Goal: Task Accomplishment & Management: Use online tool/utility

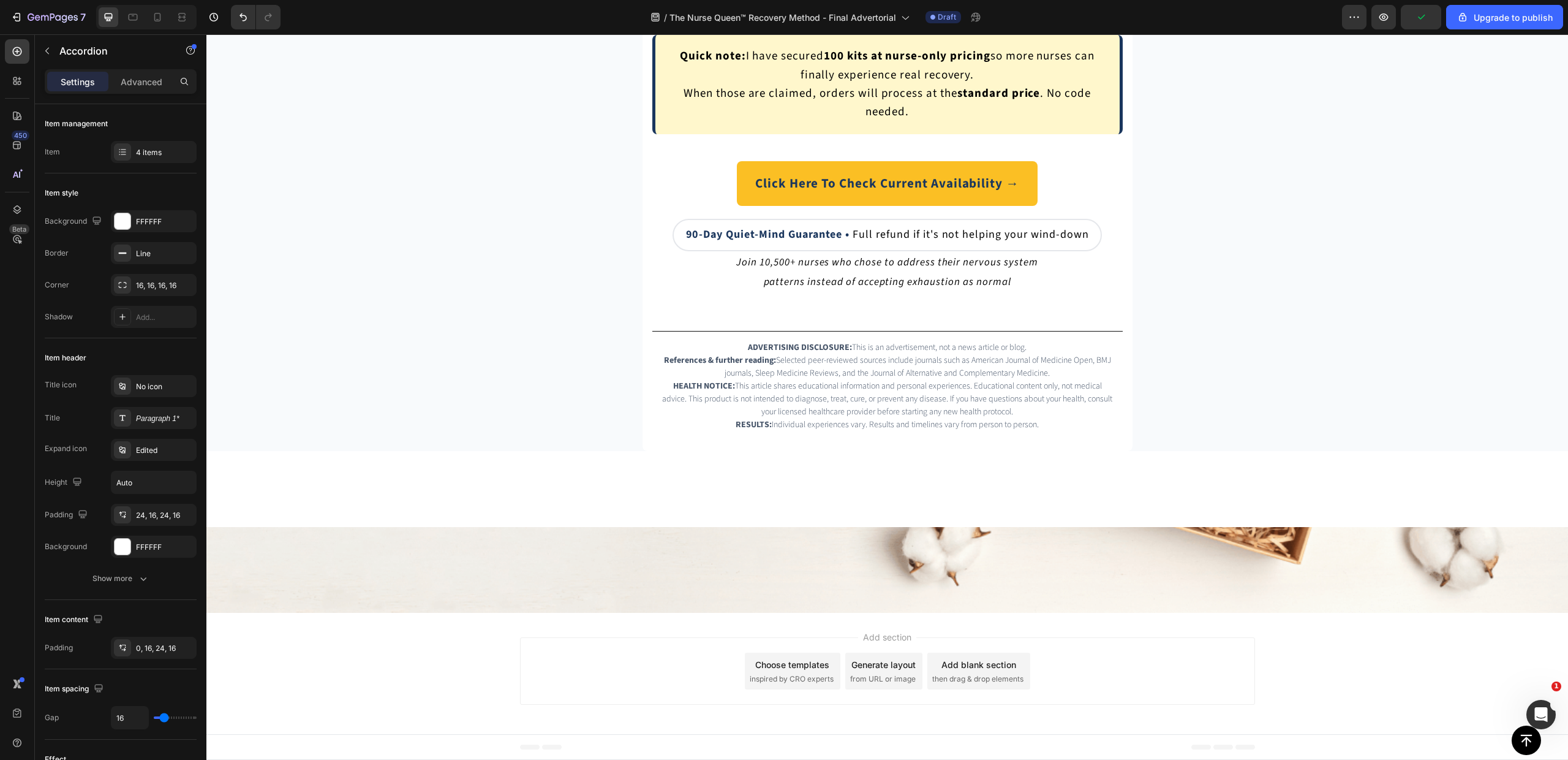
scroll to position [9022, 0]
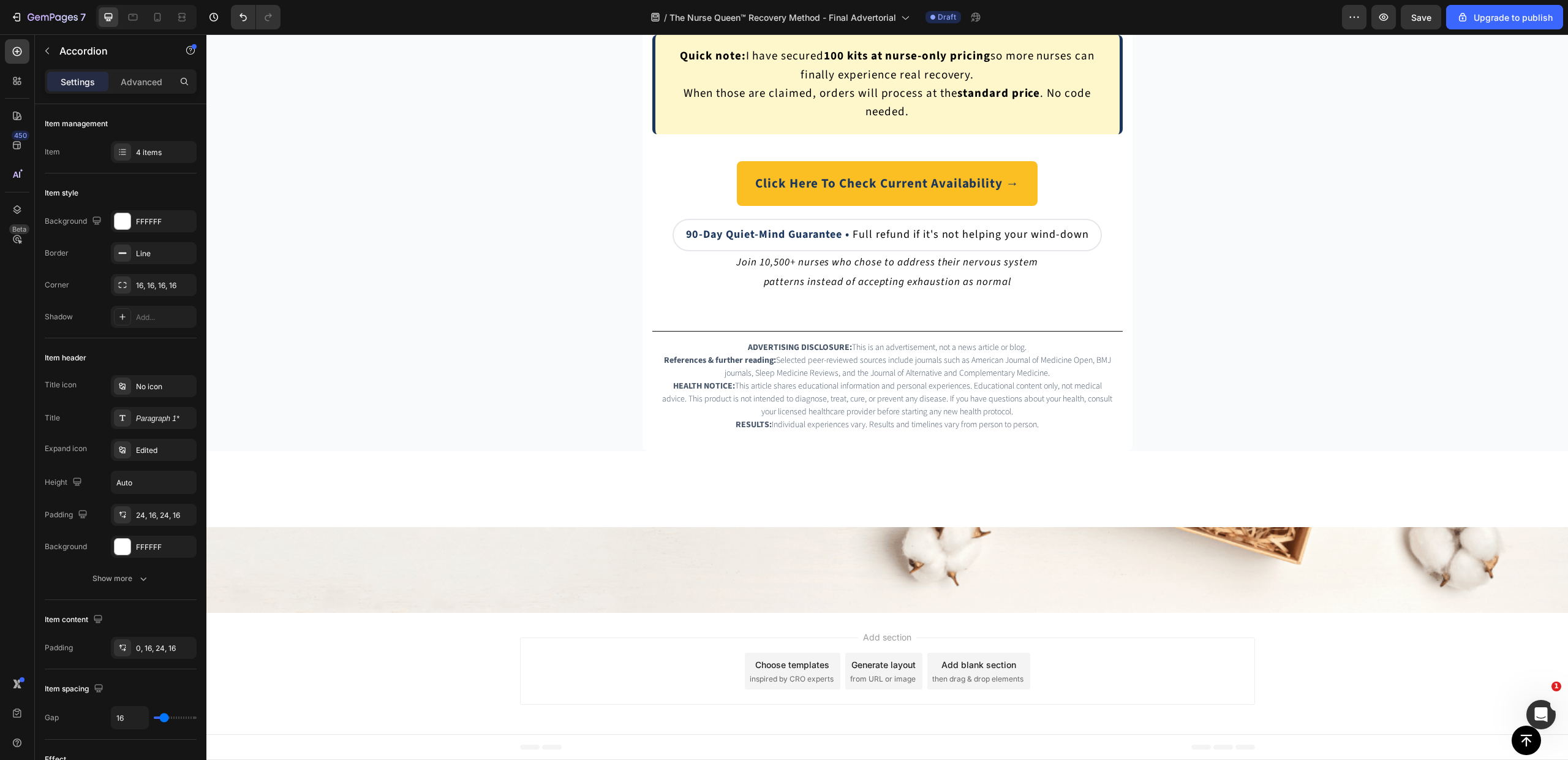
click at [141, 153] on div "4 items" at bounding box center [164, 153] width 58 height 11
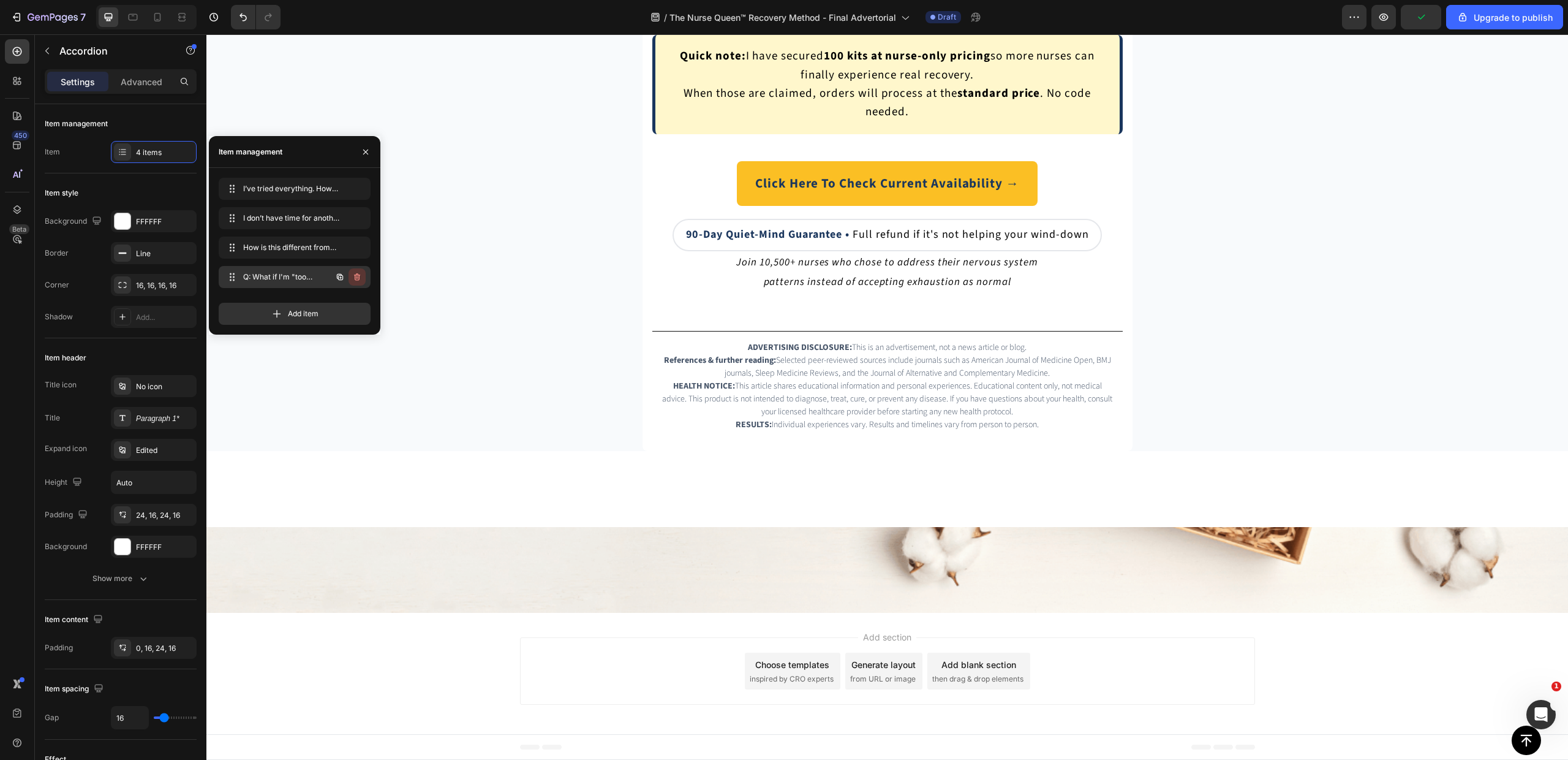
click at [358, 278] on icon "button" at bounding box center [358, 278] width 1 height 3
click at [356, 282] on div "Delete" at bounding box center [349, 277] width 23 height 11
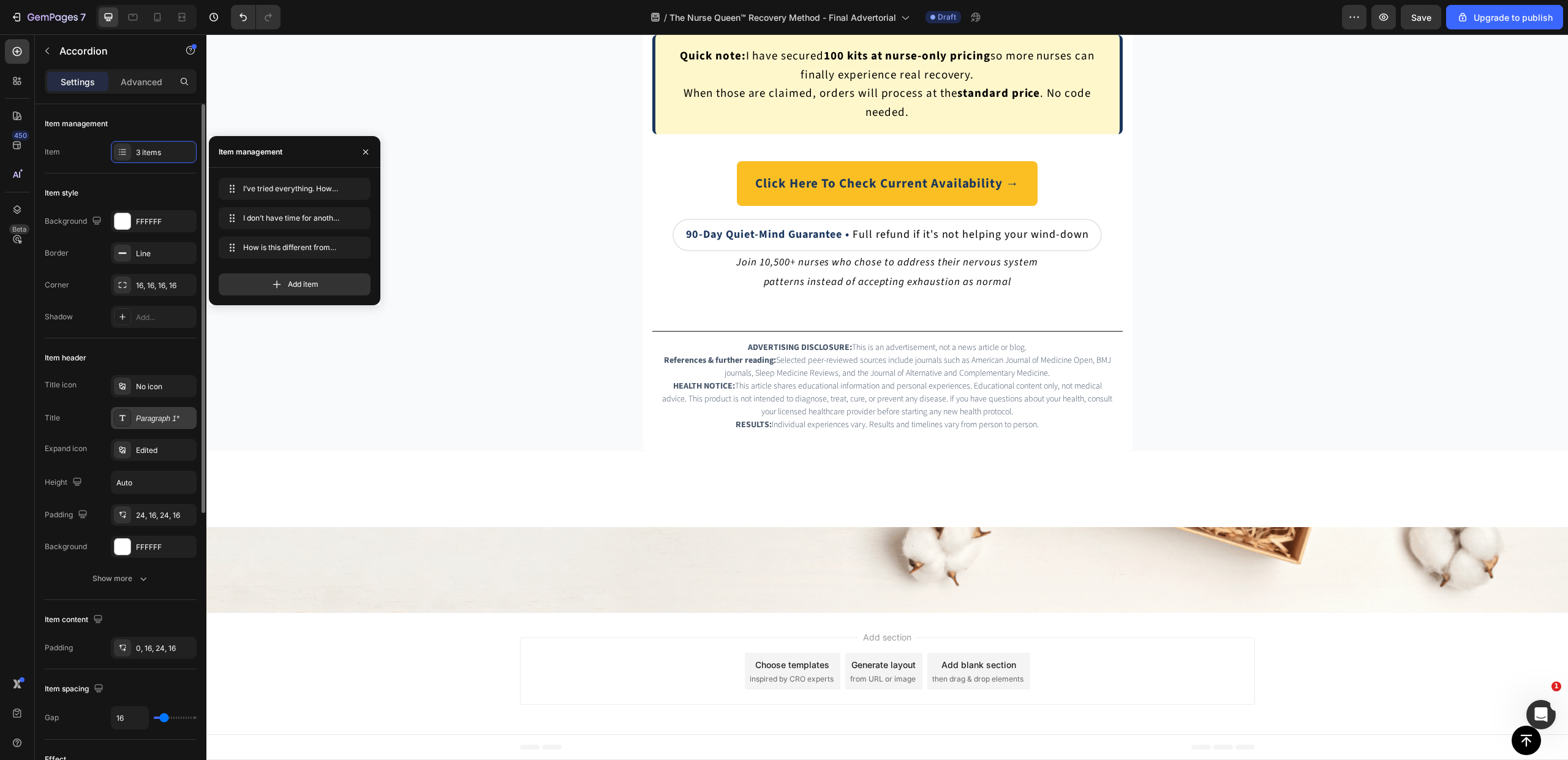
click at [153, 418] on div "Paragraph 1*" at bounding box center [164, 419] width 58 height 11
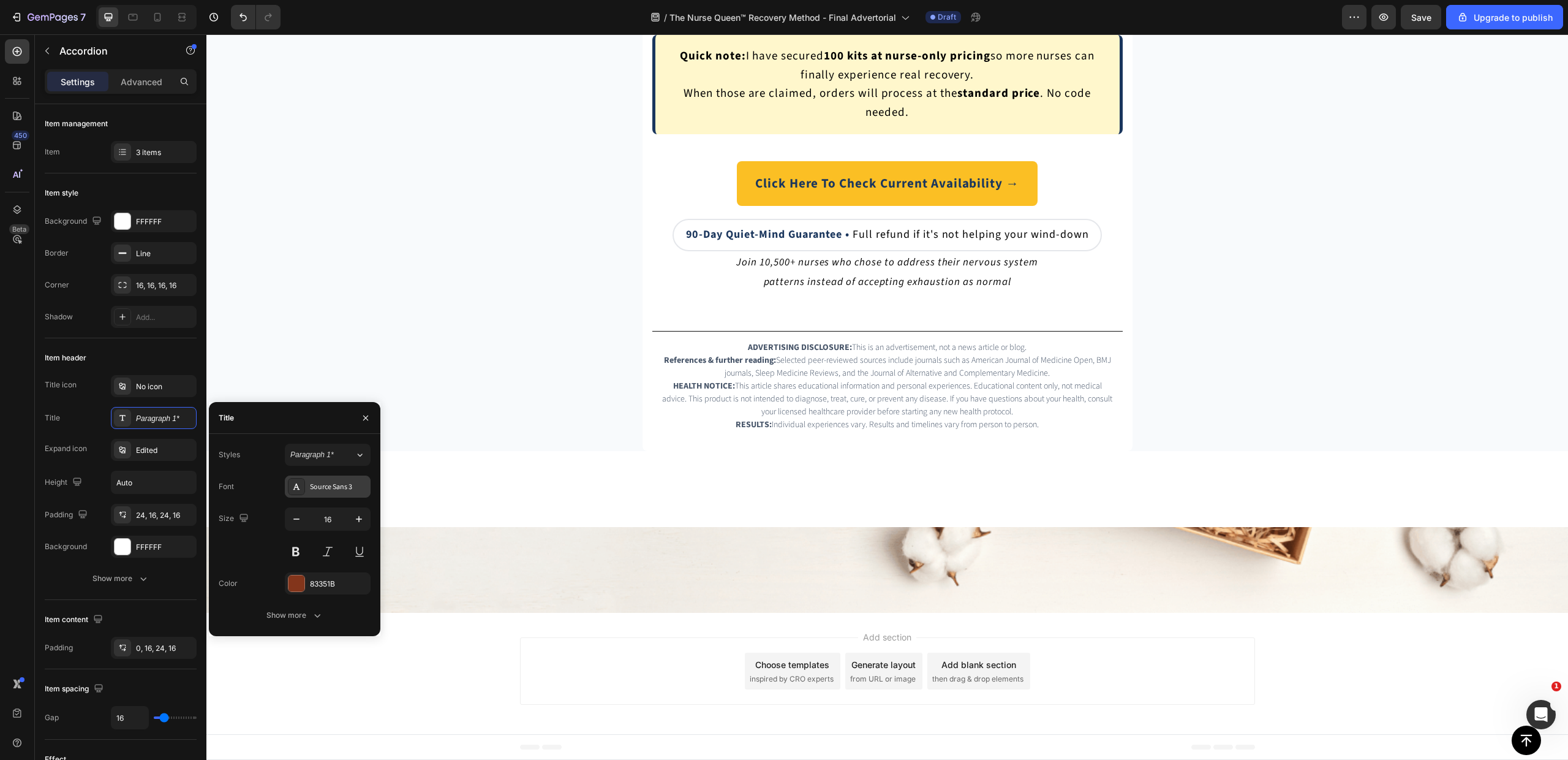
click at [336, 482] on div "Source Sans 3" at bounding box center [338, 487] width 58 height 11
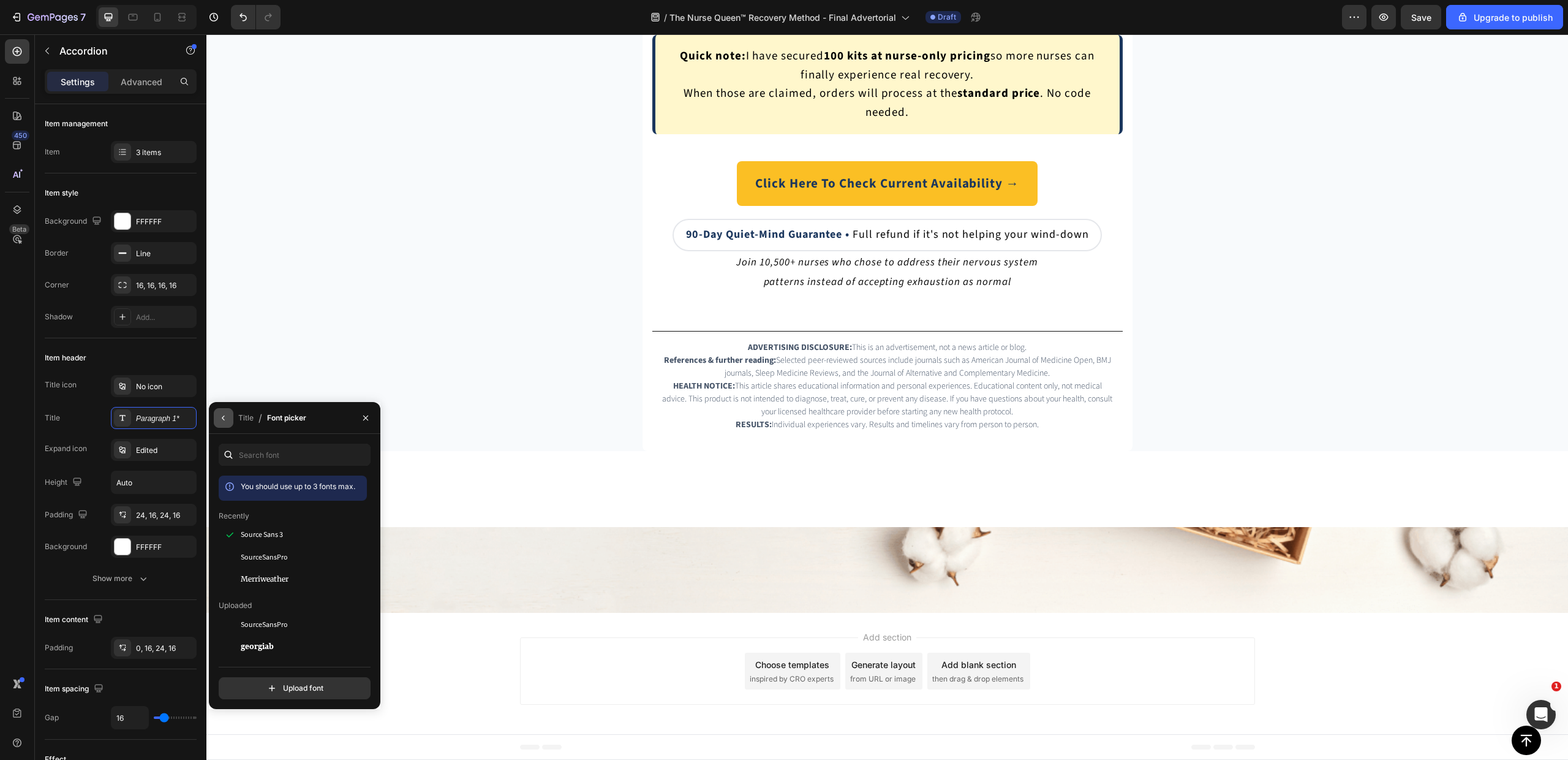
click at [229, 417] on button "button" at bounding box center [223, 418] width 19 height 19
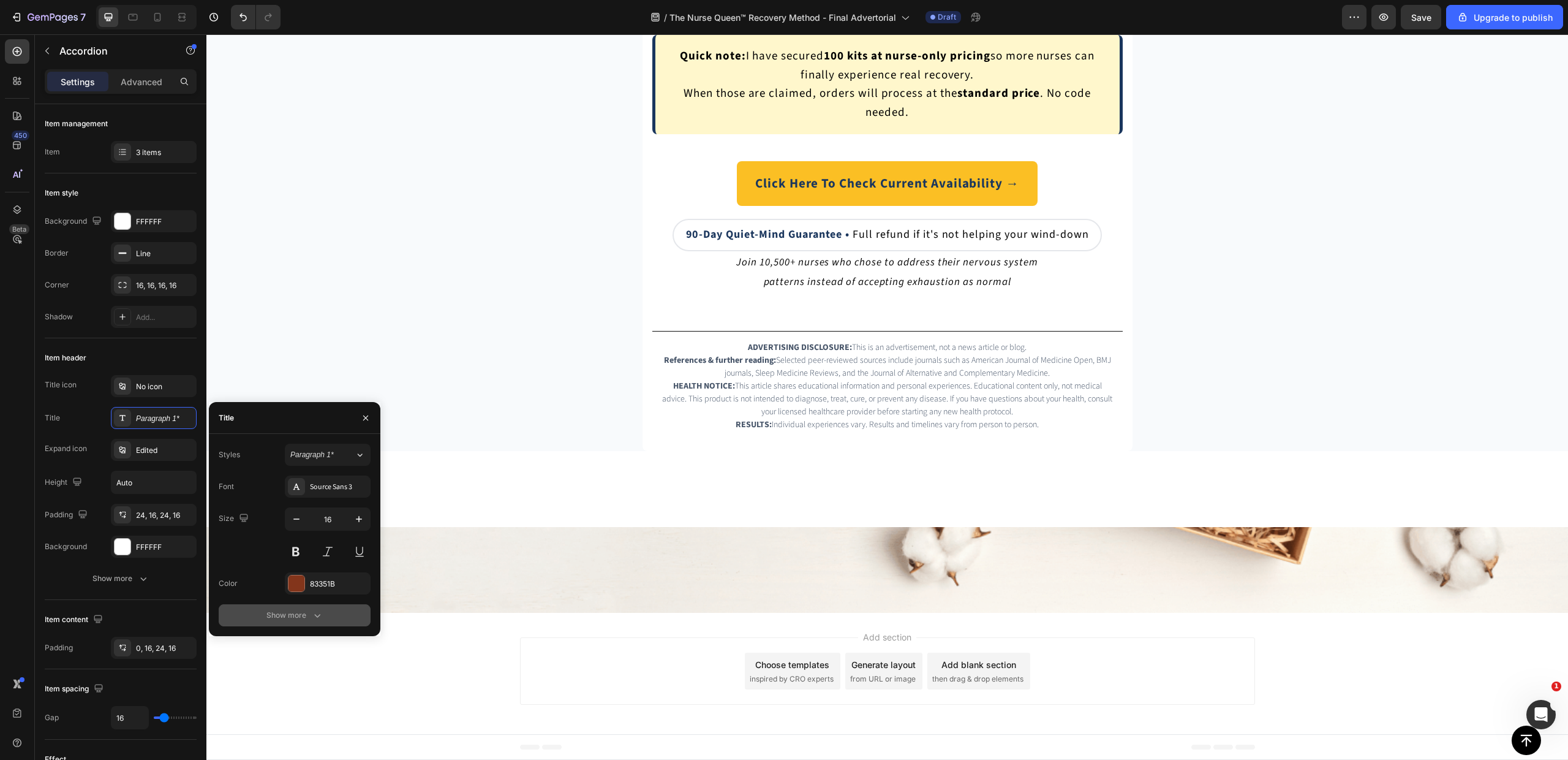
click at [282, 616] on div "Show more" at bounding box center [295, 615] width 57 height 12
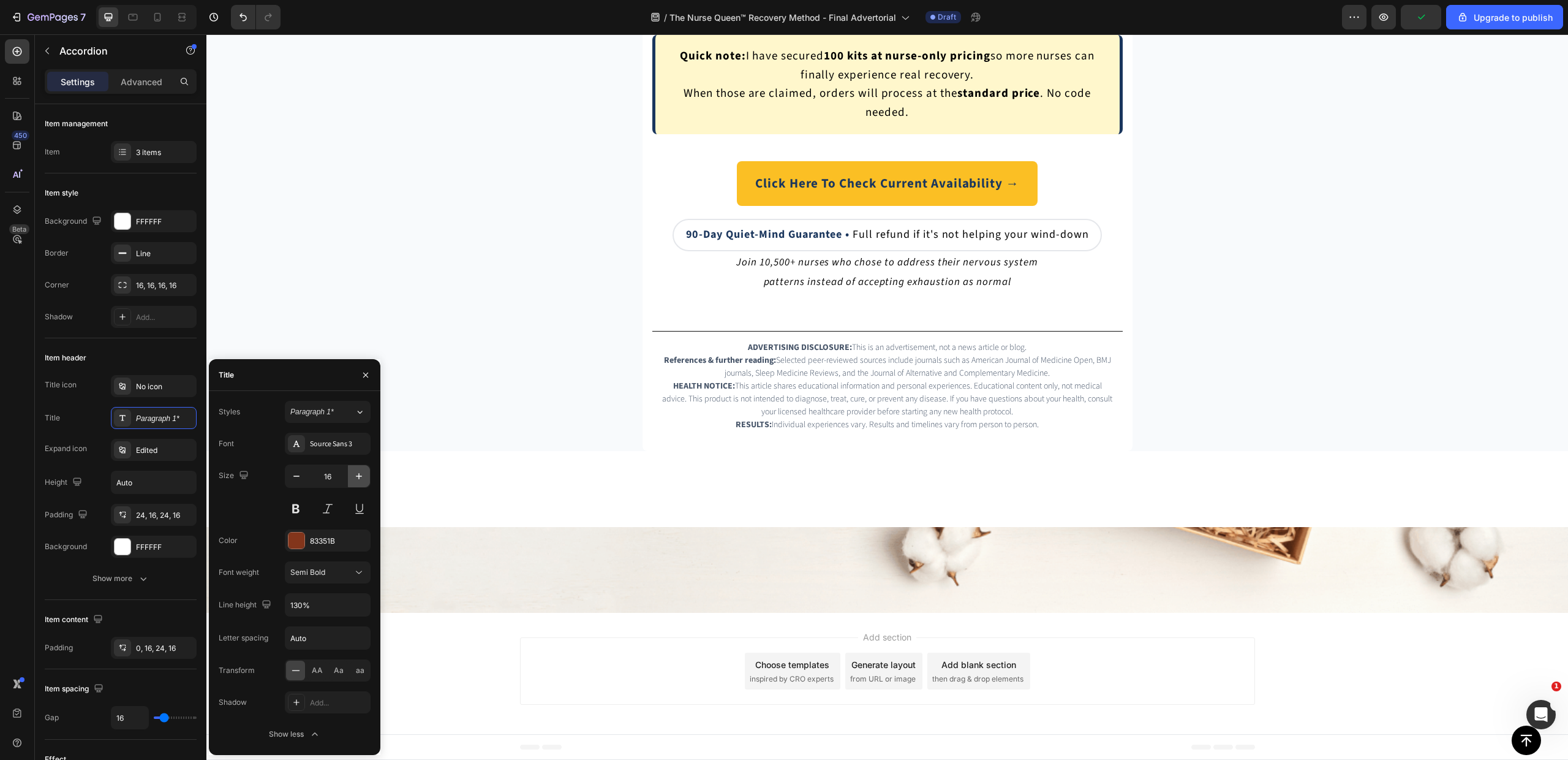
click at [356, 478] on icon "button" at bounding box center [359, 476] width 12 height 12
type input "17"
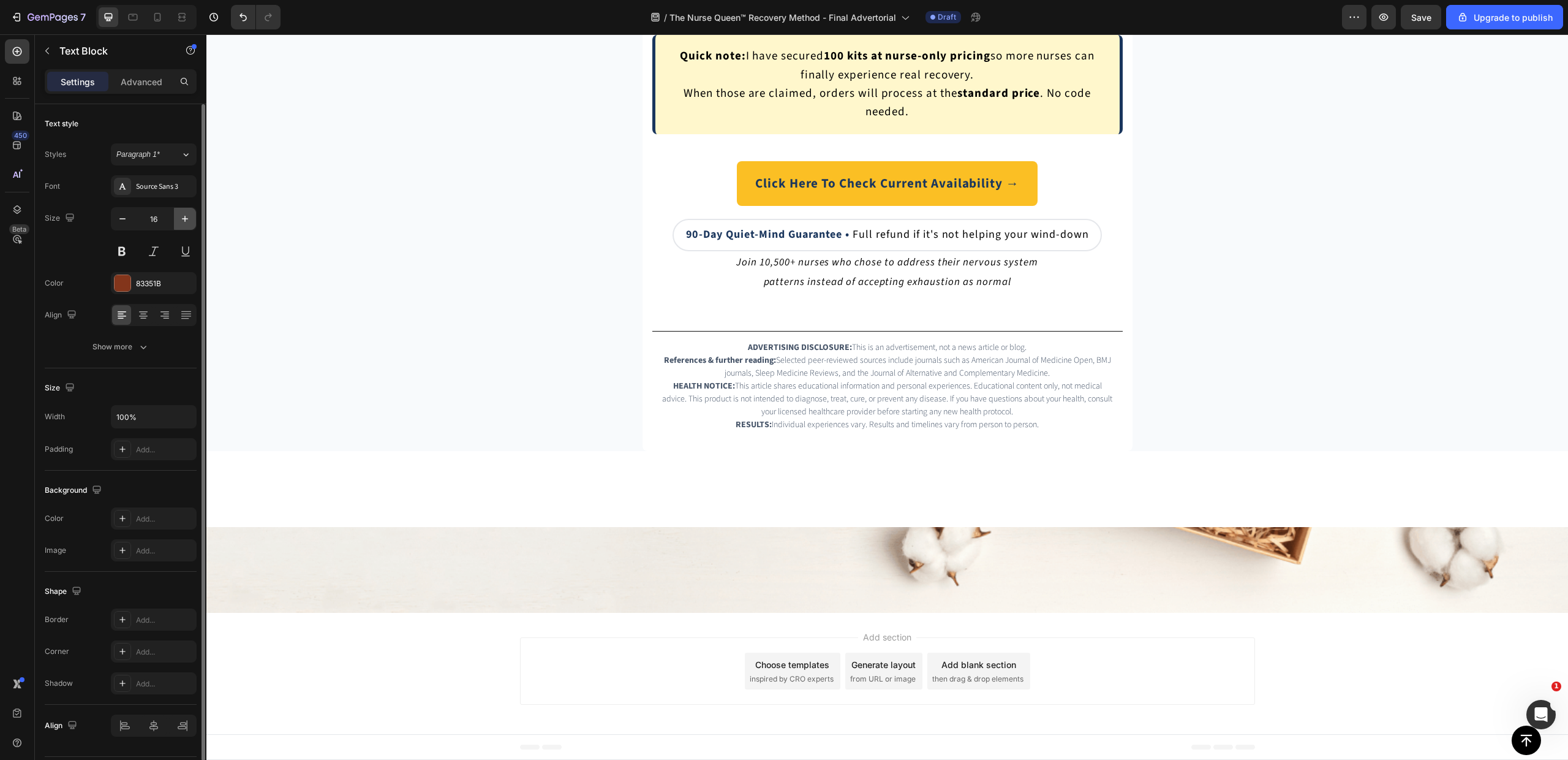
click at [185, 214] on icon "button" at bounding box center [185, 219] width 12 height 12
click at [124, 216] on icon "button" at bounding box center [123, 219] width 12 height 12
click at [189, 215] on icon "button" at bounding box center [185, 219] width 12 height 12
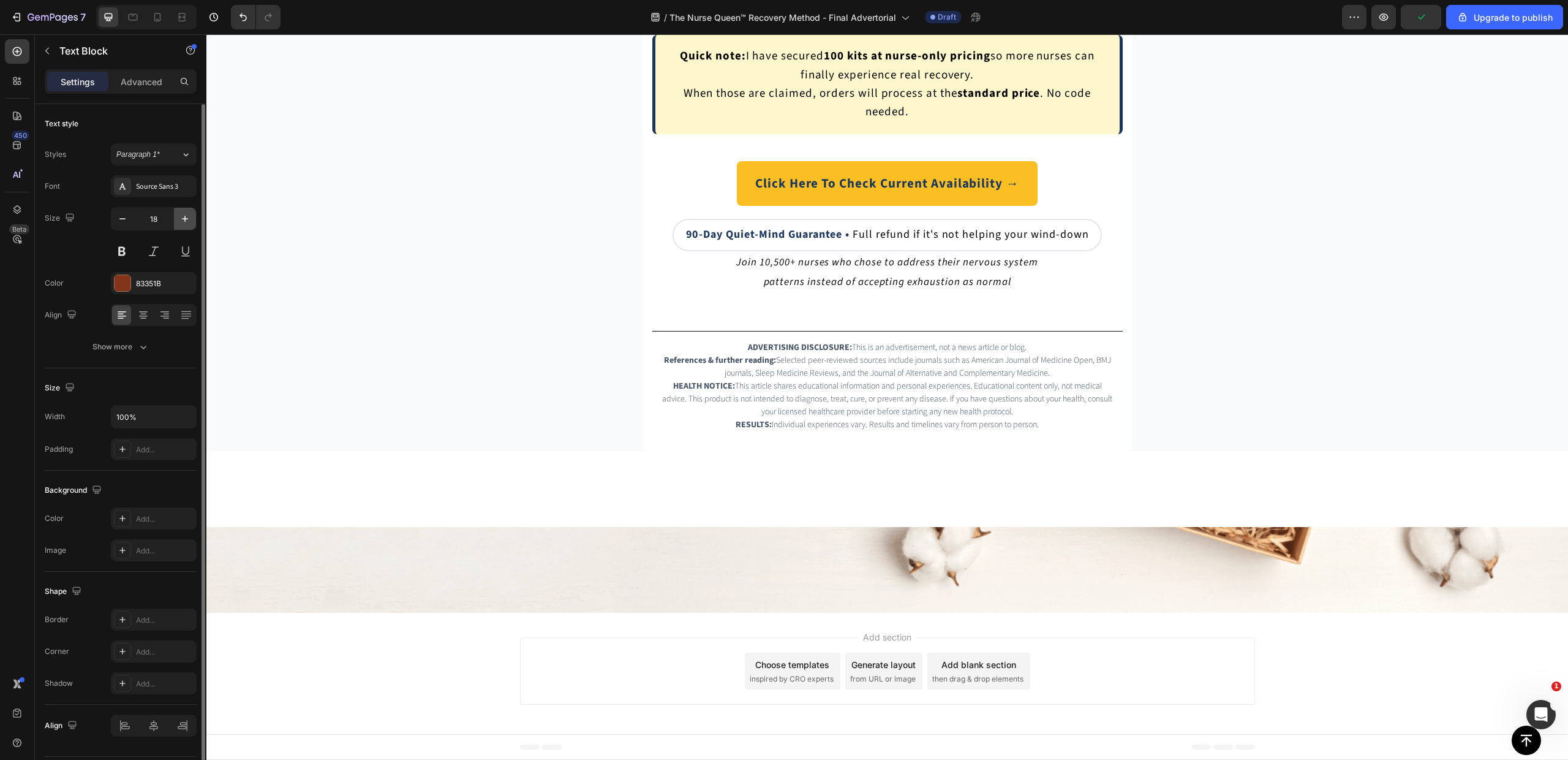
type input "19"
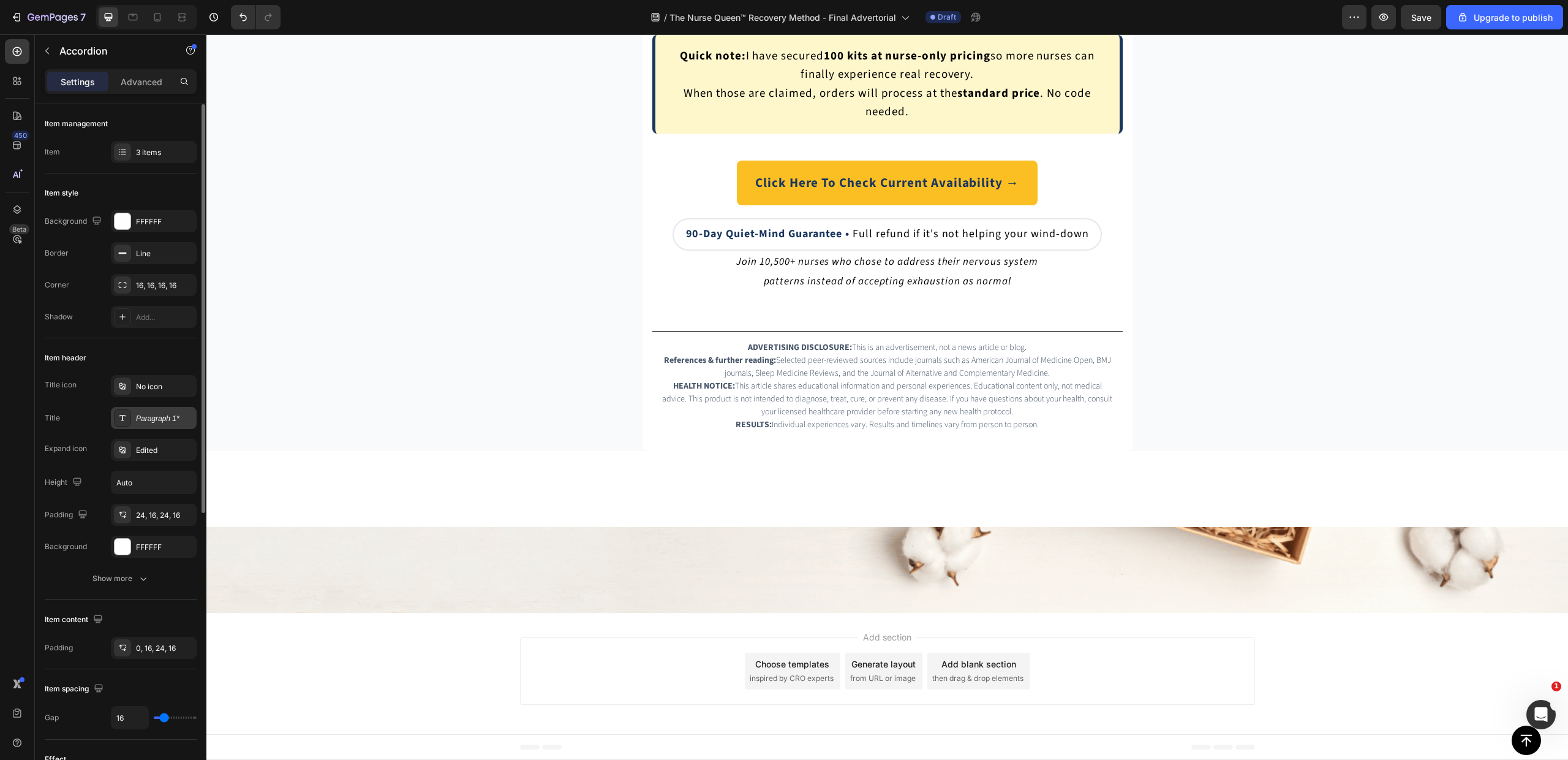
click at [143, 422] on div "Paragraph 1*" at bounding box center [164, 419] width 58 height 11
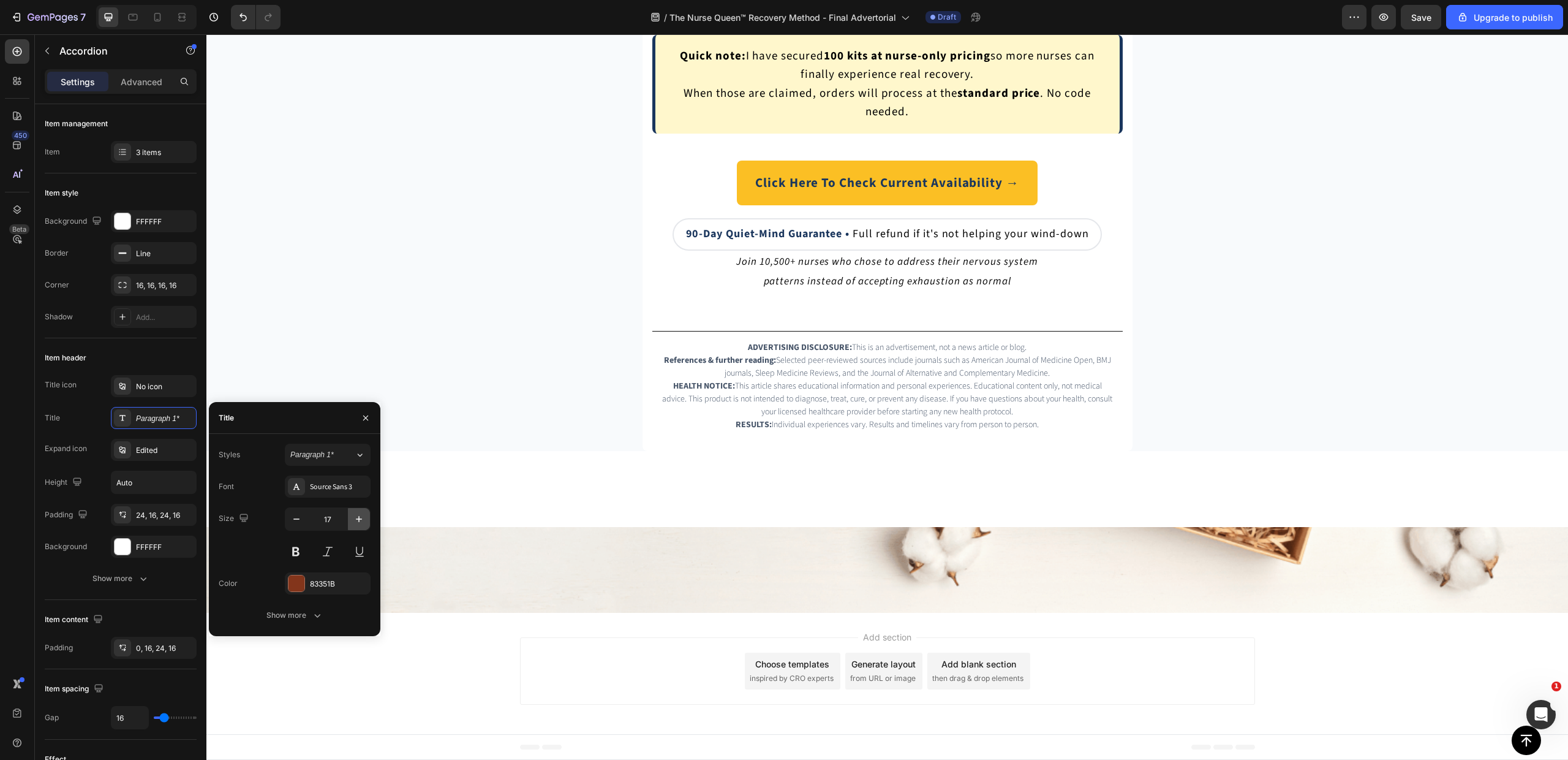
click at [354, 519] on icon "button" at bounding box center [359, 519] width 12 height 12
click at [298, 519] on icon "button" at bounding box center [297, 519] width 12 height 12
click at [356, 518] on icon "button" at bounding box center [359, 519] width 12 height 12
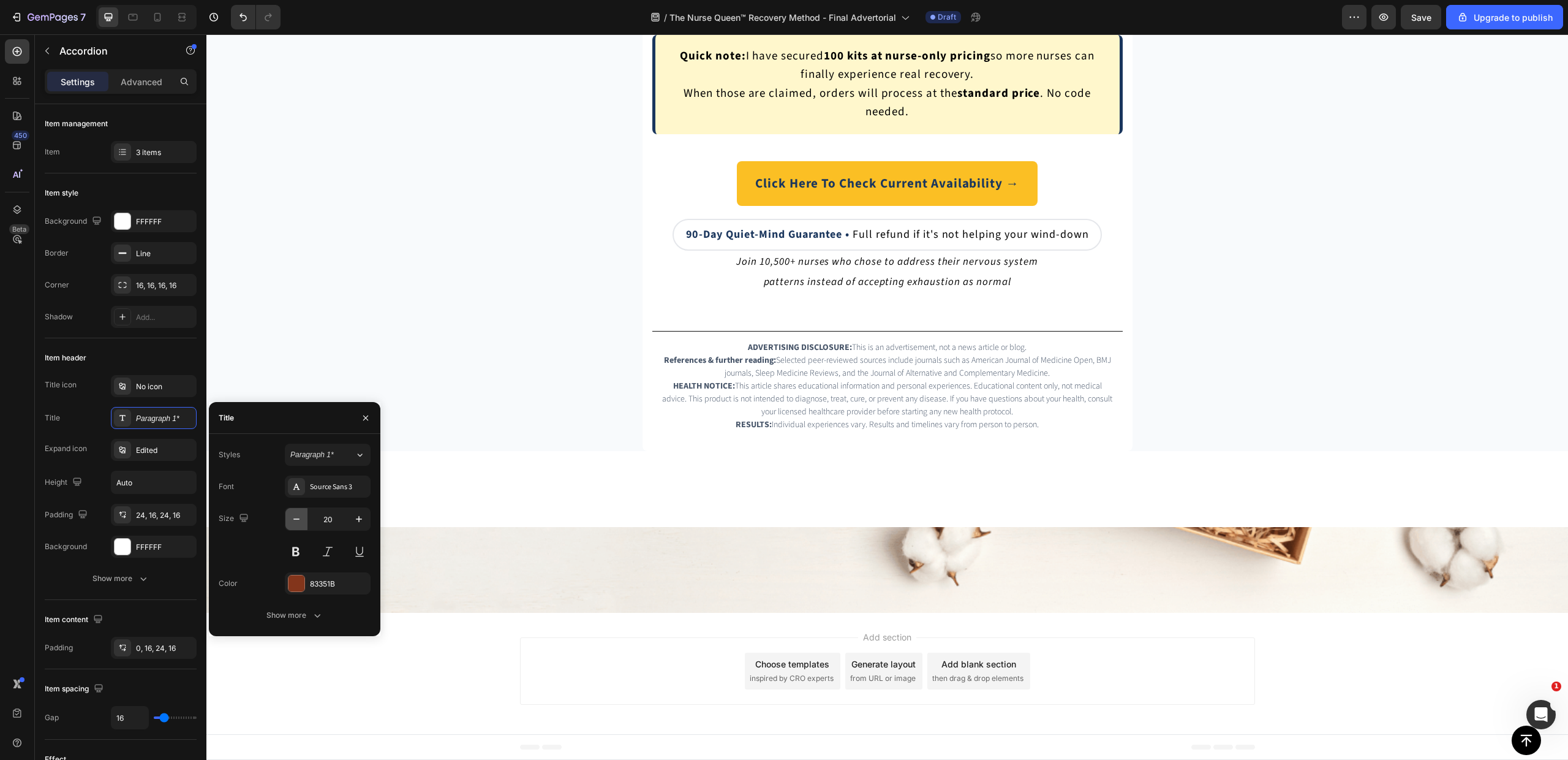
click at [299, 523] on icon "button" at bounding box center [297, 519] width 12 height 12
type input "19"
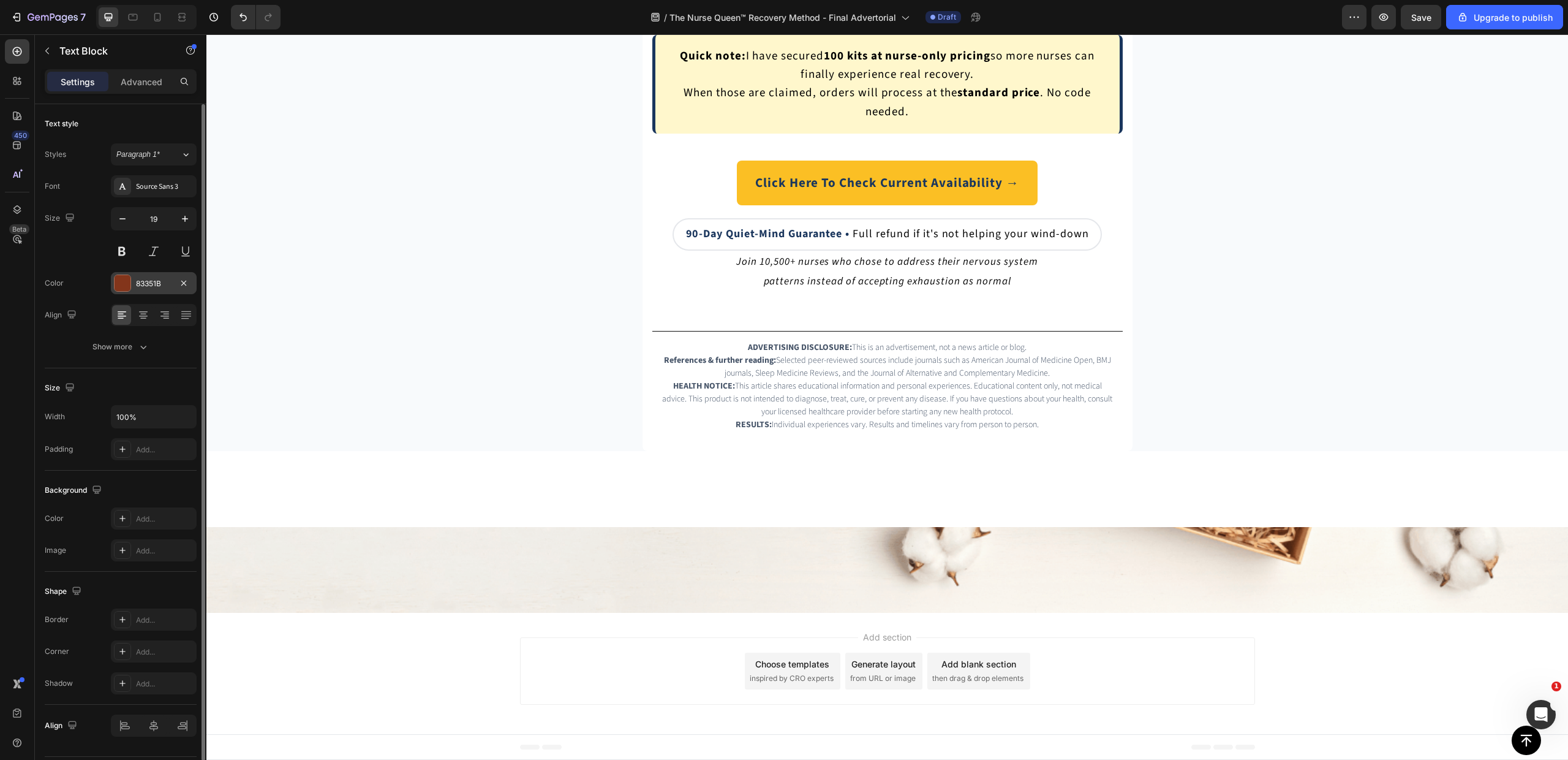
click at [148, 283] on div "83351B" at bounding box center [153, 284] width 35 height 11
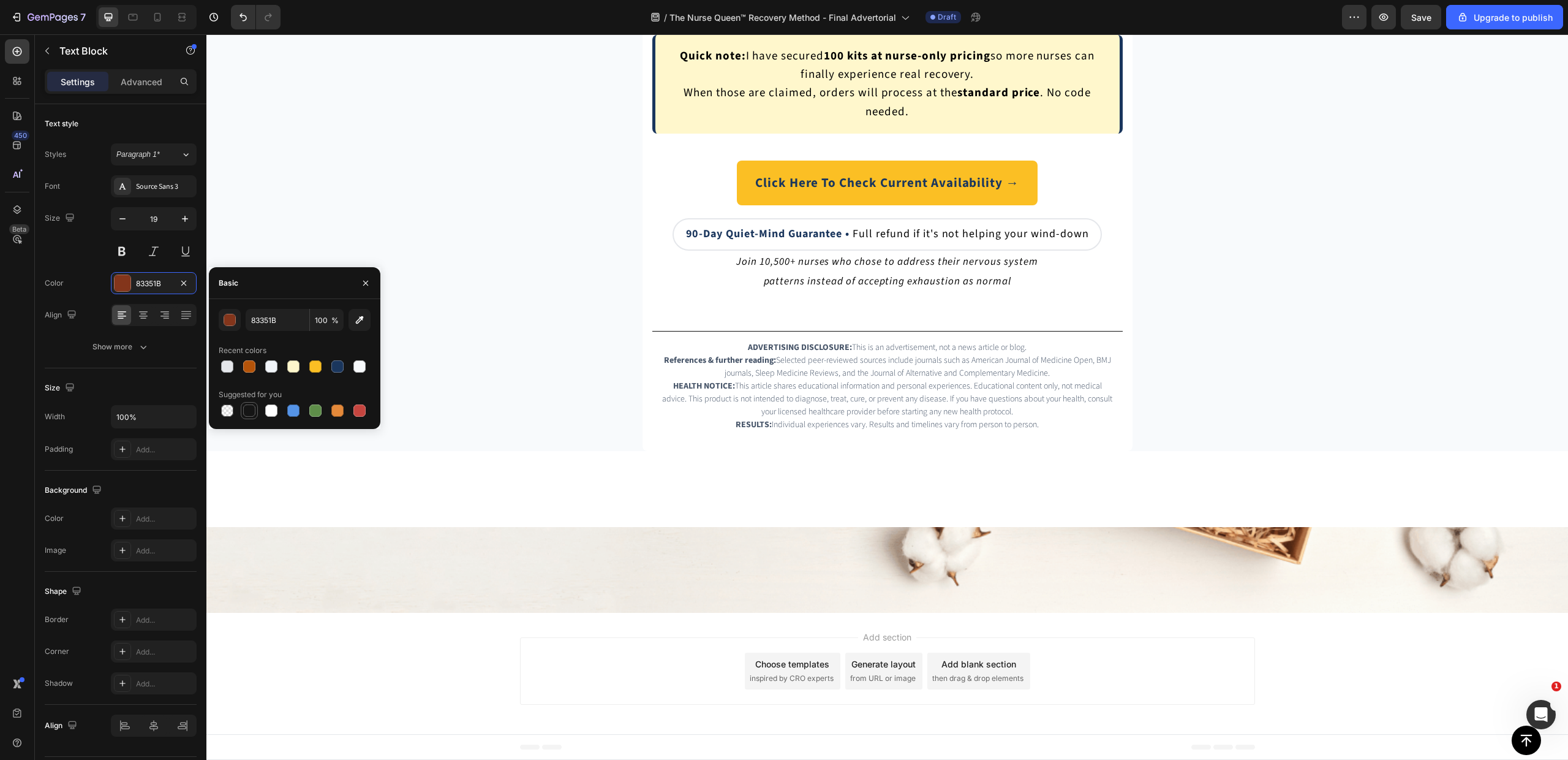
click at [250, 408] on div at bounding box center [250, 411] width 12 height 12
type input "151515"
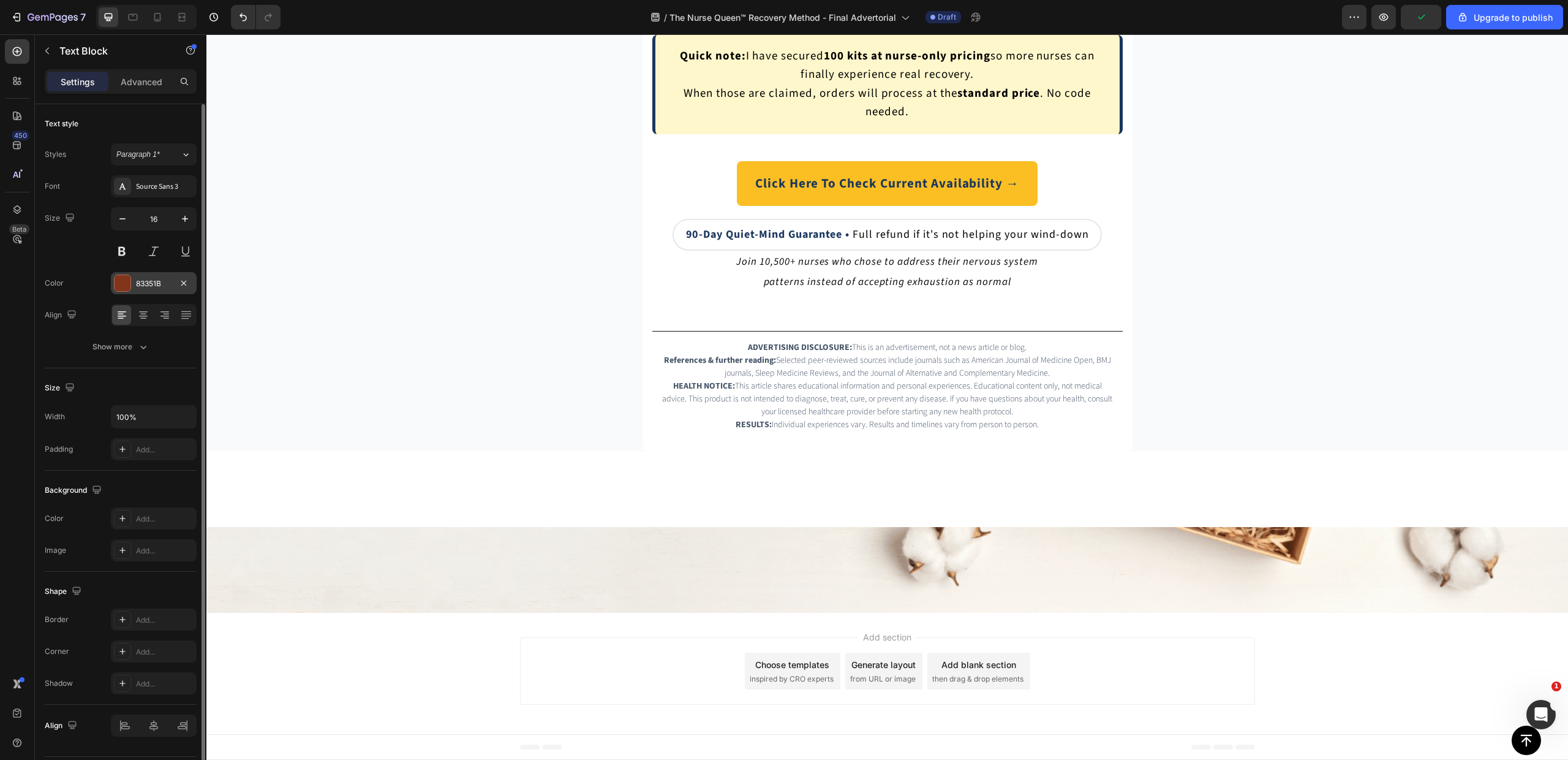
click at [163, 292] on div "83351B" at bounding box center [154, 283] width 86 height 22
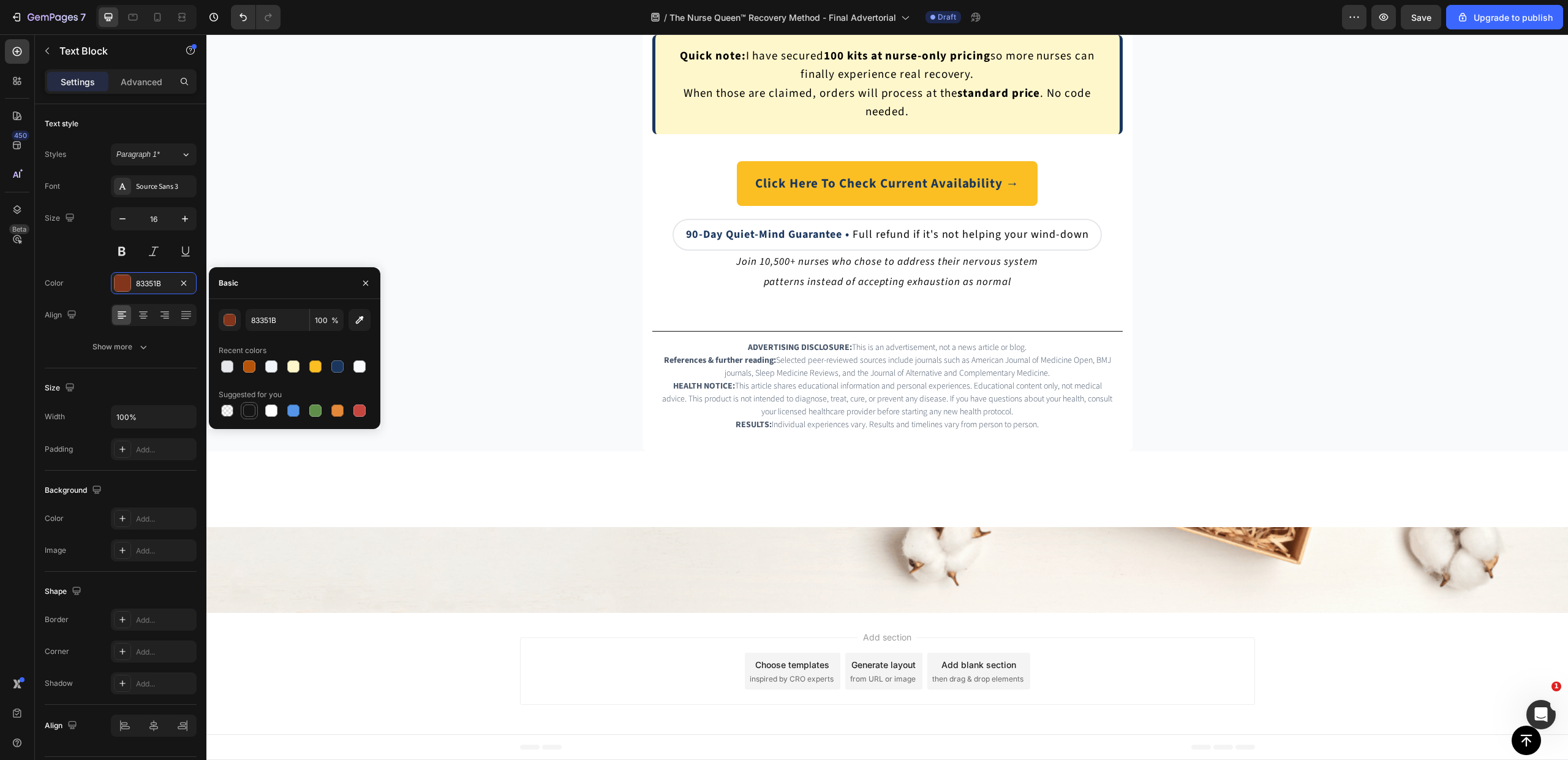
click at [250, 415] on div at bounding box center [250, 411] width 12 height 12
type input "151515"
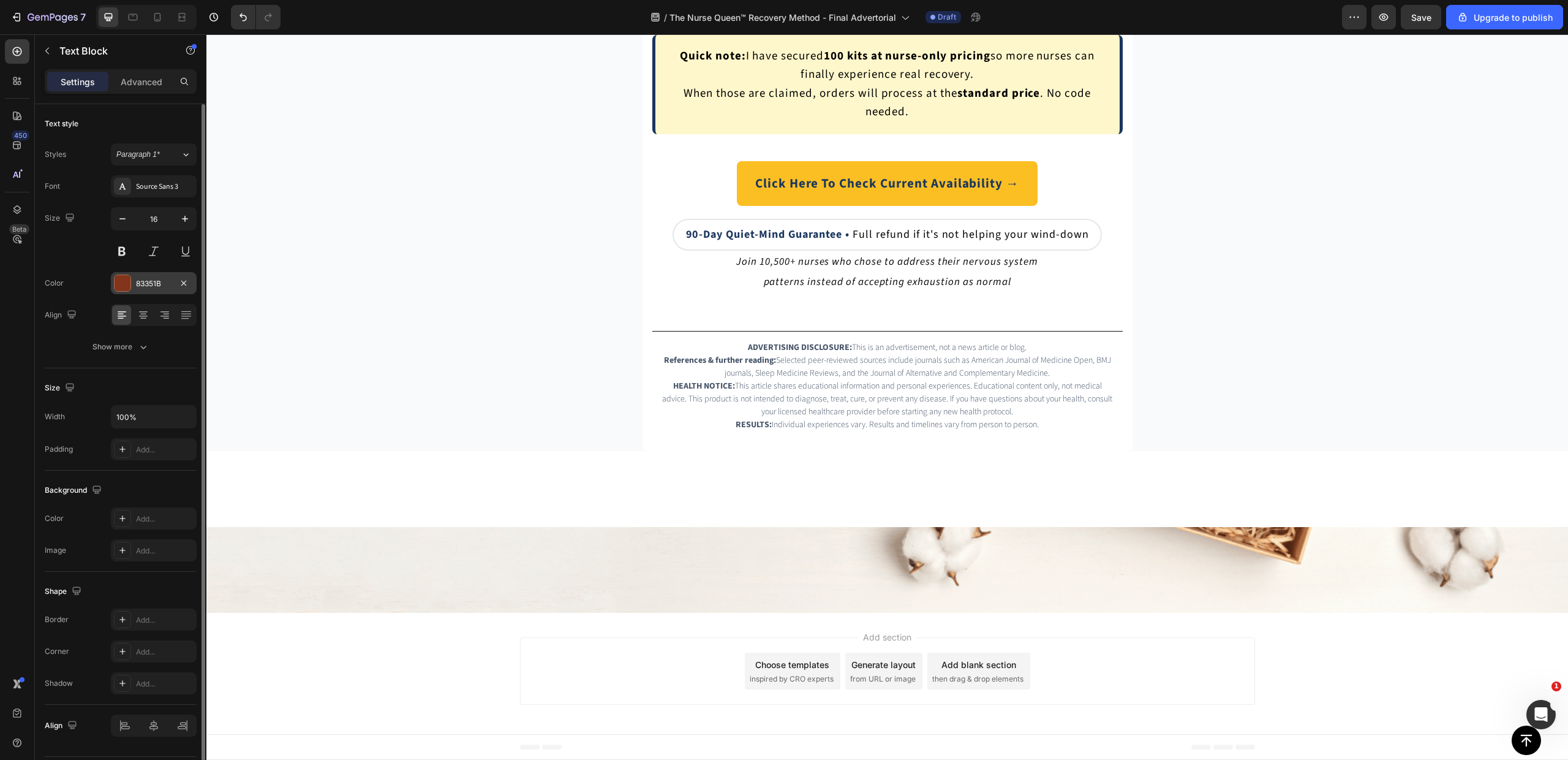
click at [155, 278] on div "83351B" at bounding box center [153, 284] width 35 height 11
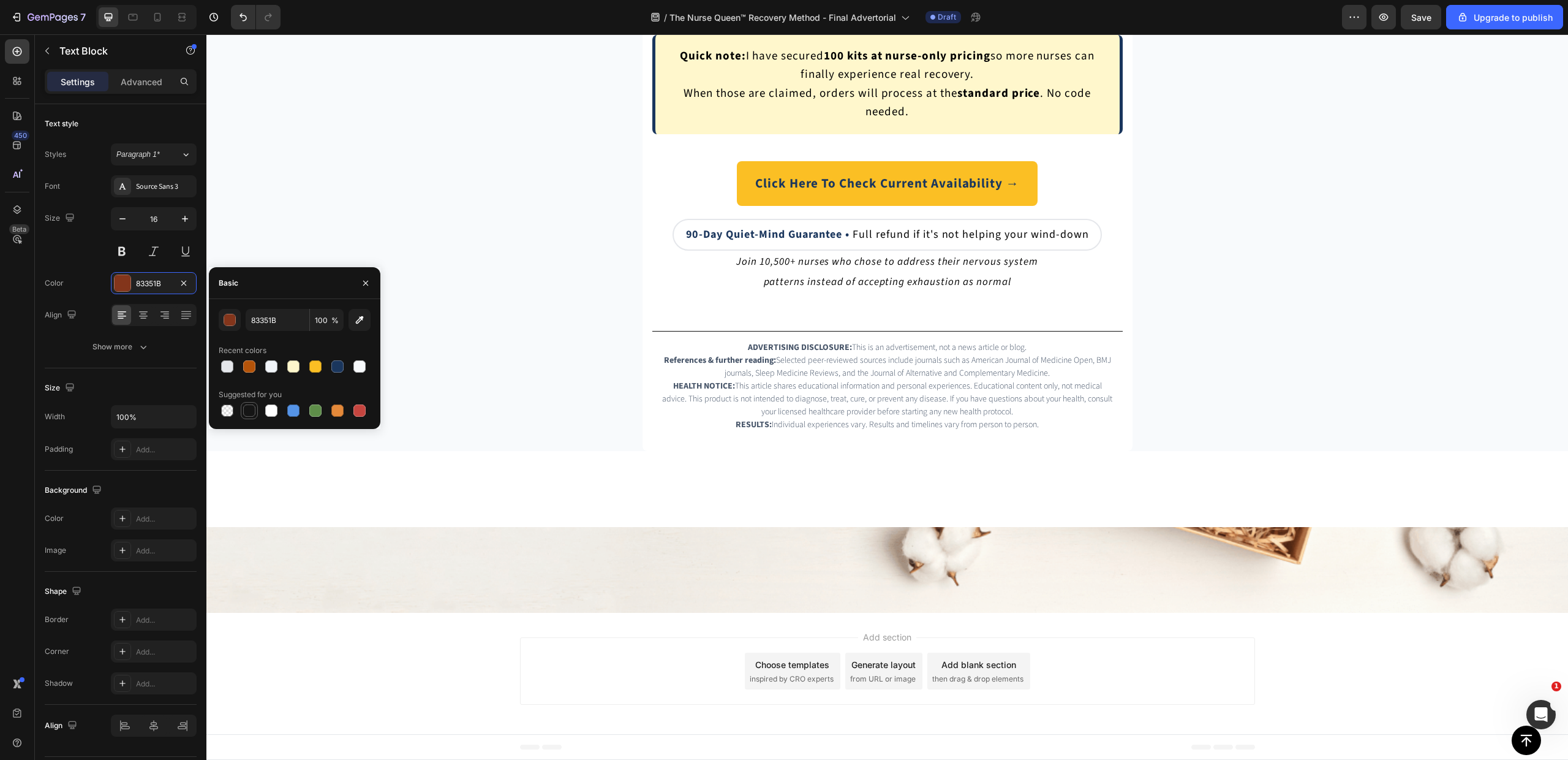
click at [255, 408] on div at bounding box center [250, 411] width 12 height 12
type input "151515"
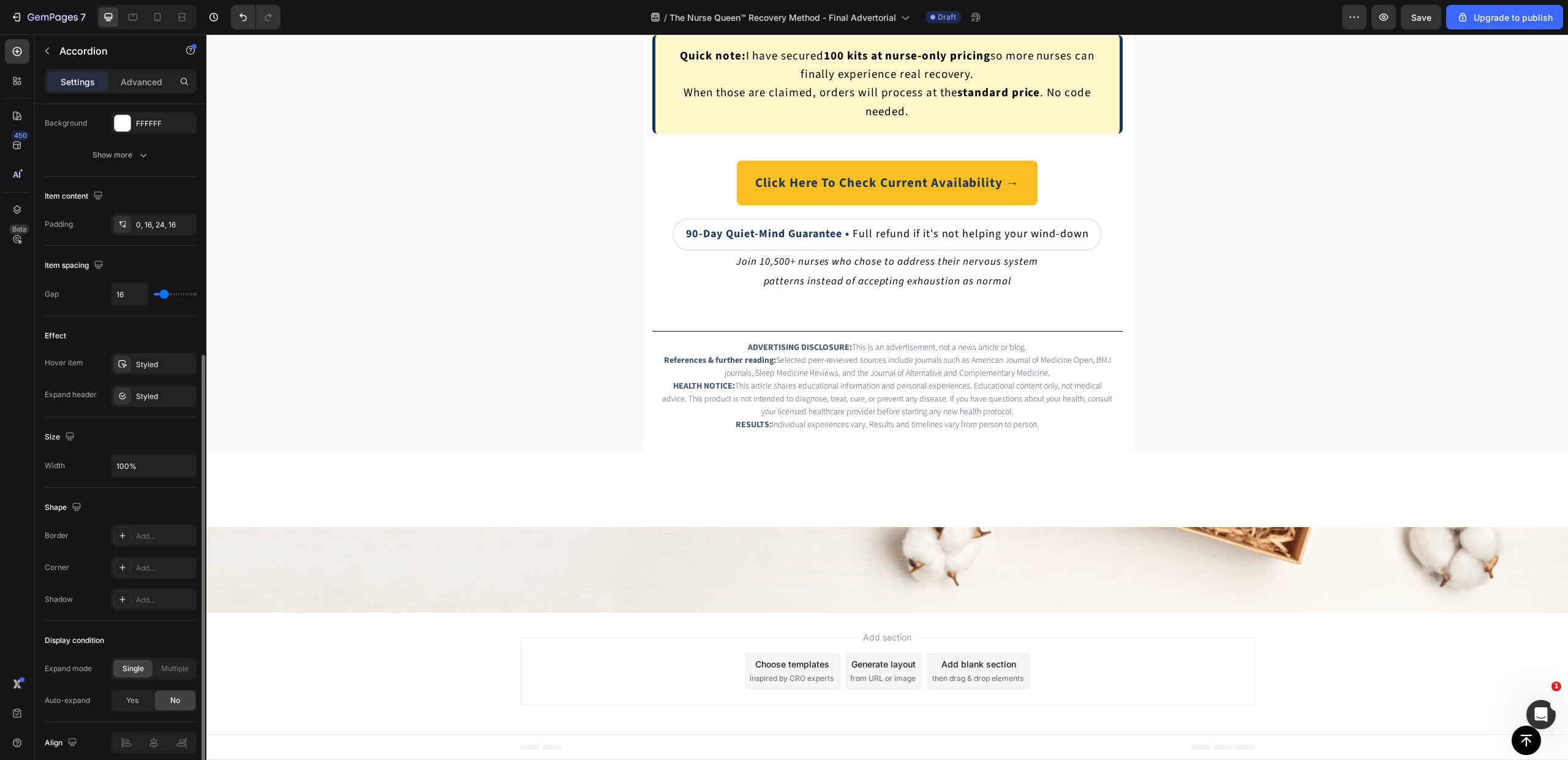
scroll to position [476, 0]
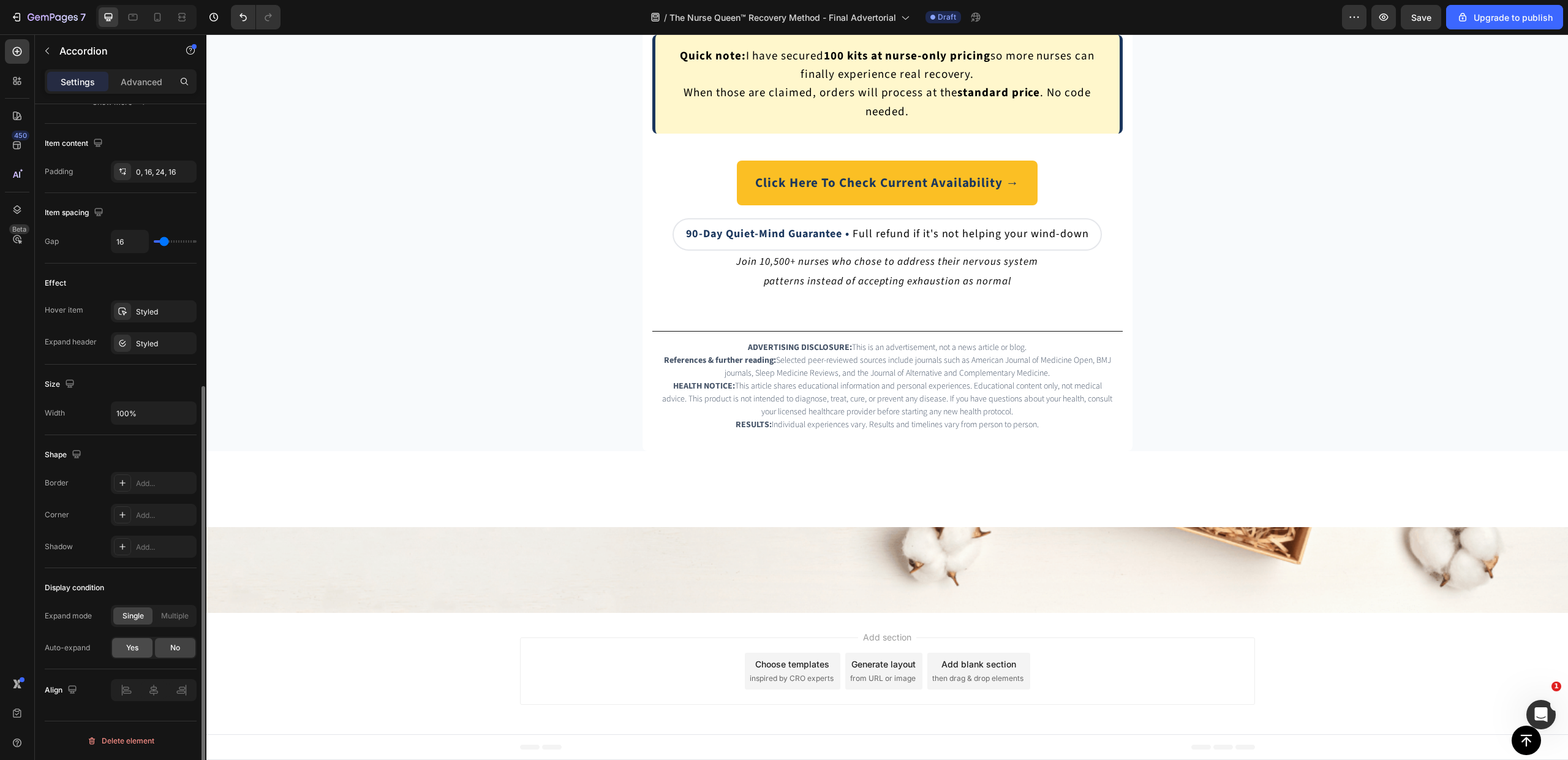
click at [127, 644] on span "Yes" at bounding box center [132, 648] width 12 height 11
click at [178, 675] on input "1" at bounding box center [154, 680] width 86 height 22
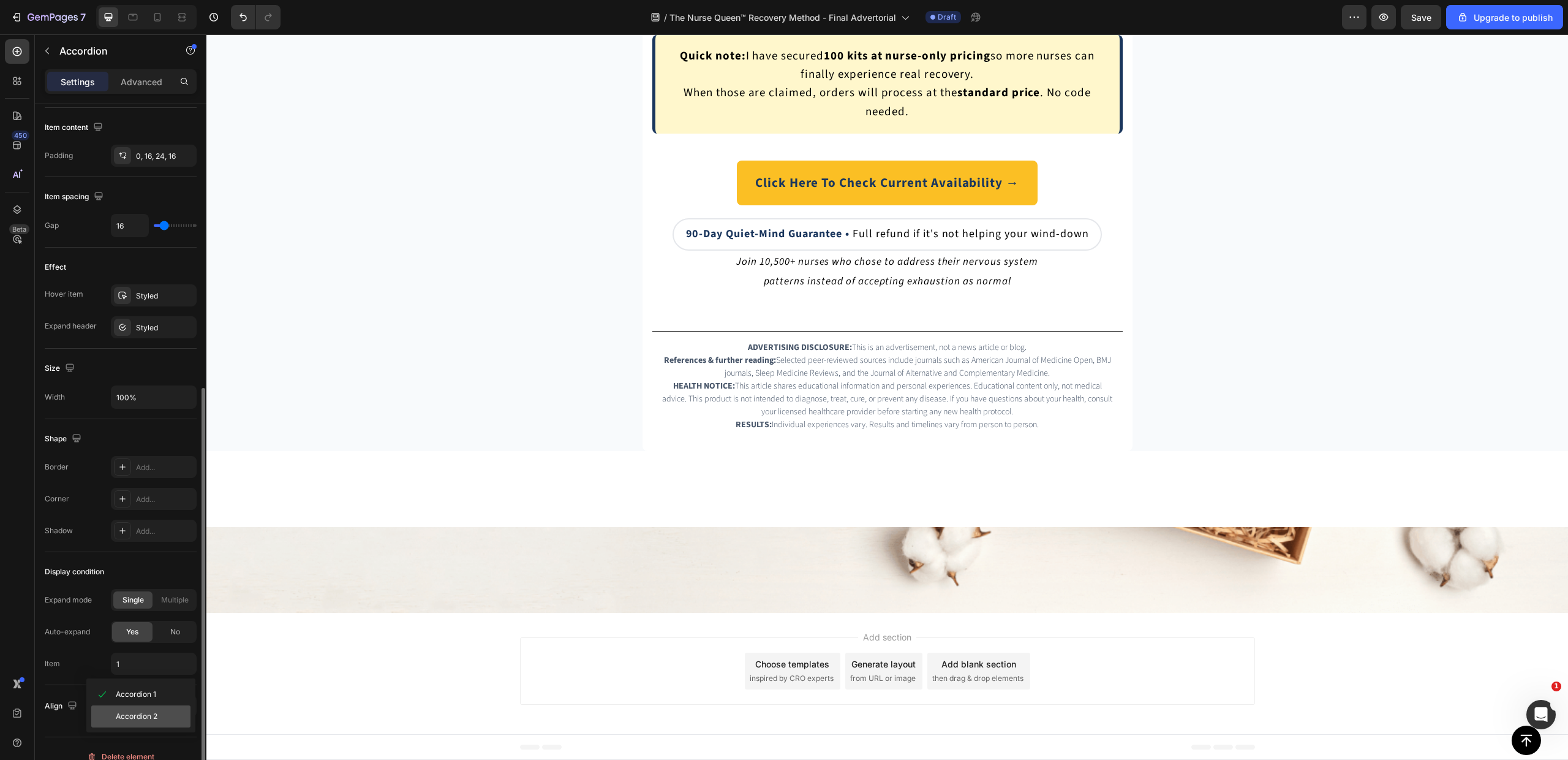
click at [162, 709] on span "Accordion 2" at bounding box center [146, 716] width 99 height 22
click at [150, 662] on input "2" at bounding box center [154, 664] width 86 height 22
click at [145, 693] on span "Accordion 1" at bounding box center [136, 694] width 40 height 11
type input "1"
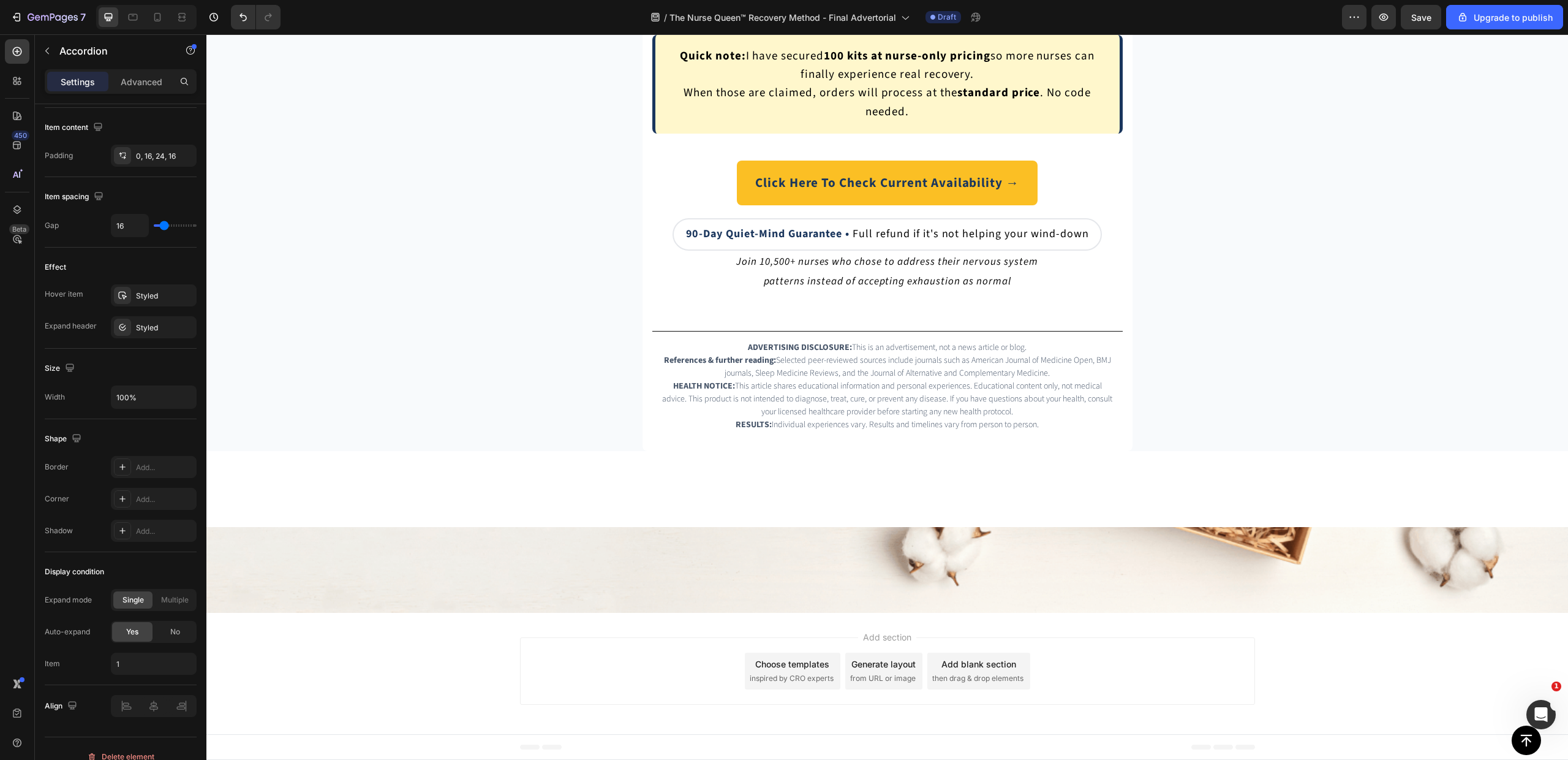
scroll to position [0, 0]
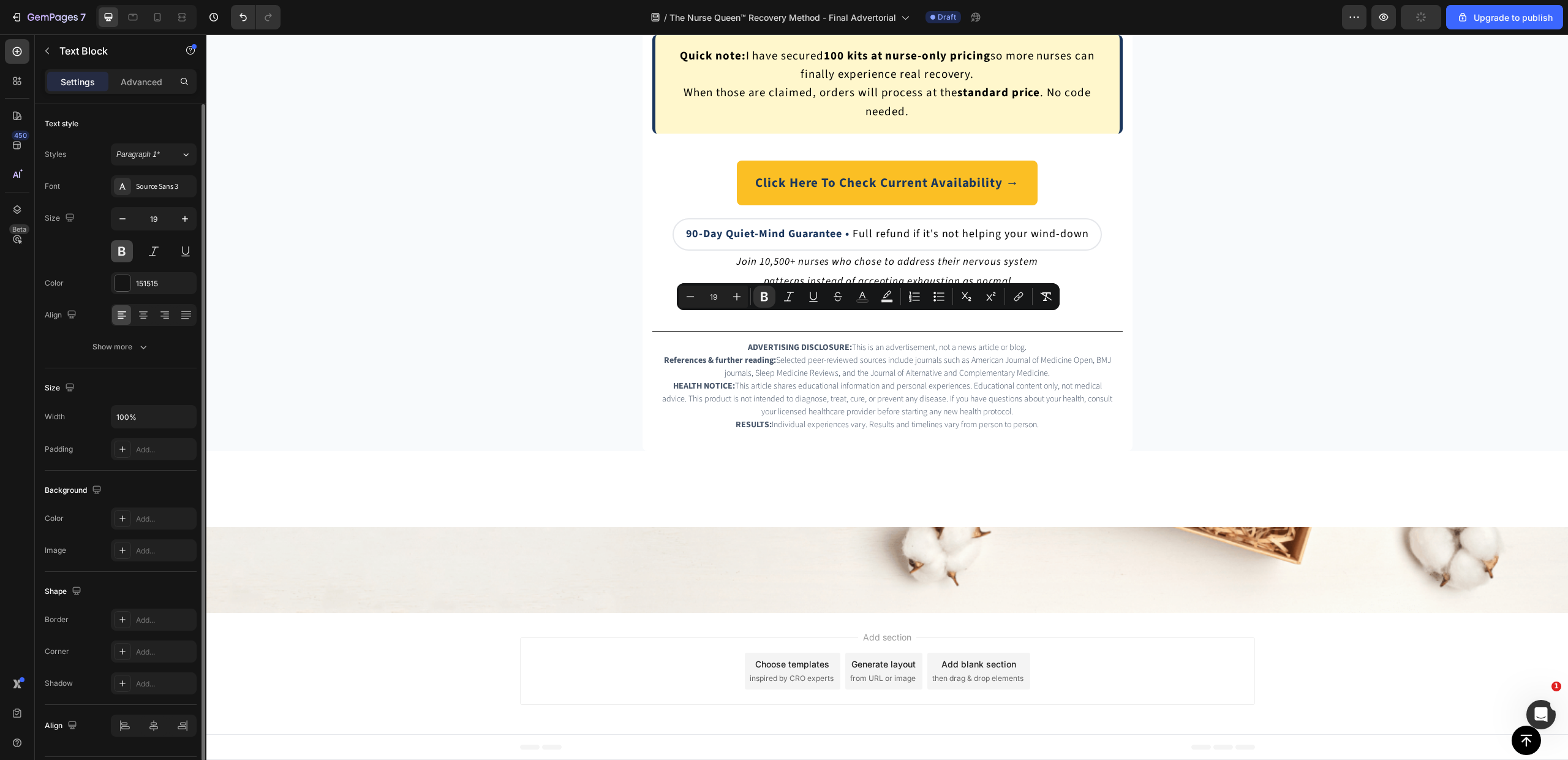
click at [122, 252] on button at bounding box center [122, 251] width 22 height 22
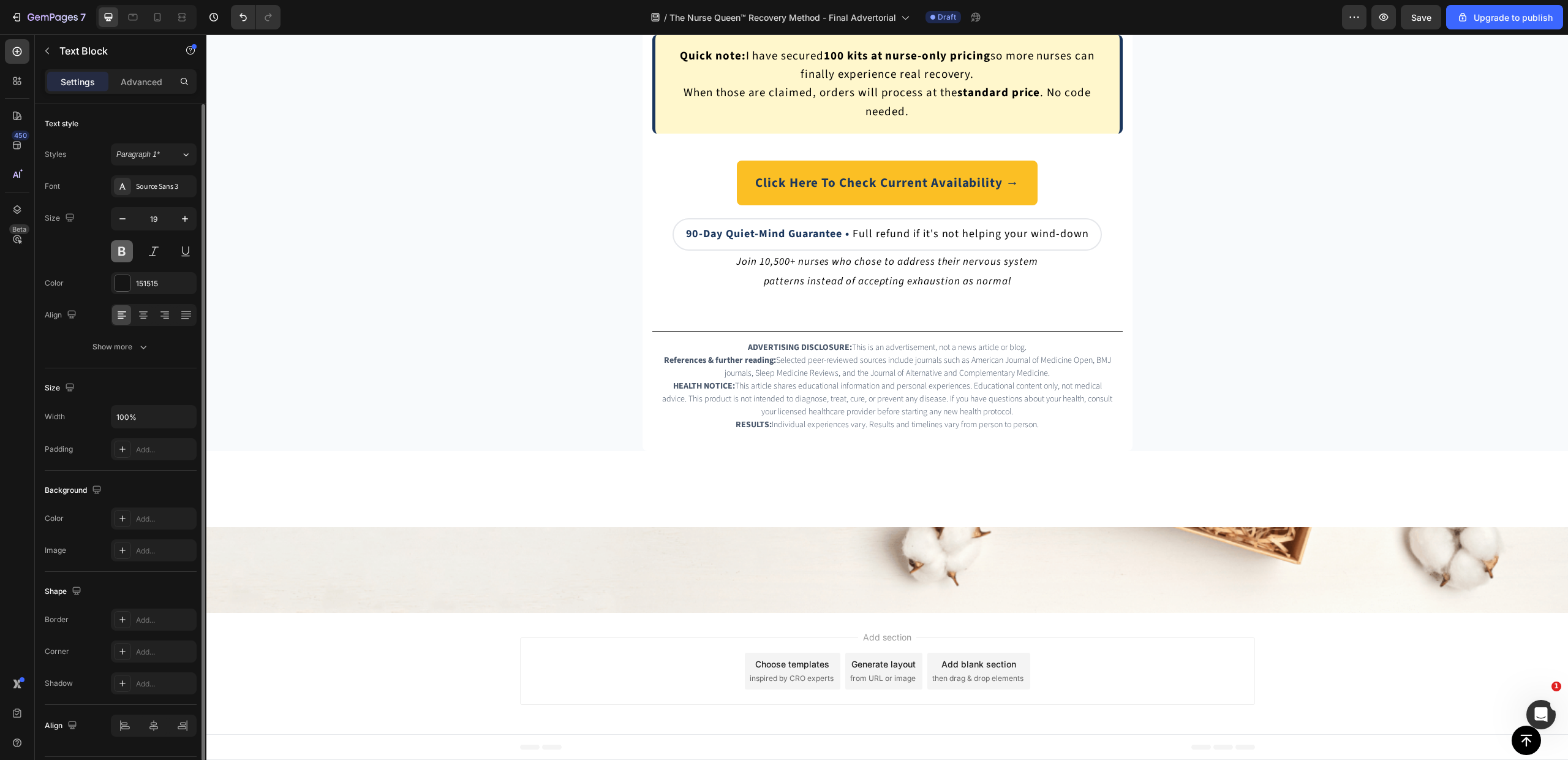
click at [122, 252] on button at bounding box center [122, 251] width 22 height 22
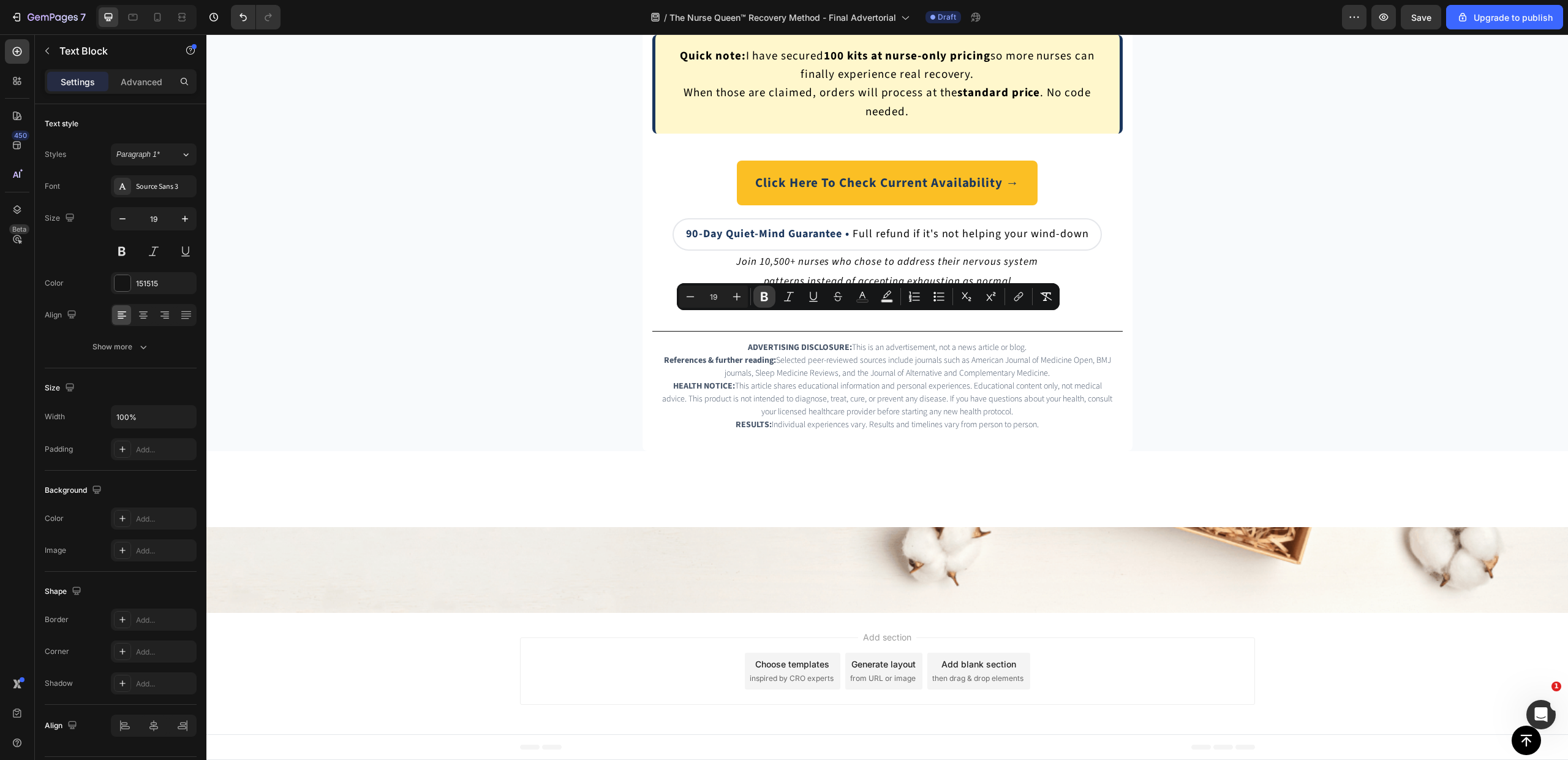
click at [760, 295] on icon "Editor contextual toolbar" at bounding box center [765, 297] width 12 height 12
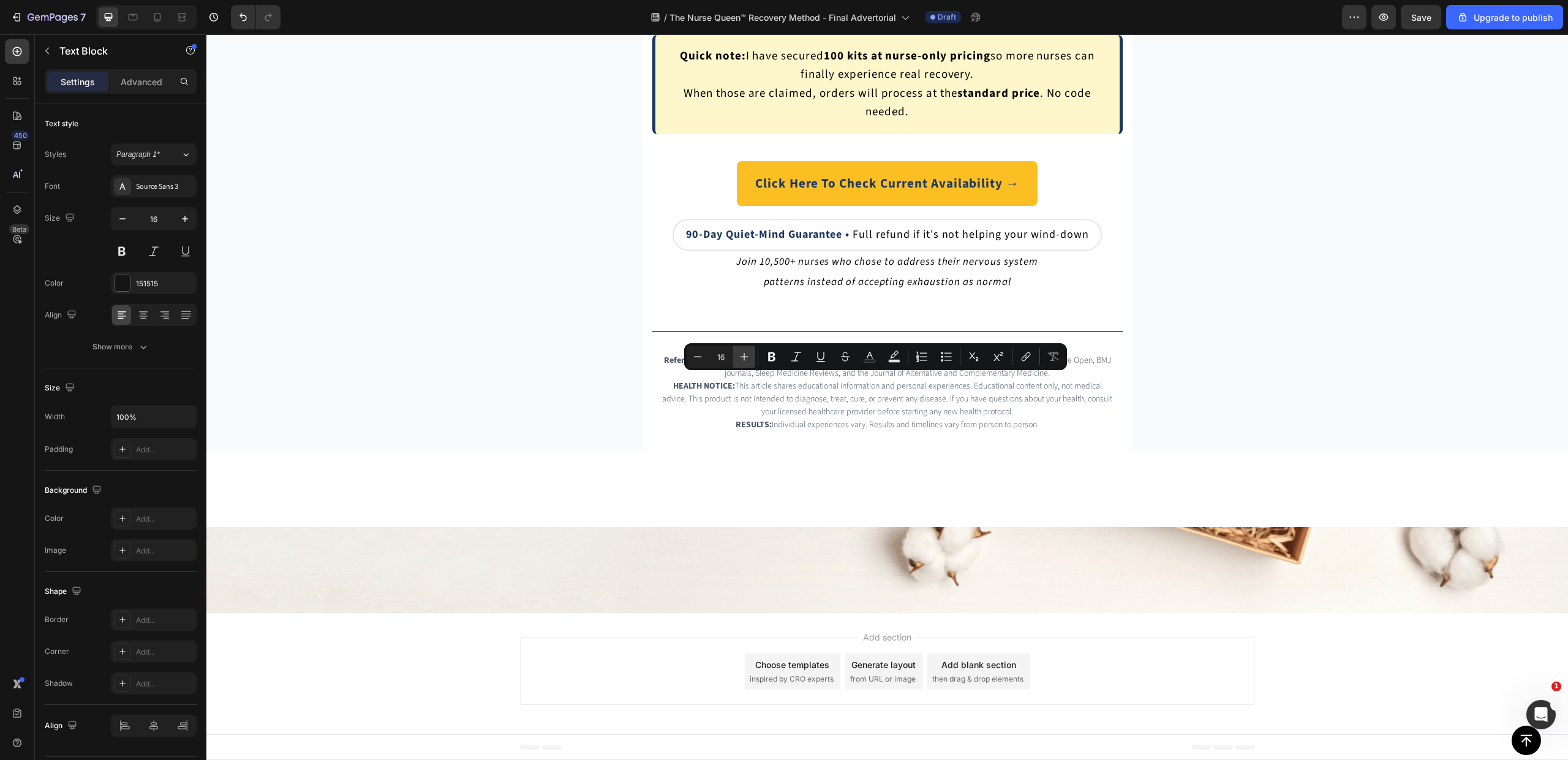
click at [742, 360] on icon "Editor contextual toolbar" at bounding box center [744, 356] width 12 height 12
type input "19"
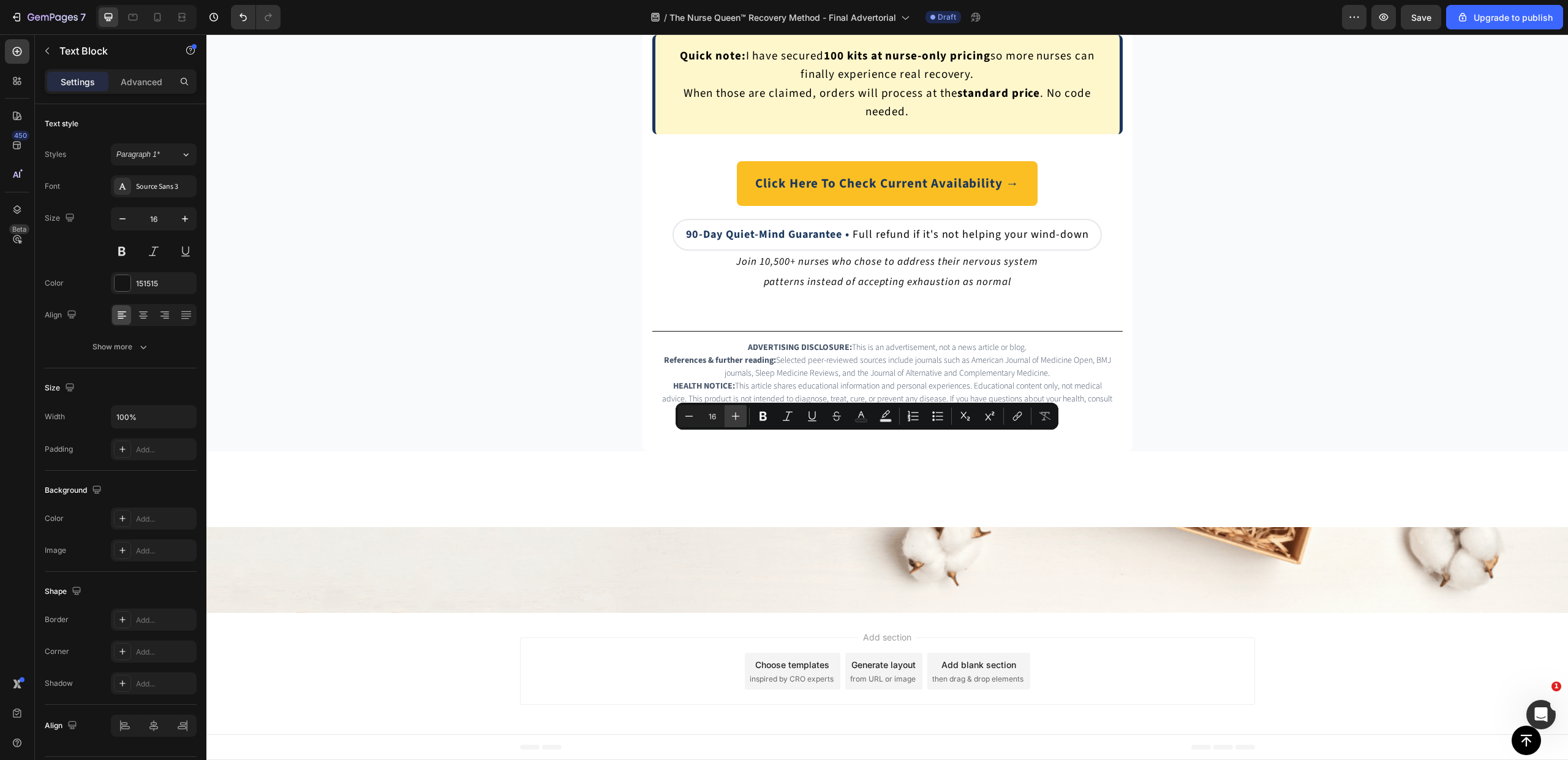
click at [737, 413] on icon "Editor contextual toolbar" at bounding box center [735, 416] width 12 height 12
type input "19"
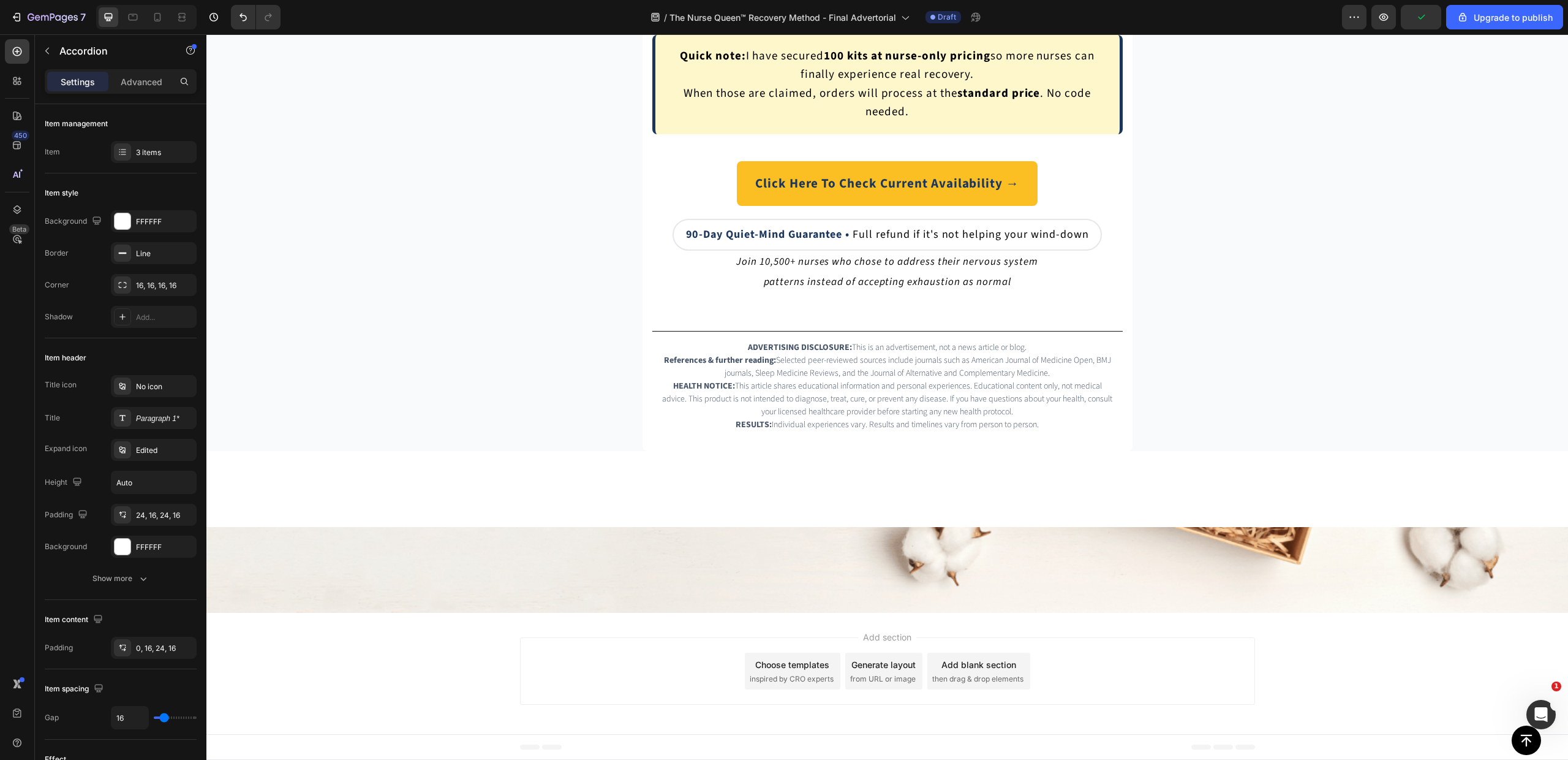
click at [146, 578] on icon "button" at bounding box center [143, 578] width 12 height 12
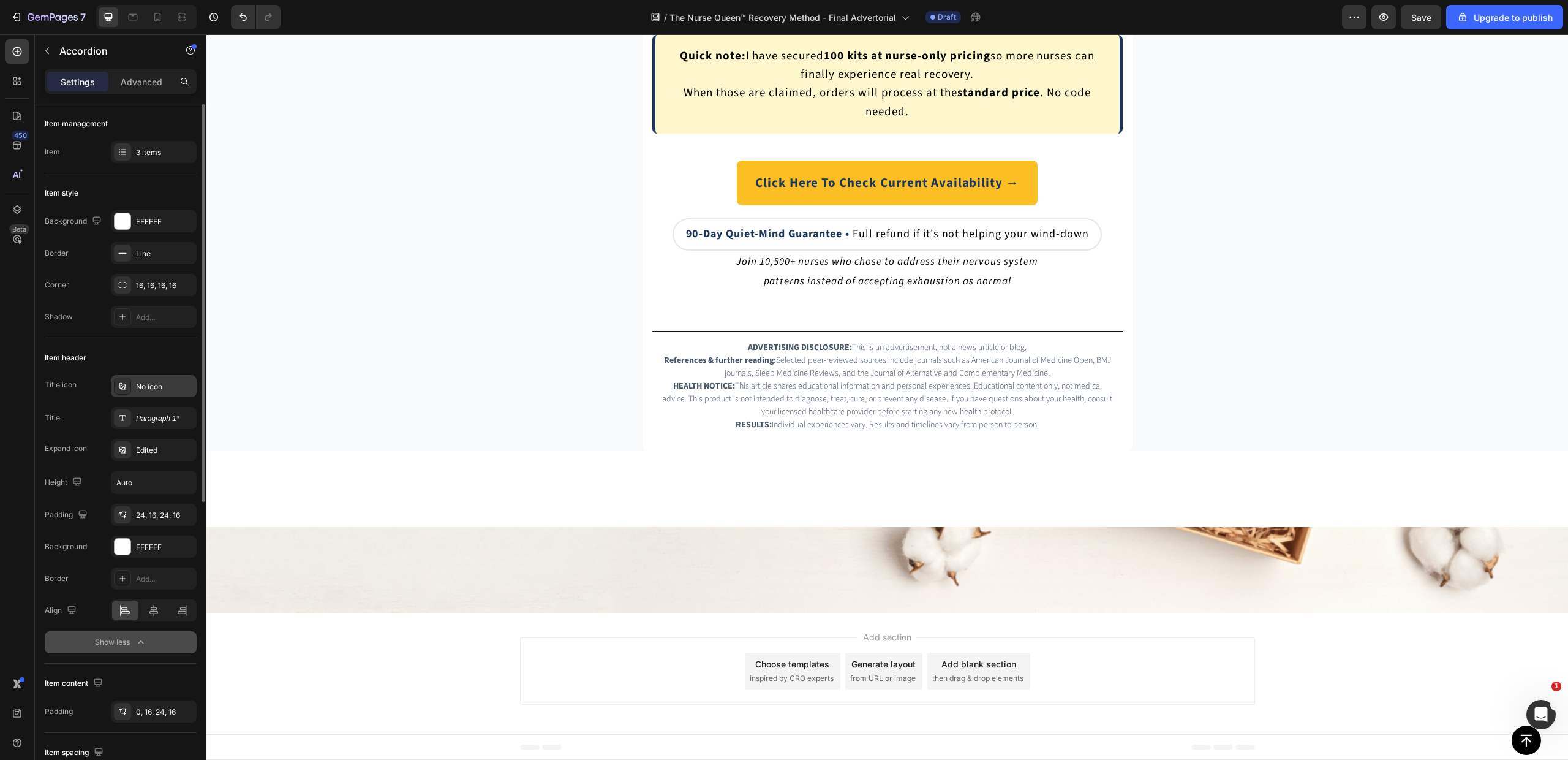
click at [158, 388] on div "No icon" at bounding box center [164, 387] width 58 height 11
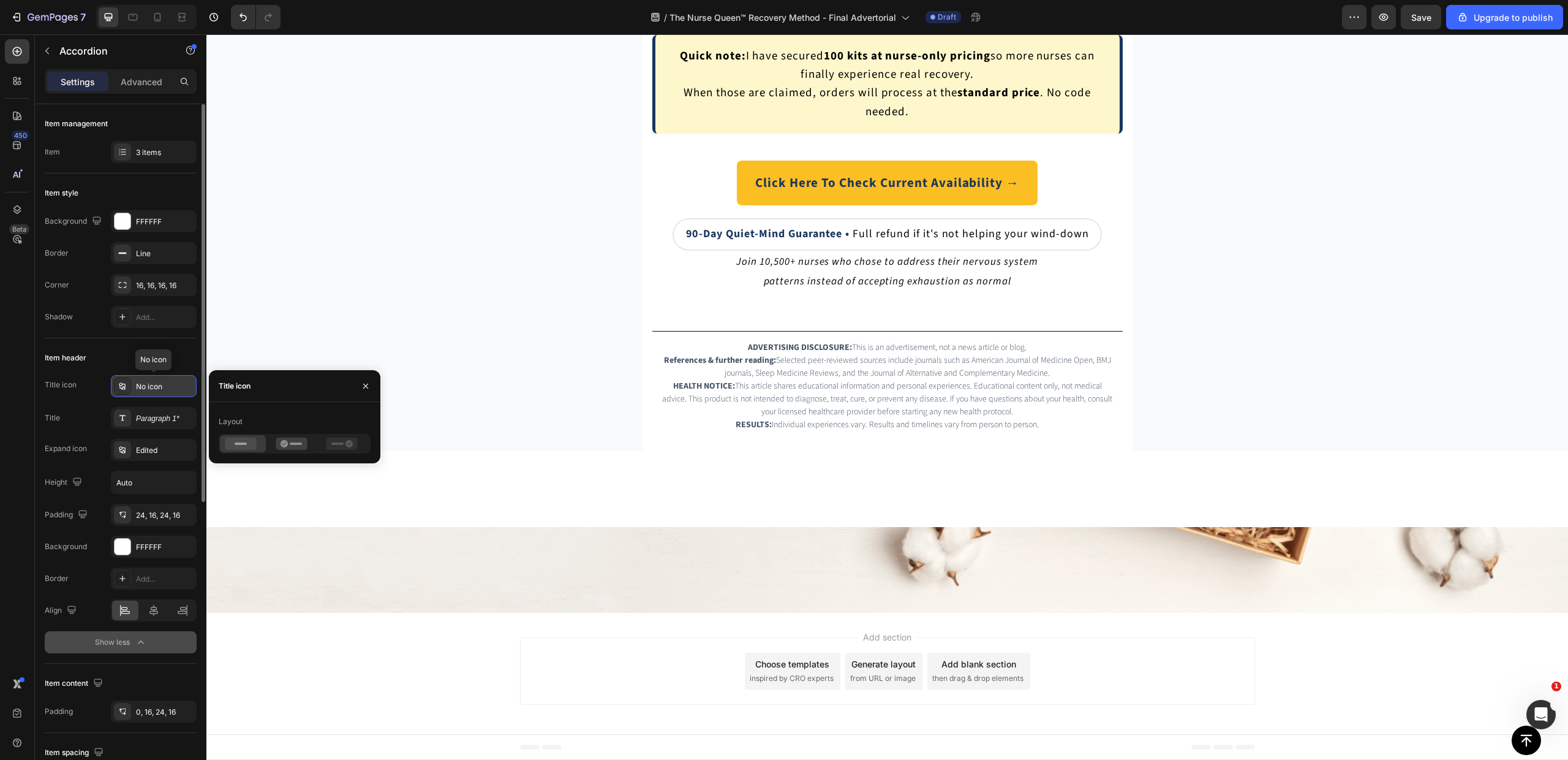
click at [158, 388] on div "No icon" at bounding box center [164, 387] width 58 height 11
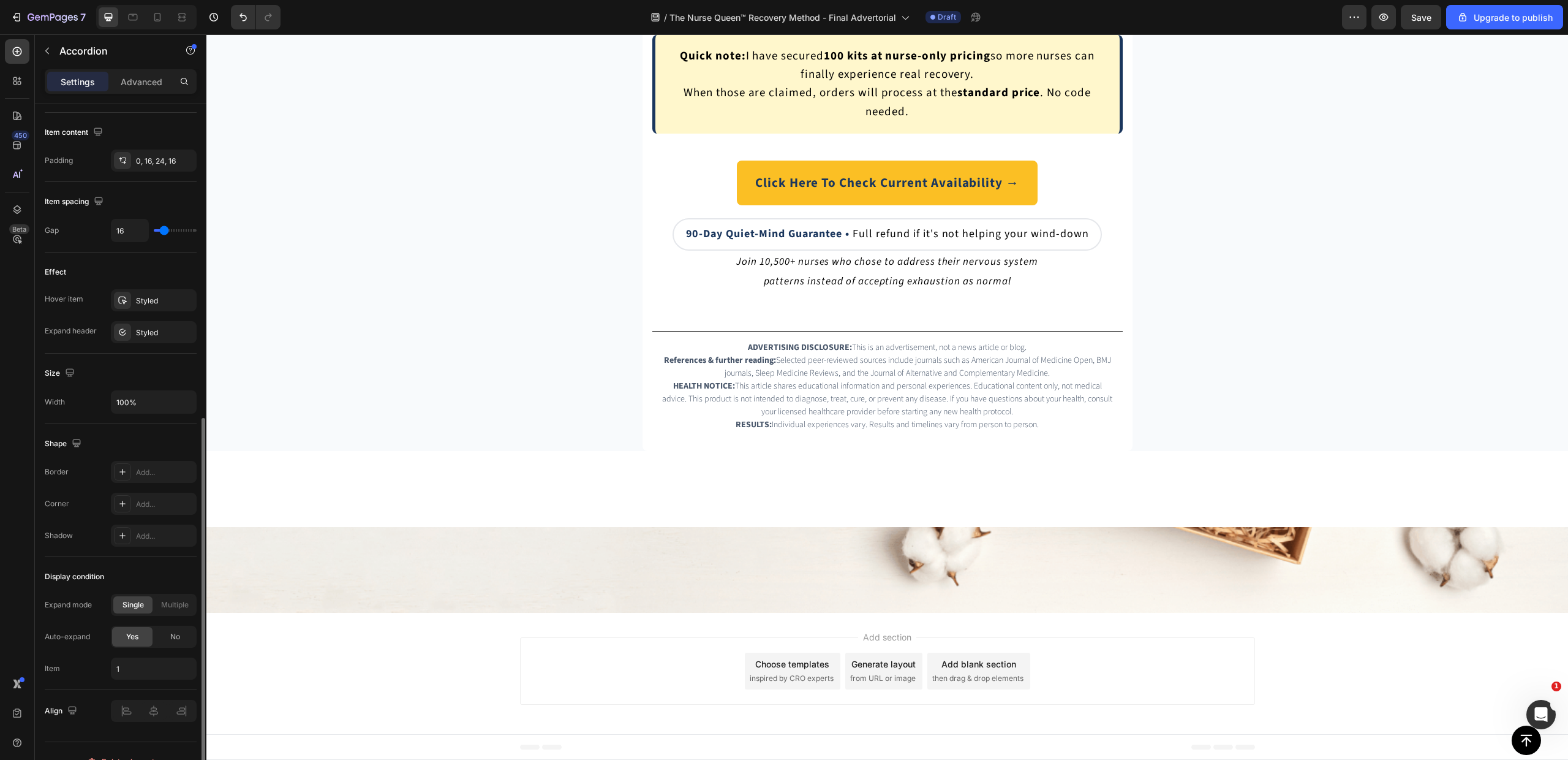
scroll to position [571, 0]
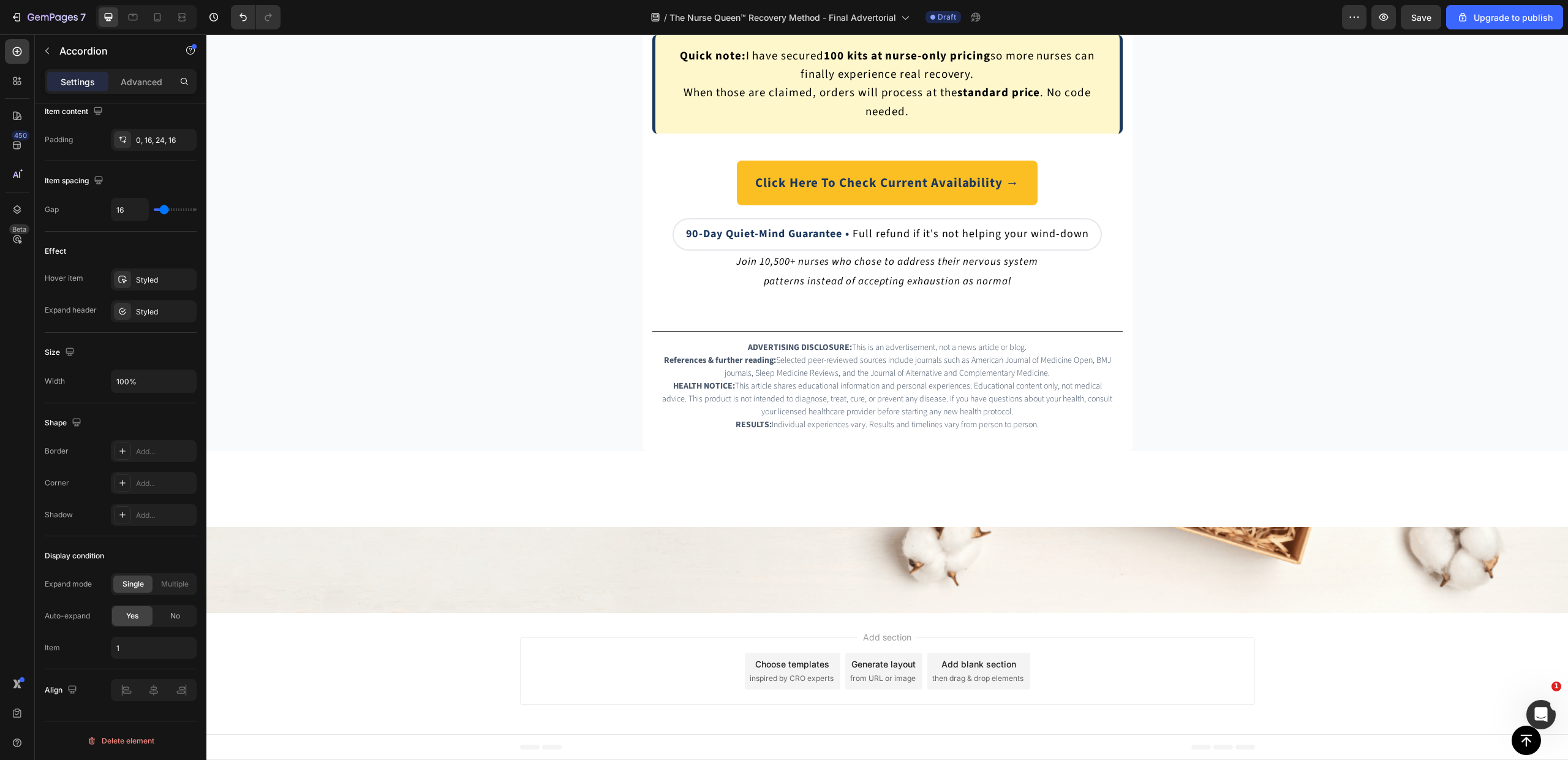
click at [141, 92] on div "Settings Advanced" at bounding box center [121, 81] width 152 height 24
click at [141, 88] on div "Advanced" at bounding box center [141, 81] width 61 height 19
type input "100%"
type input "100"
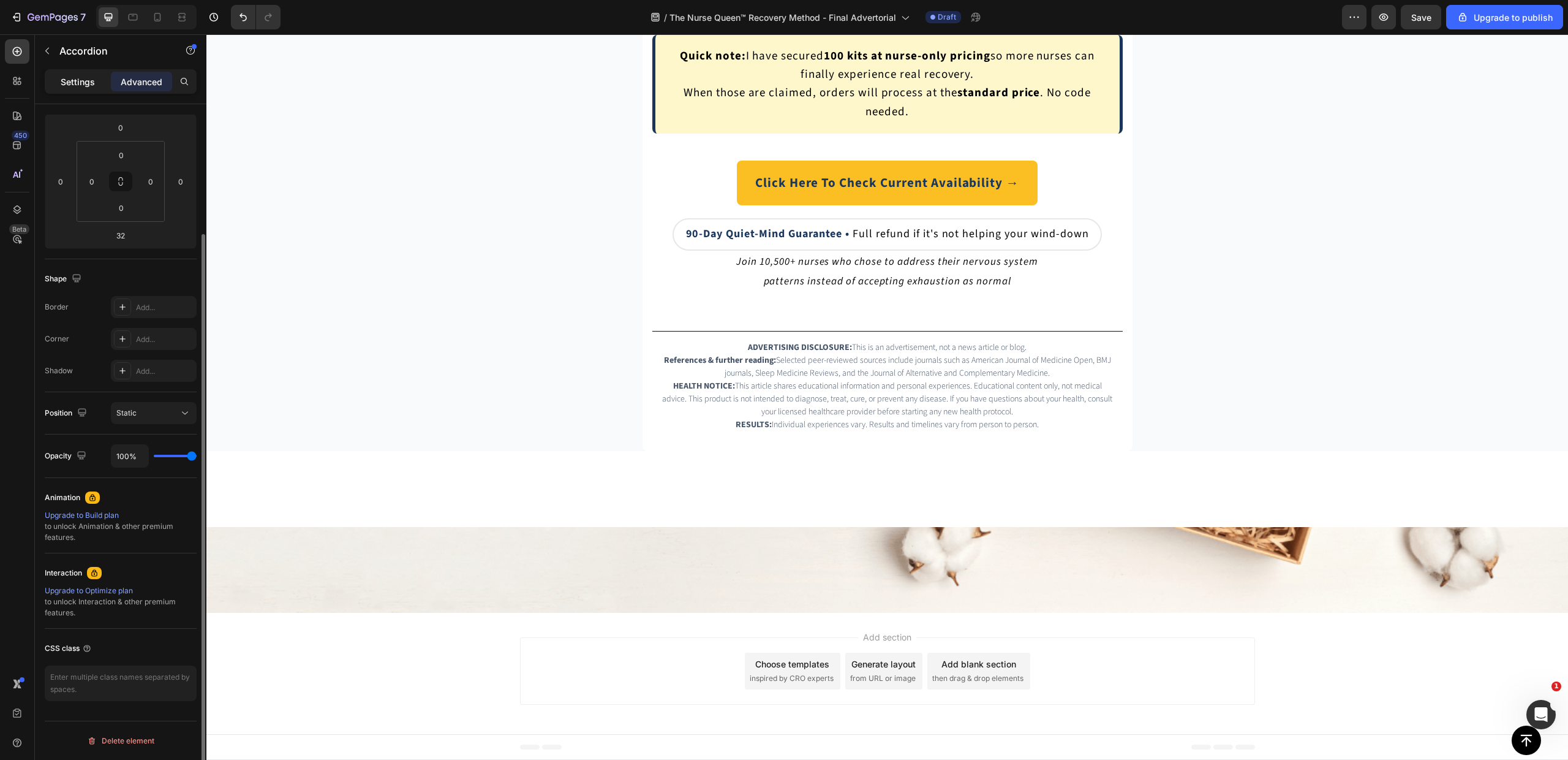
click at [98, 83] on div "Settings" at bounding box center [78, 81] width 61 height 19
type input "16"
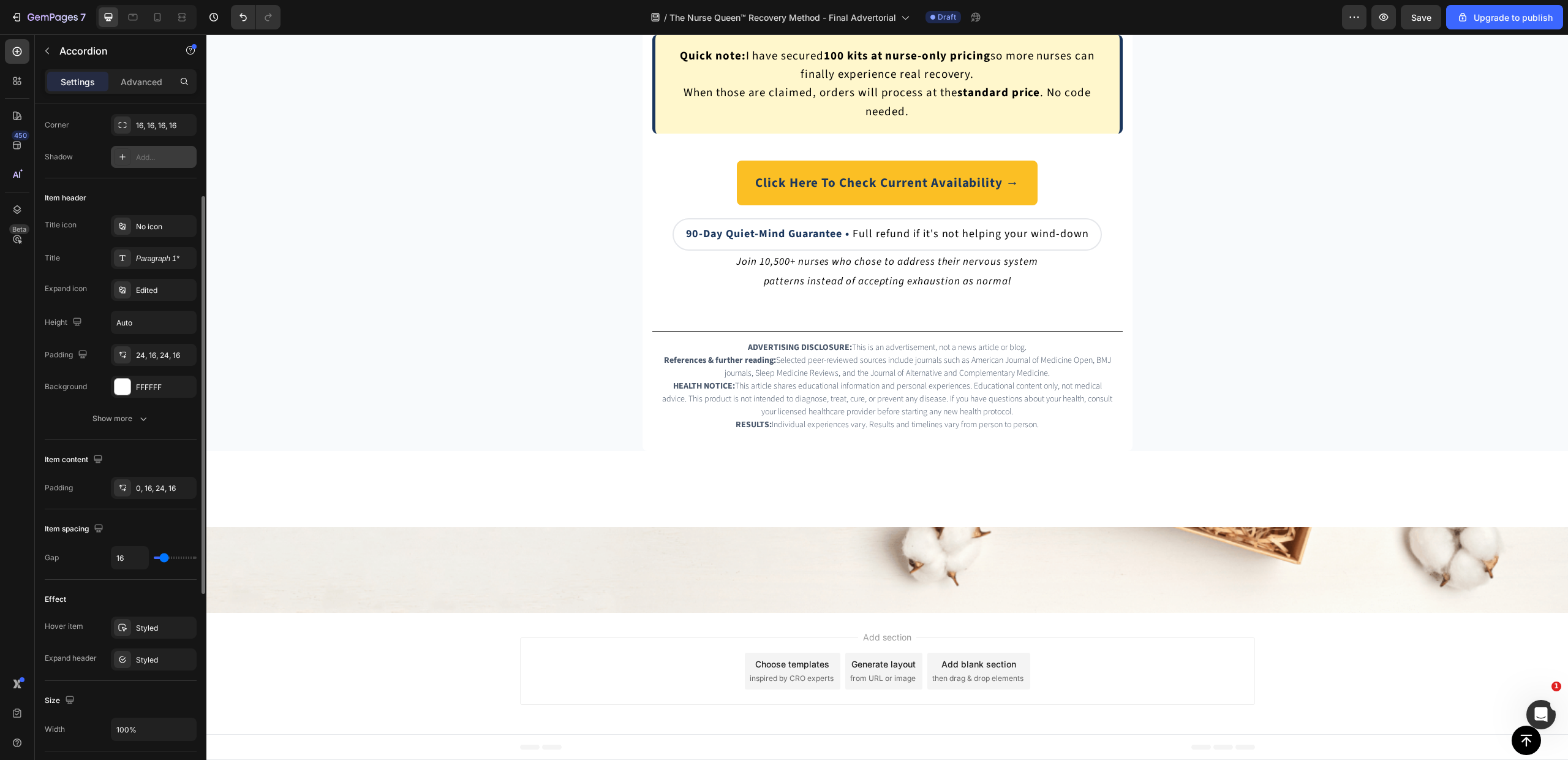
scroll to position [0, 0]
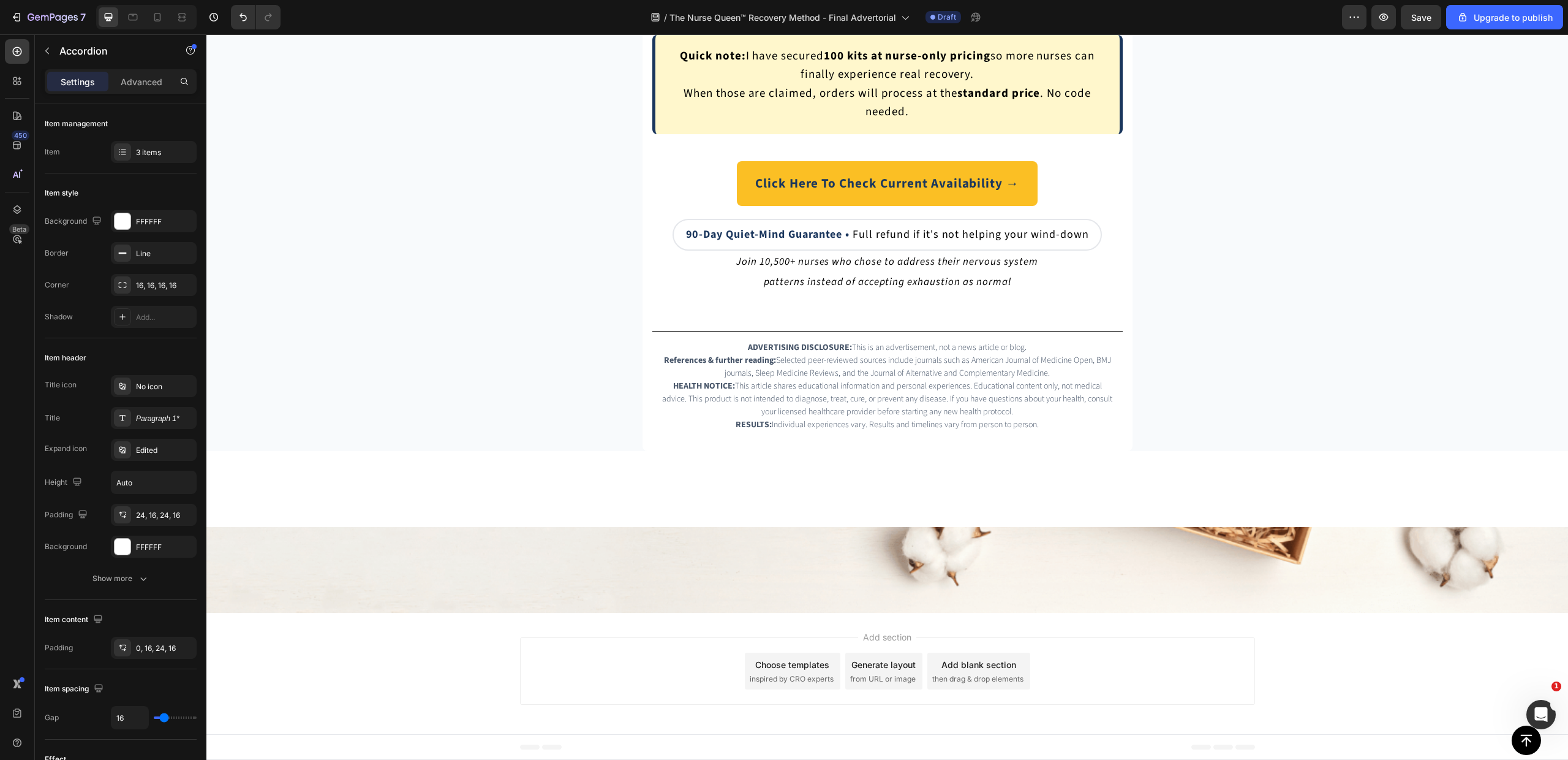
click at [110, 586] on button "Show more" at bounding box center [121, 578] width 152 height 22
click at [154, 421] on div "Paragraph 1*" at bounding box center [164, 419] width 58 height 11
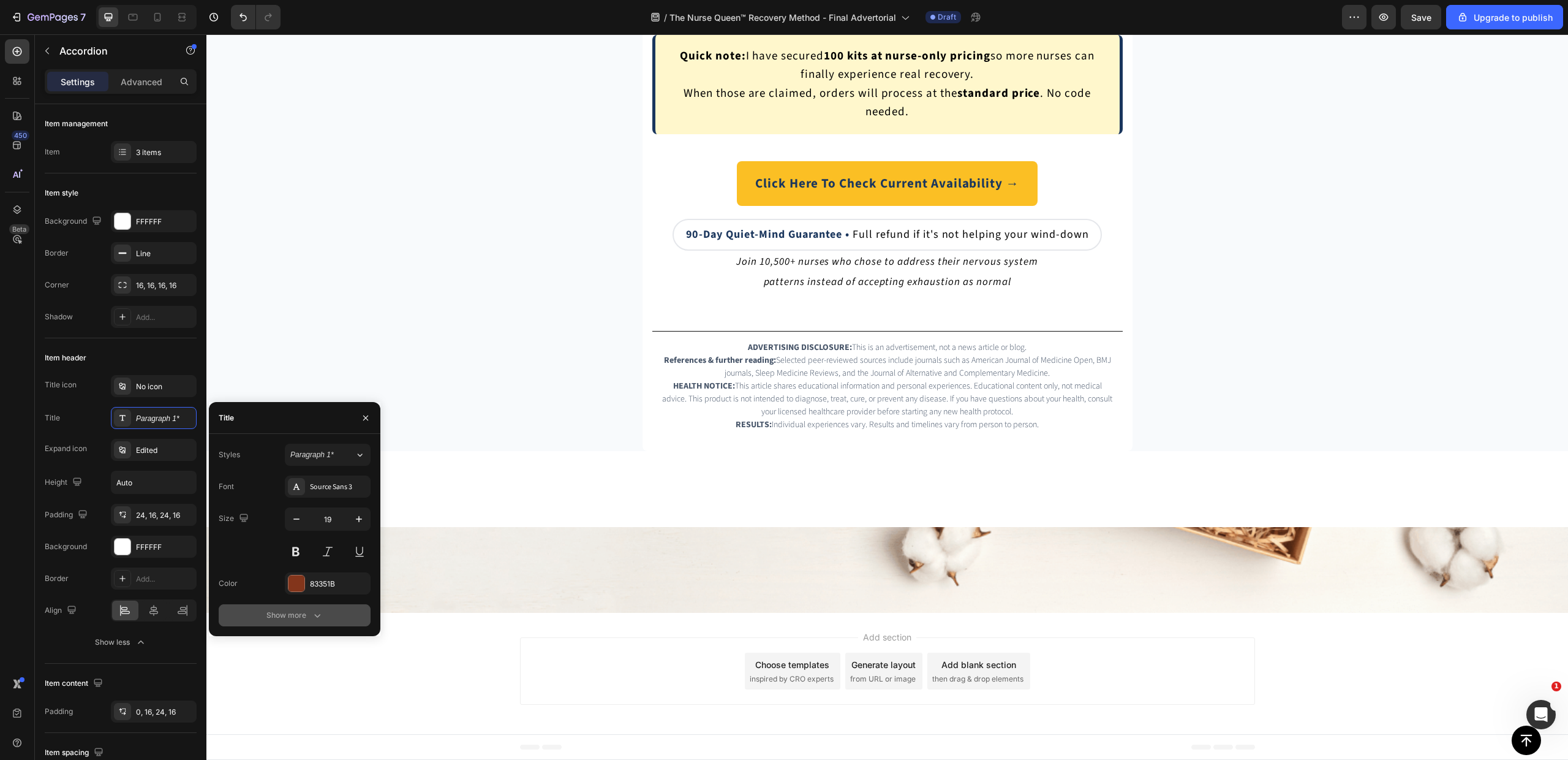
click at [297, 623] on button "Show more" at bounding box center [294, 615] width 152 height 22
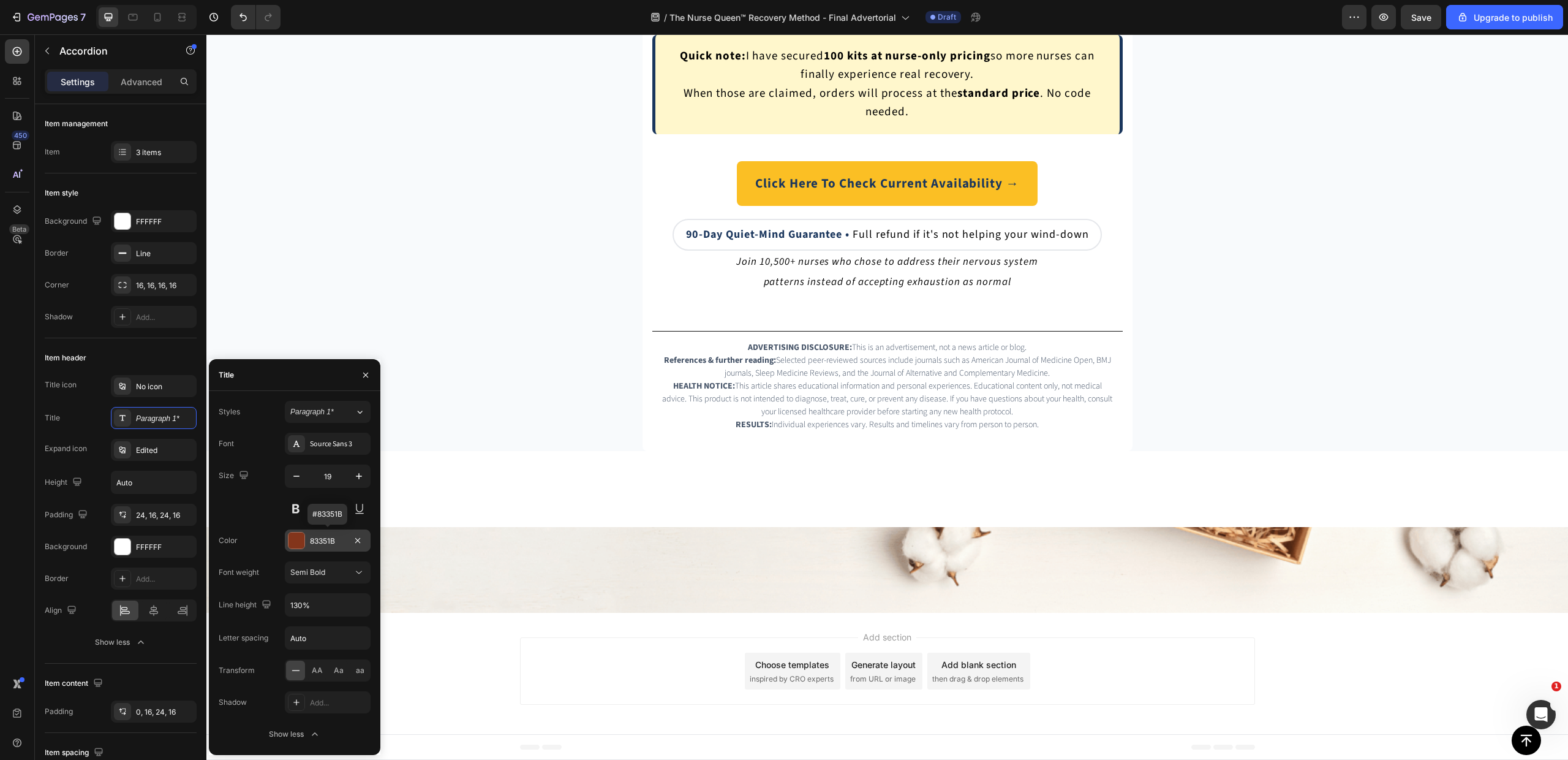
click at [318, 539] on div "83351B" at bounding box center [327, 541] width 35 height 11
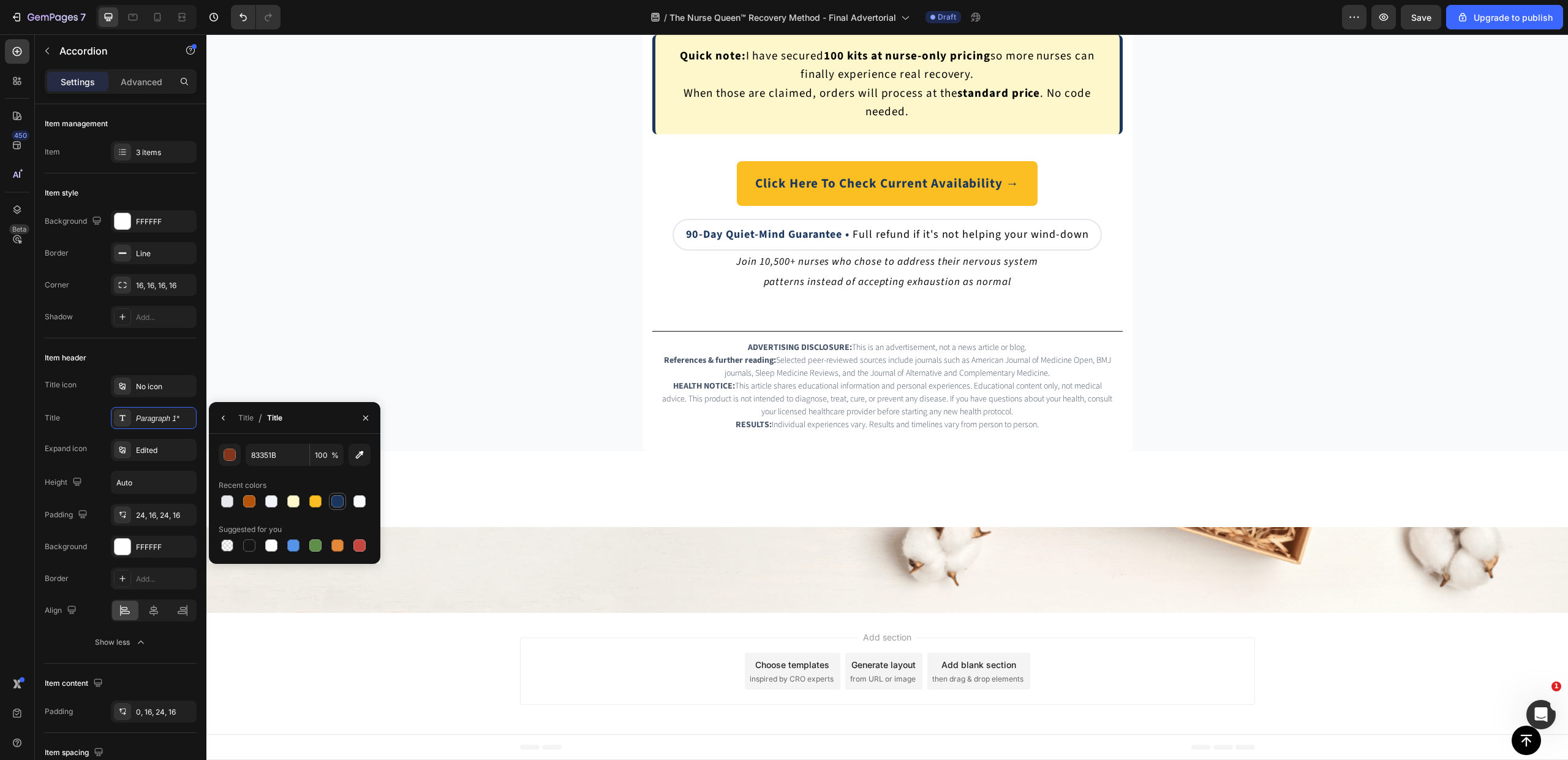
click at [336, 499] on div at bounding box center [338, 501] width 12 height 12
type input "1A365D"
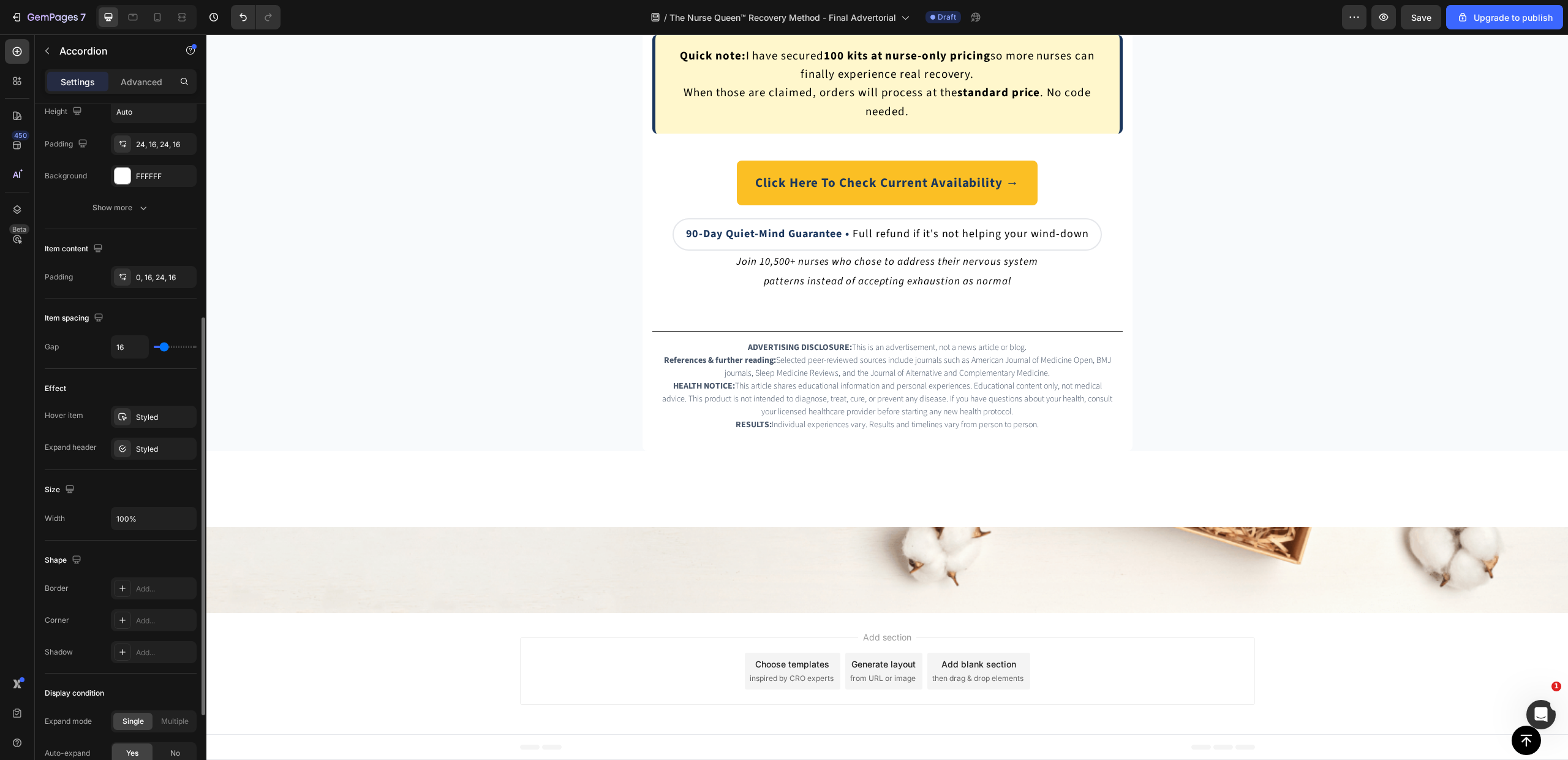
scroll to position [469, 0]
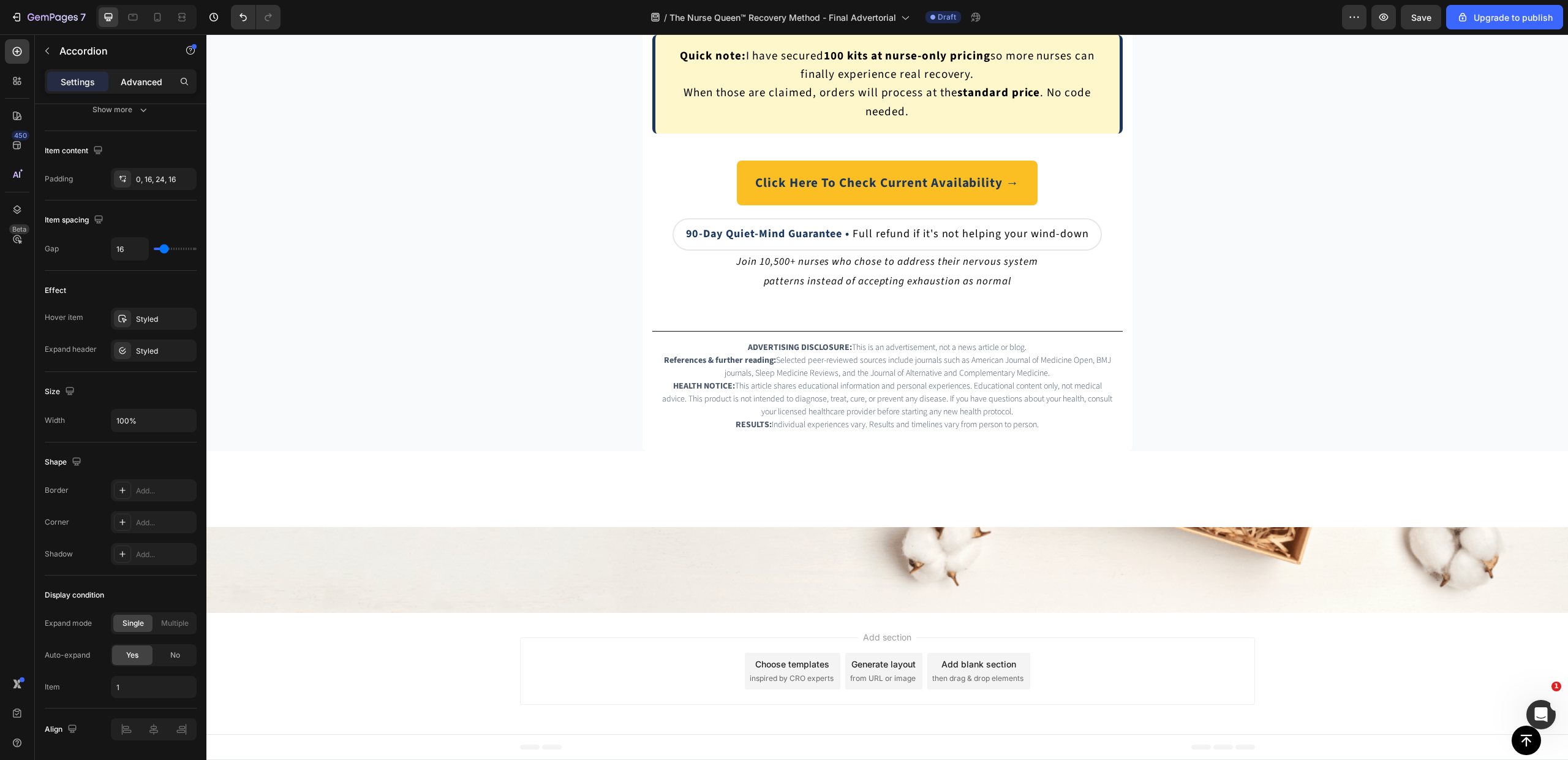
click at [136, 79] on p "Advanced" at bounding box center [141, 82] width 42 height 13
type input "100%"
type input "100"
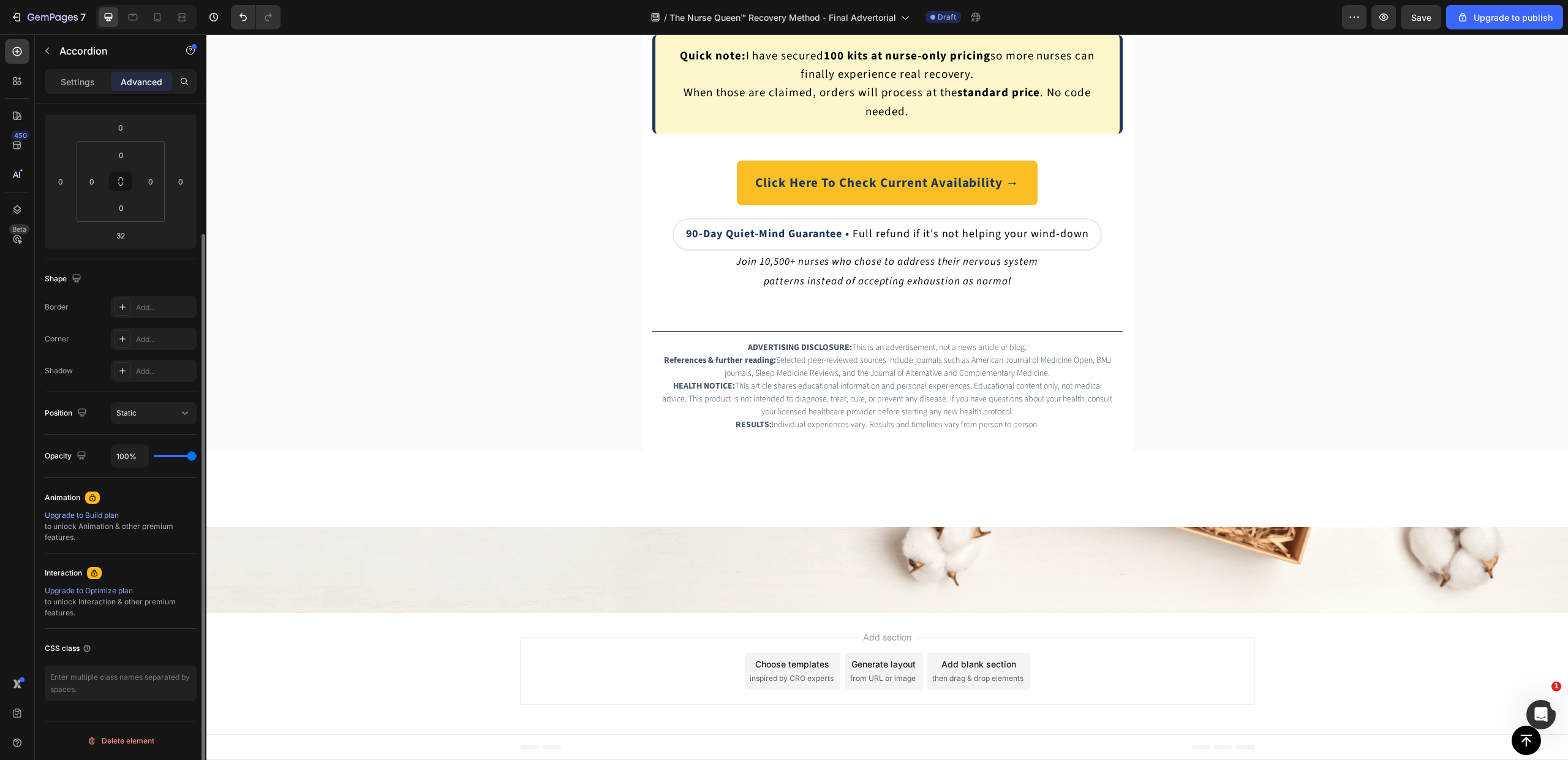
scroll to position [160, 0]
click at [79, 80] on p "Settings" at bounding box center [77, 82] width 34 height 13
type input "16"
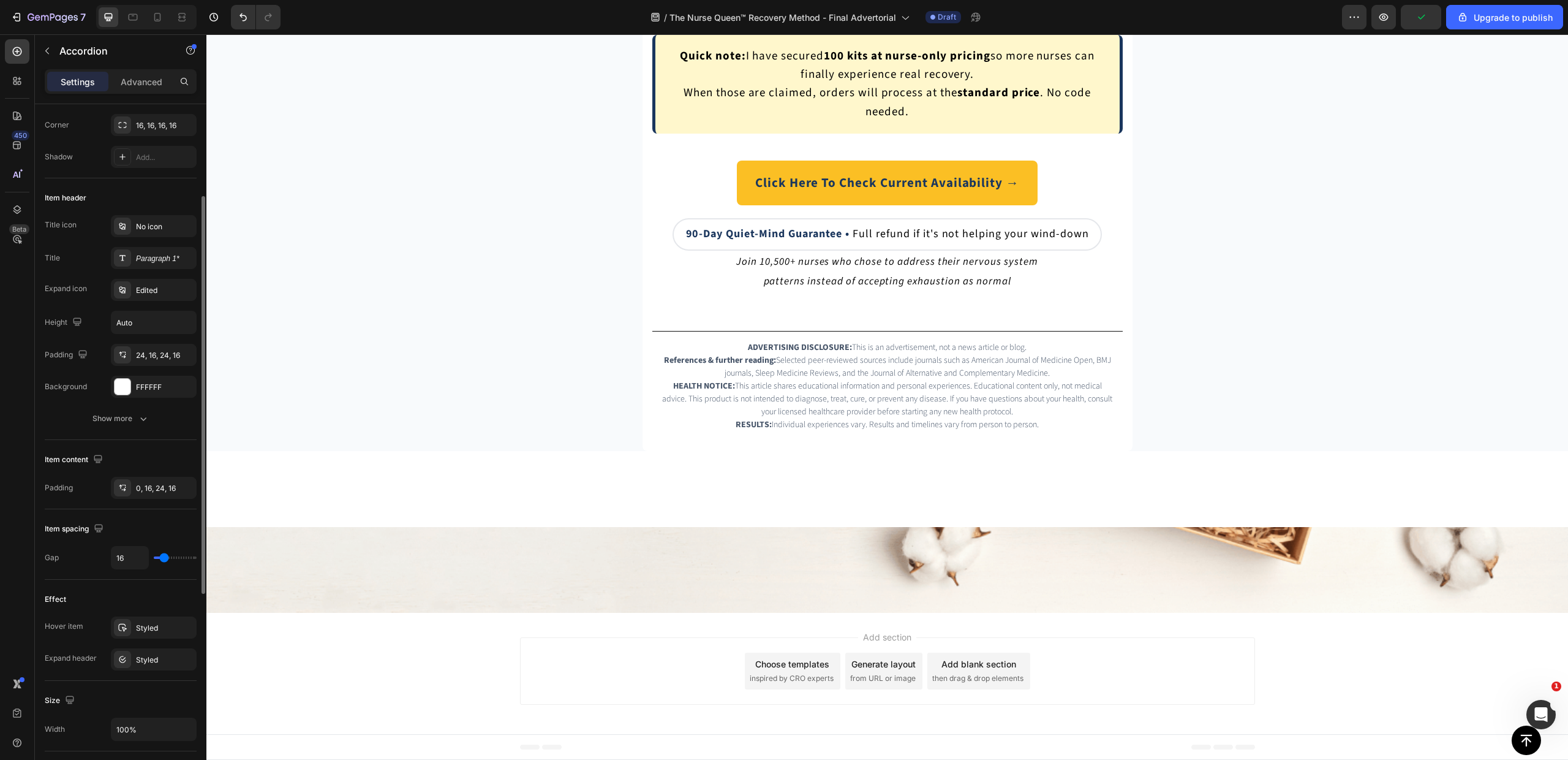
scroll to position [361, 0]
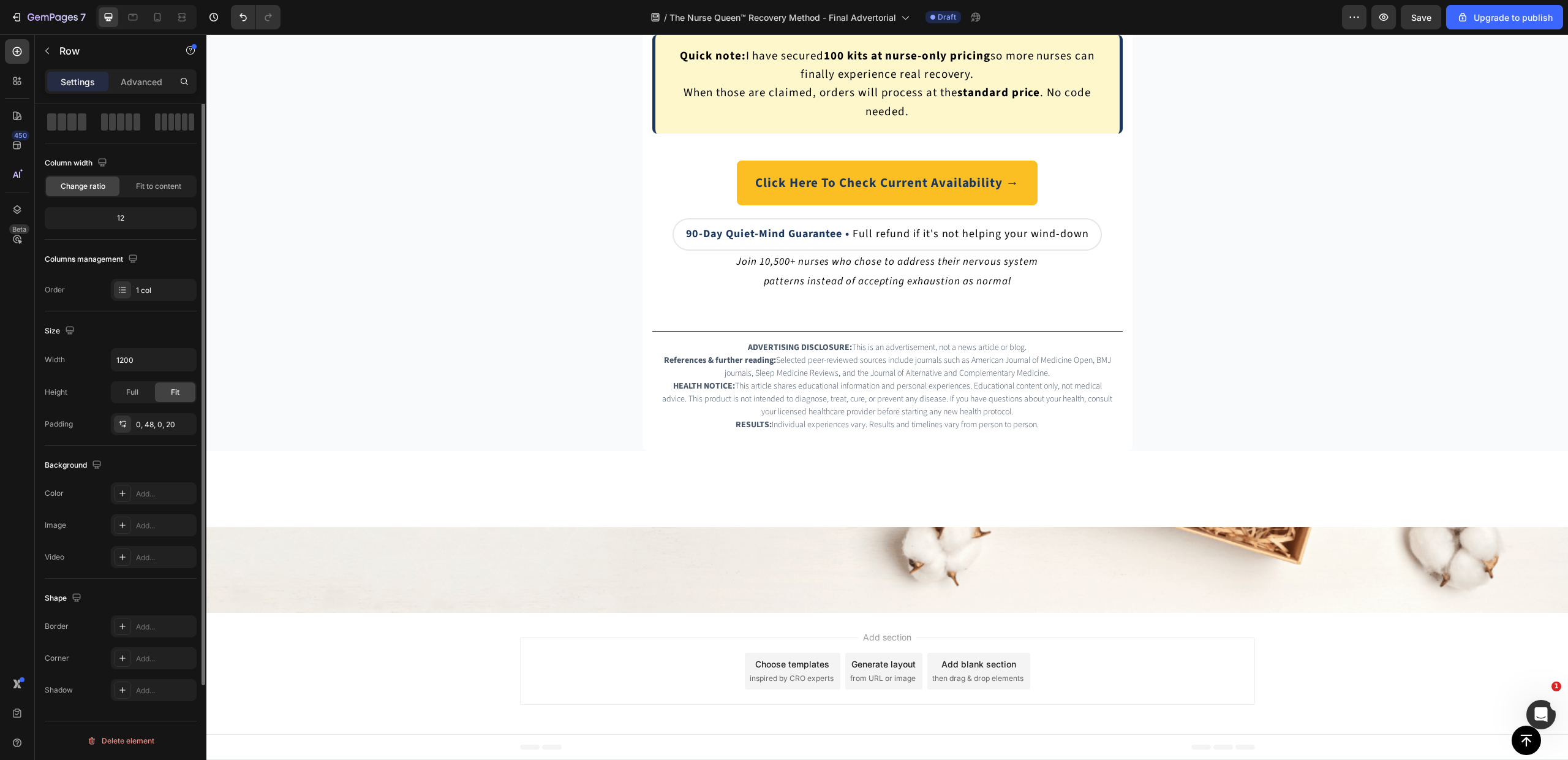
scroll to position [0, 0]
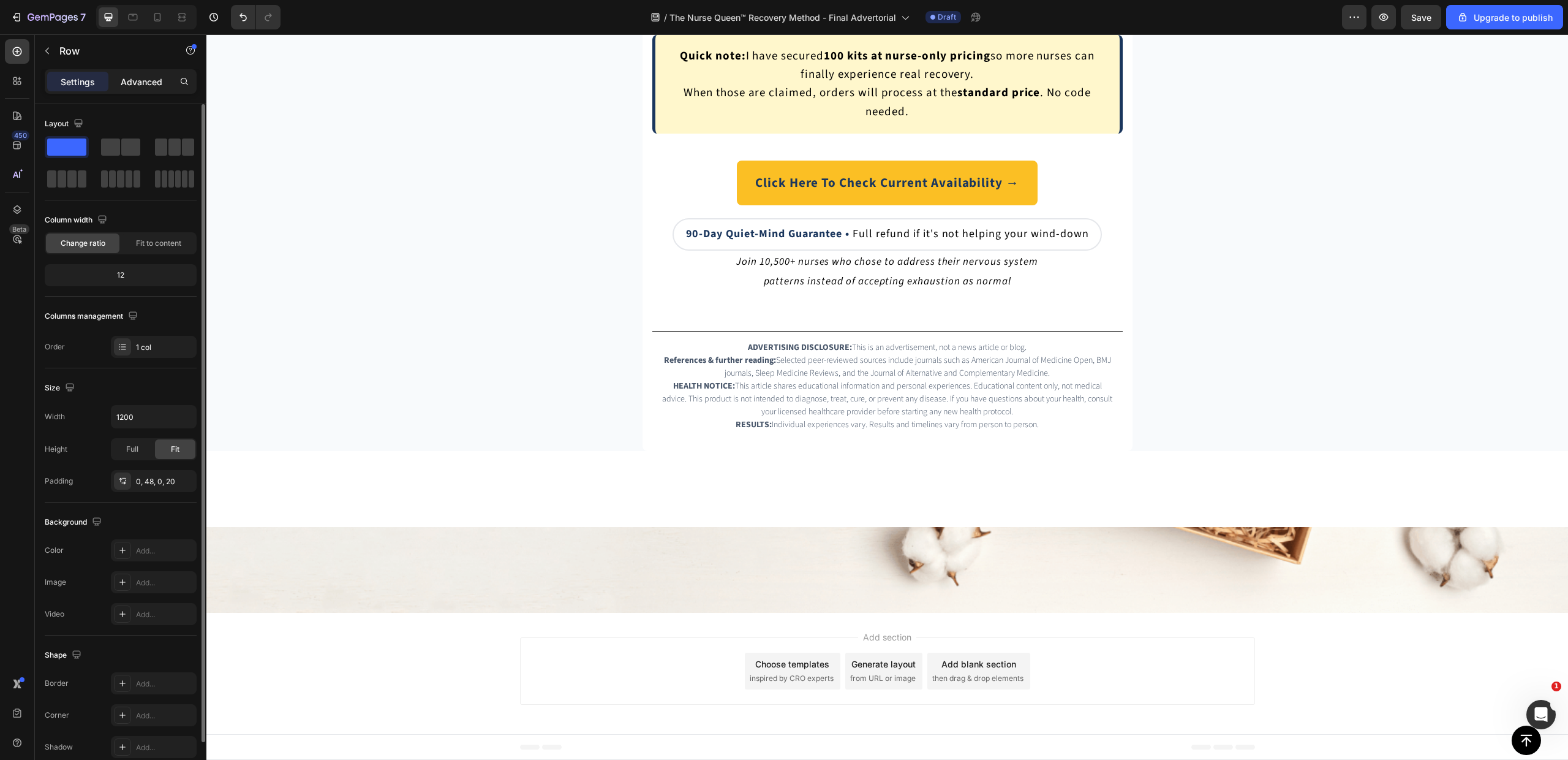
click at [138, 76] on p "Advanced" at bounding box center [141, 82] width 42 height 13
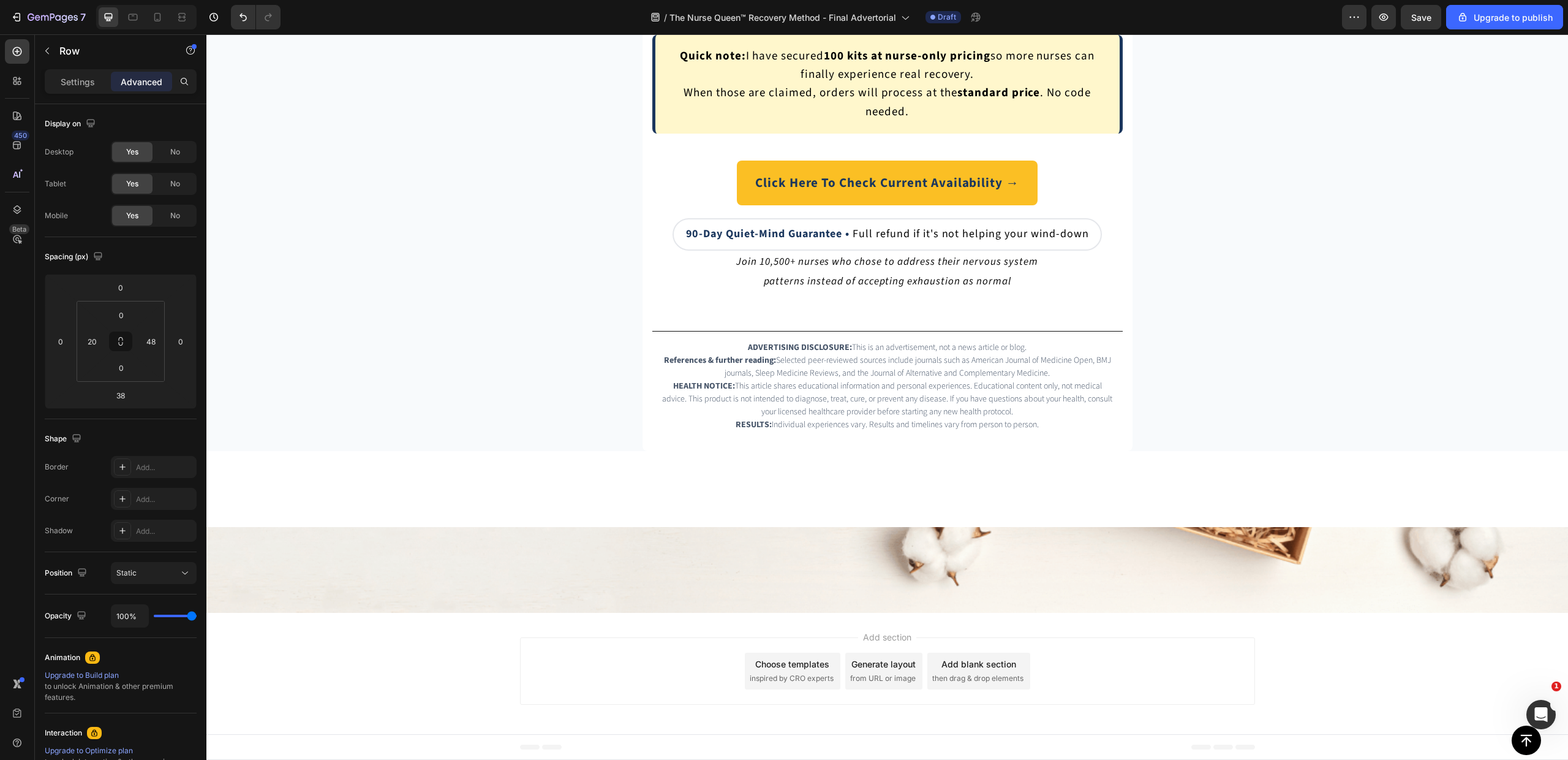
click at [78, 79] on p "Settings" at bounding box center [77, 82] width 34 height 13
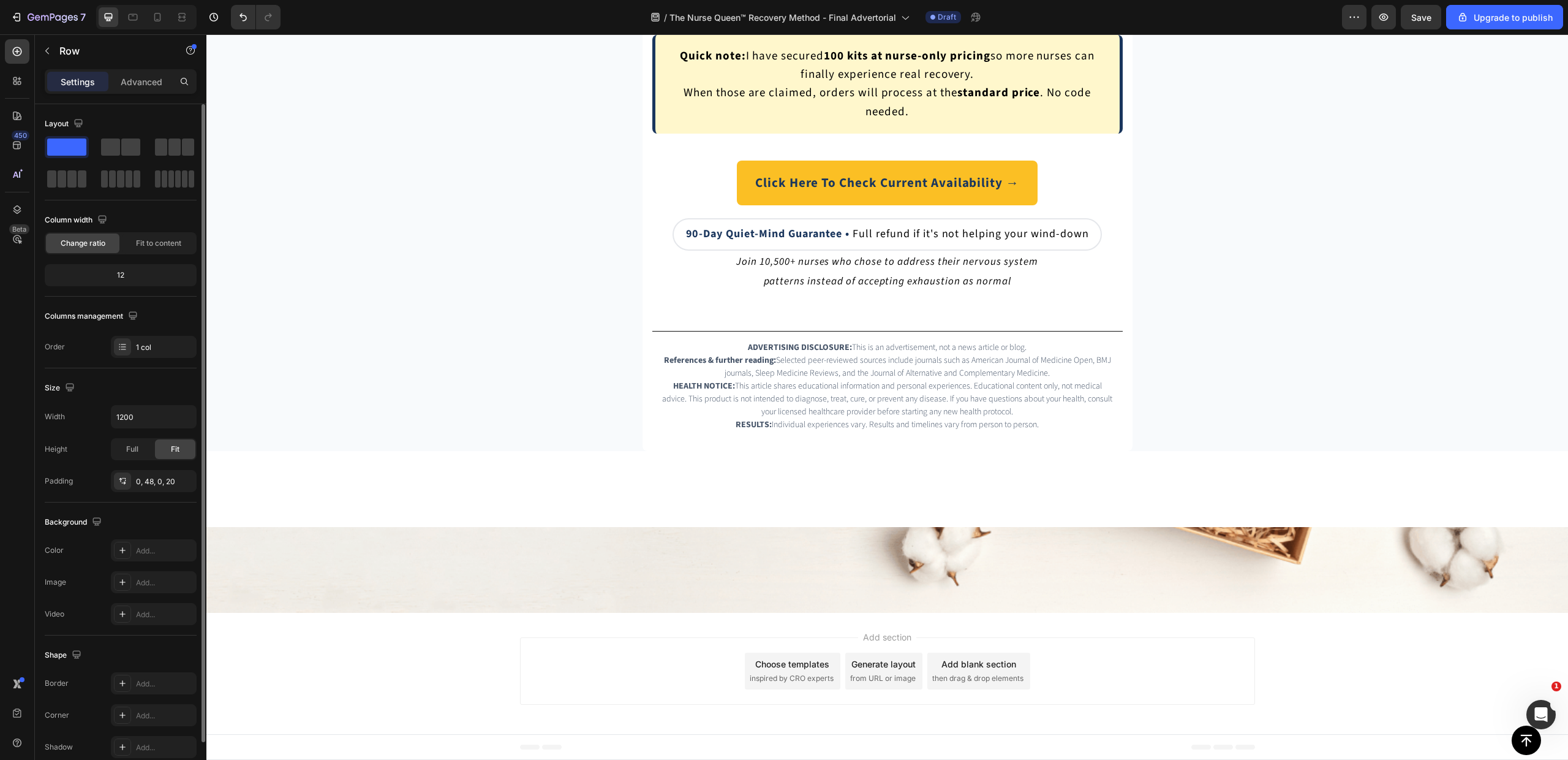
scroll to position [57, 0]
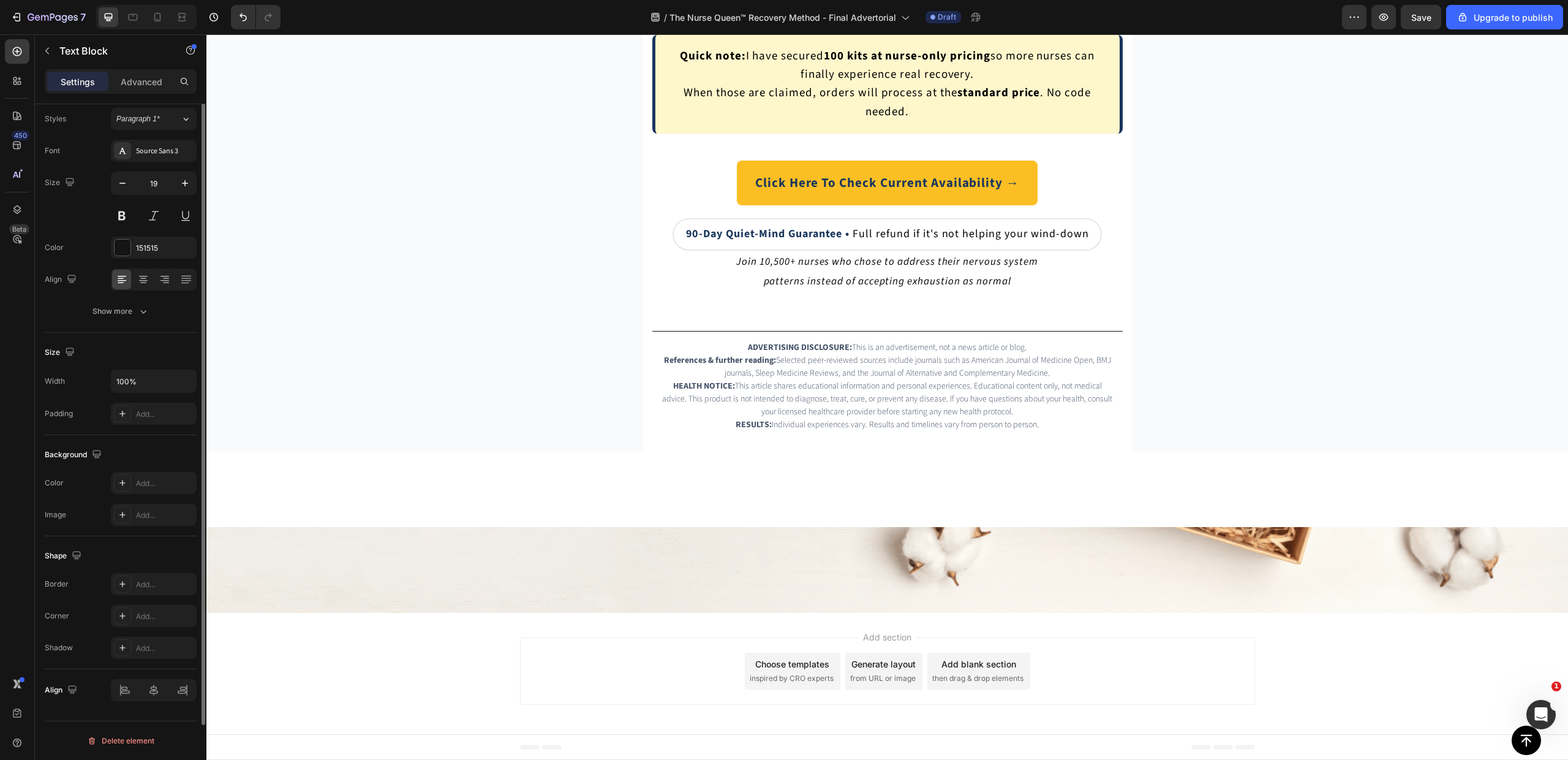
scroll to position [0, 0]
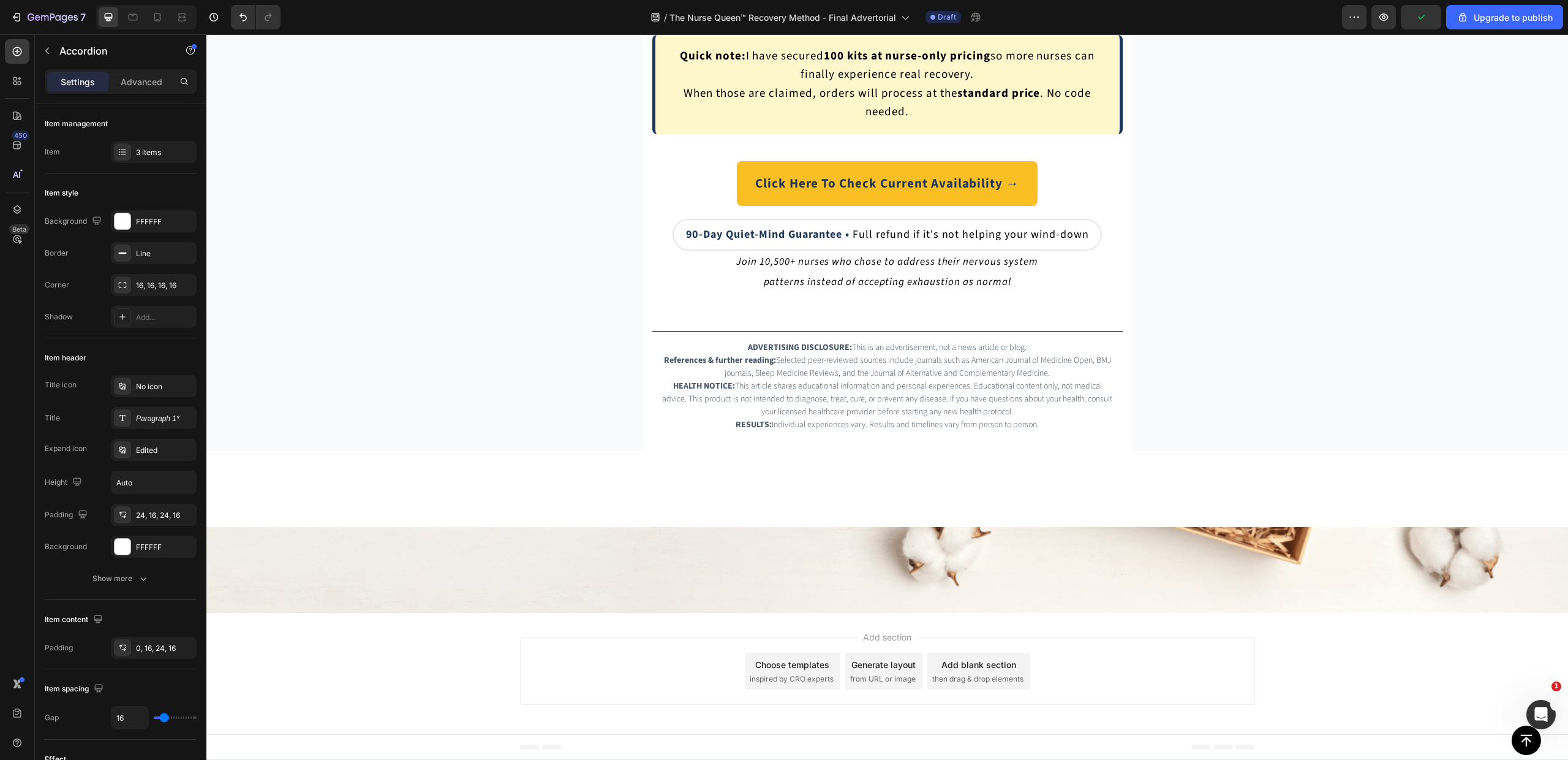
click at [143, 258] on div "Line" at bounding box center [153, 254] width 35 height 11
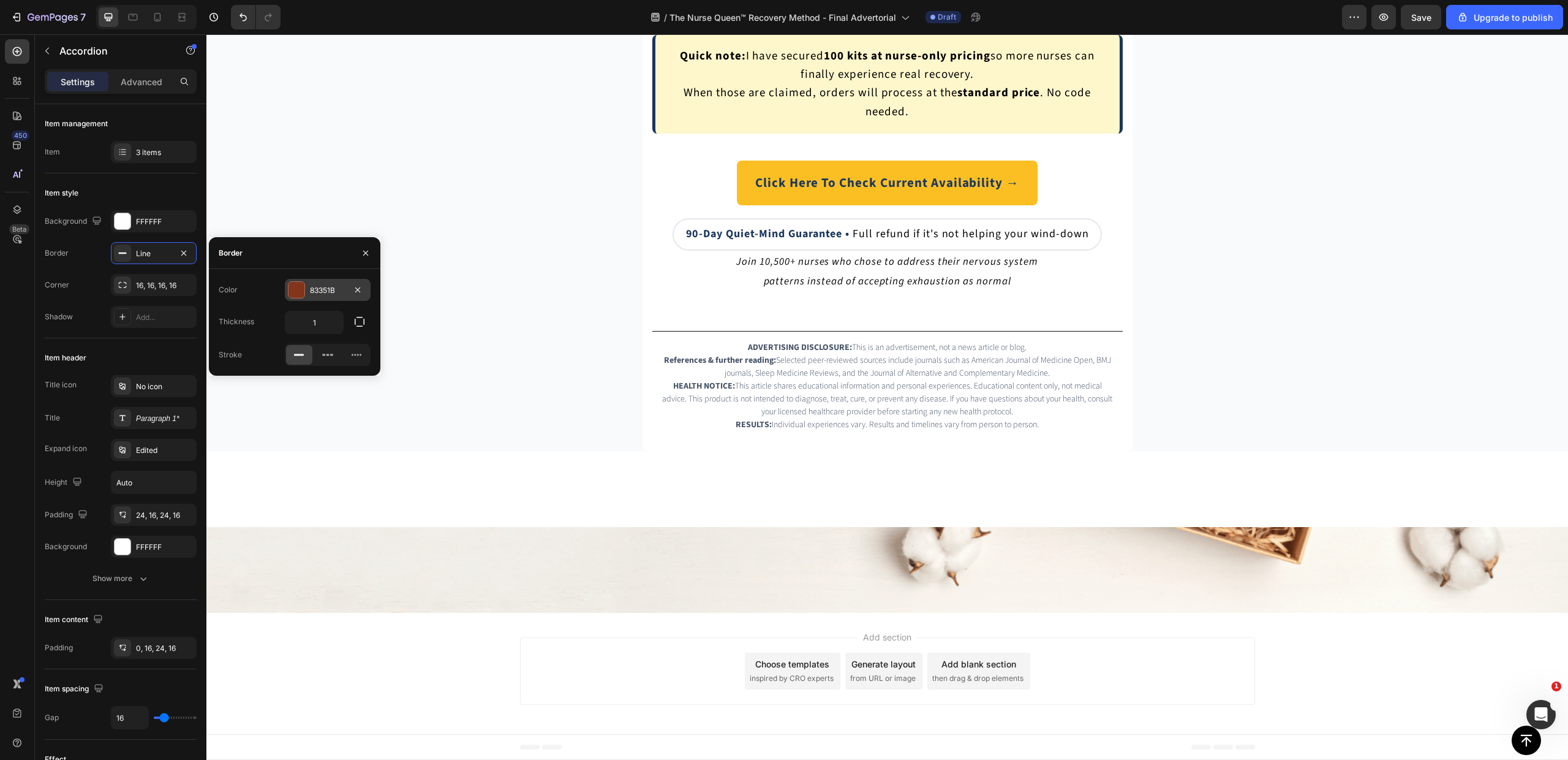
click at [318, 286] on div "83351B" at bounding box center [327, 291] width 35 height 11
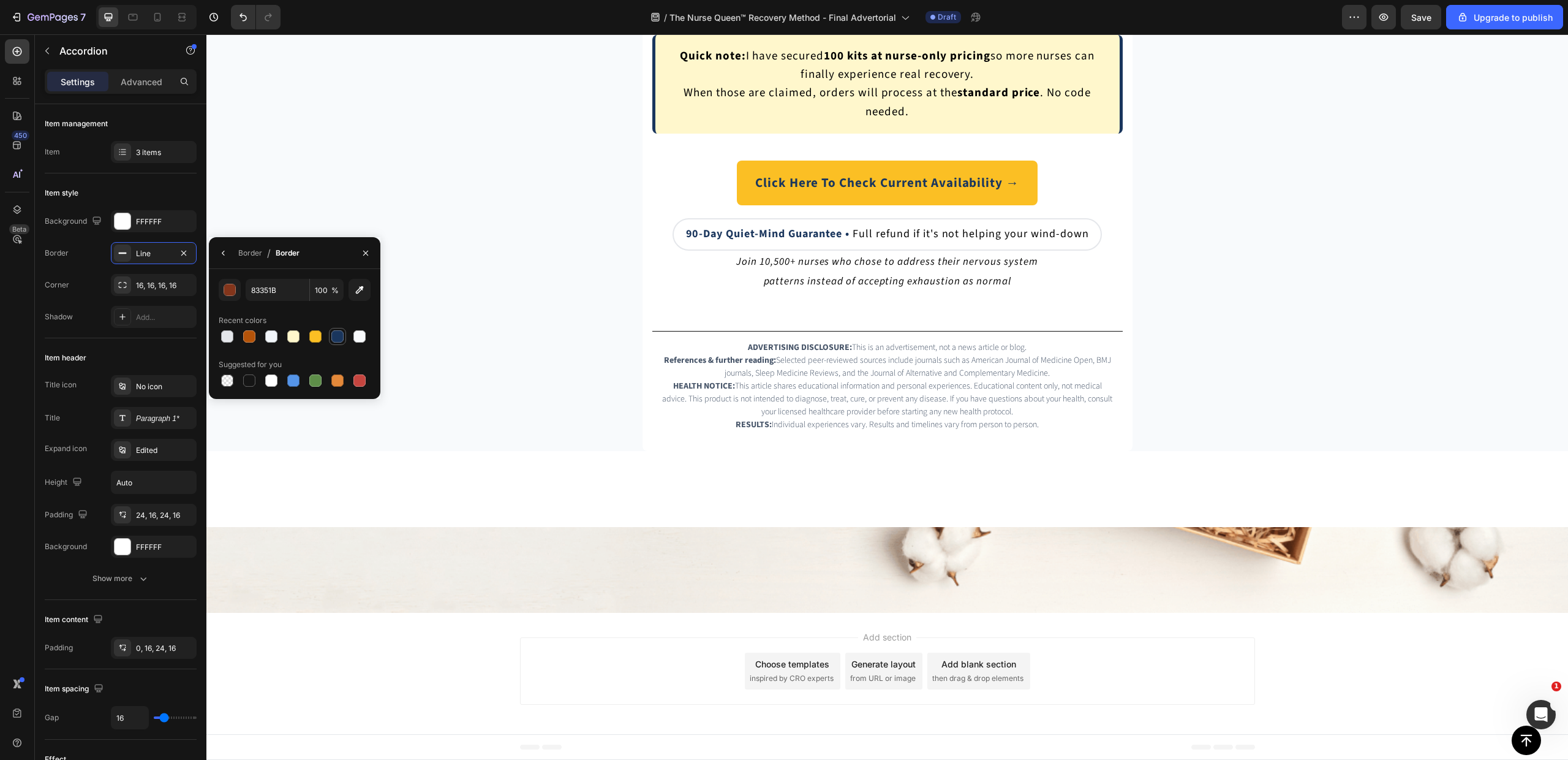
click at [333, 334] on div at bounding box center [338, 336] width 12 height 12
type input "1A365D"
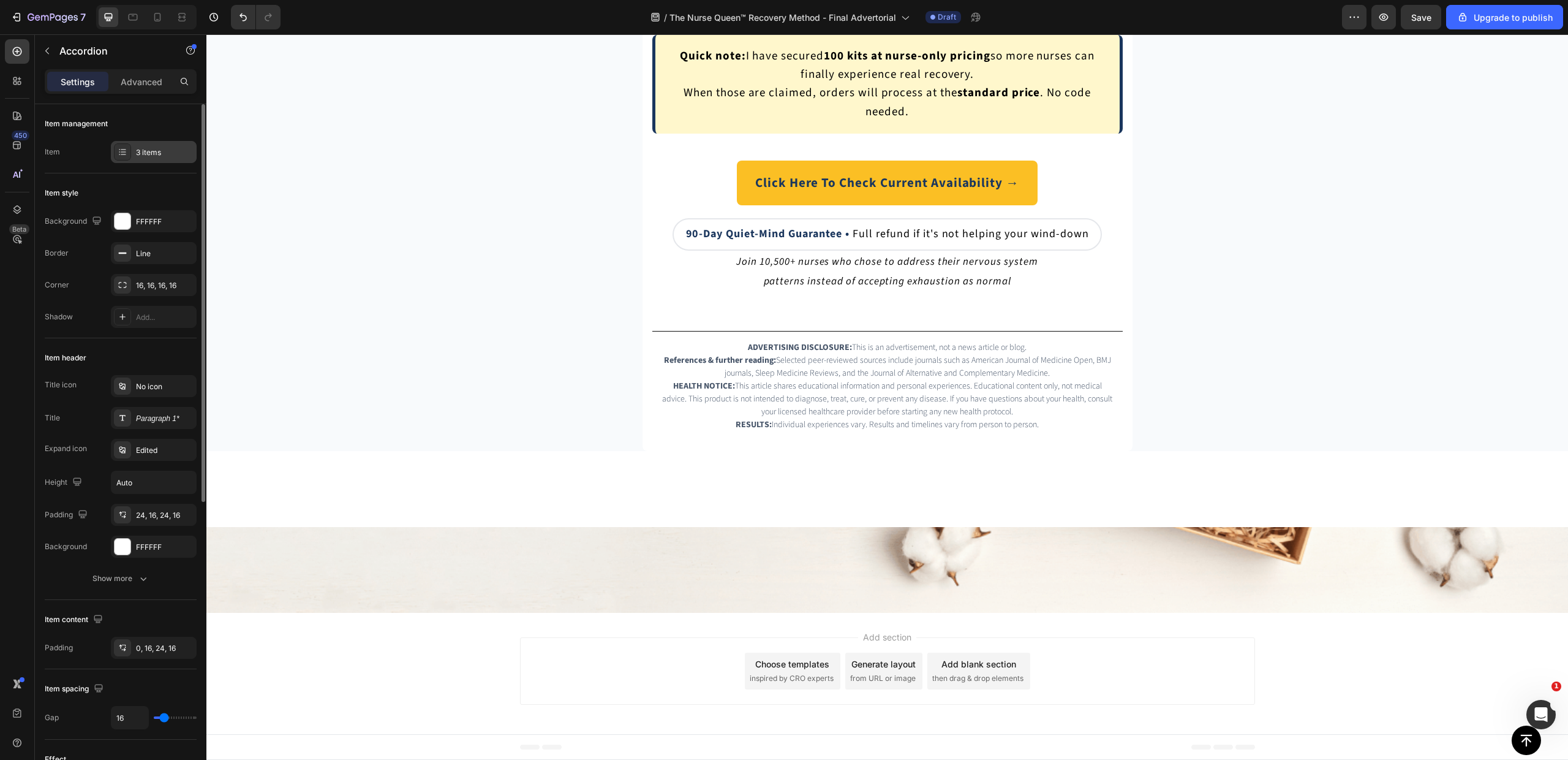
click at [139, 155] on div "3 items" at bounding box center [164, 153] width 58 height 11
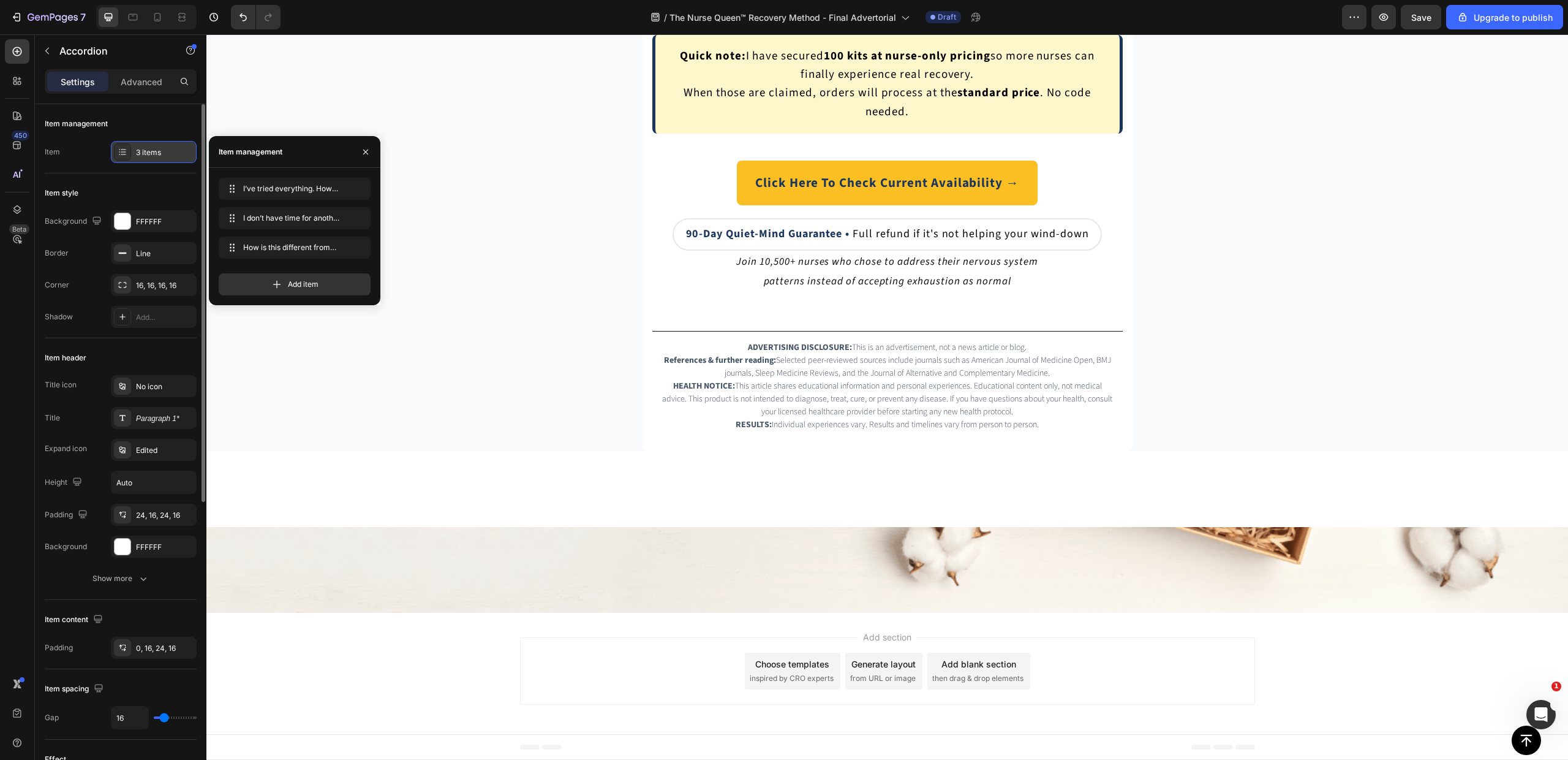
click at [139, 155] on div "3 items" at bounding box center [164, 153] width 58 height 11
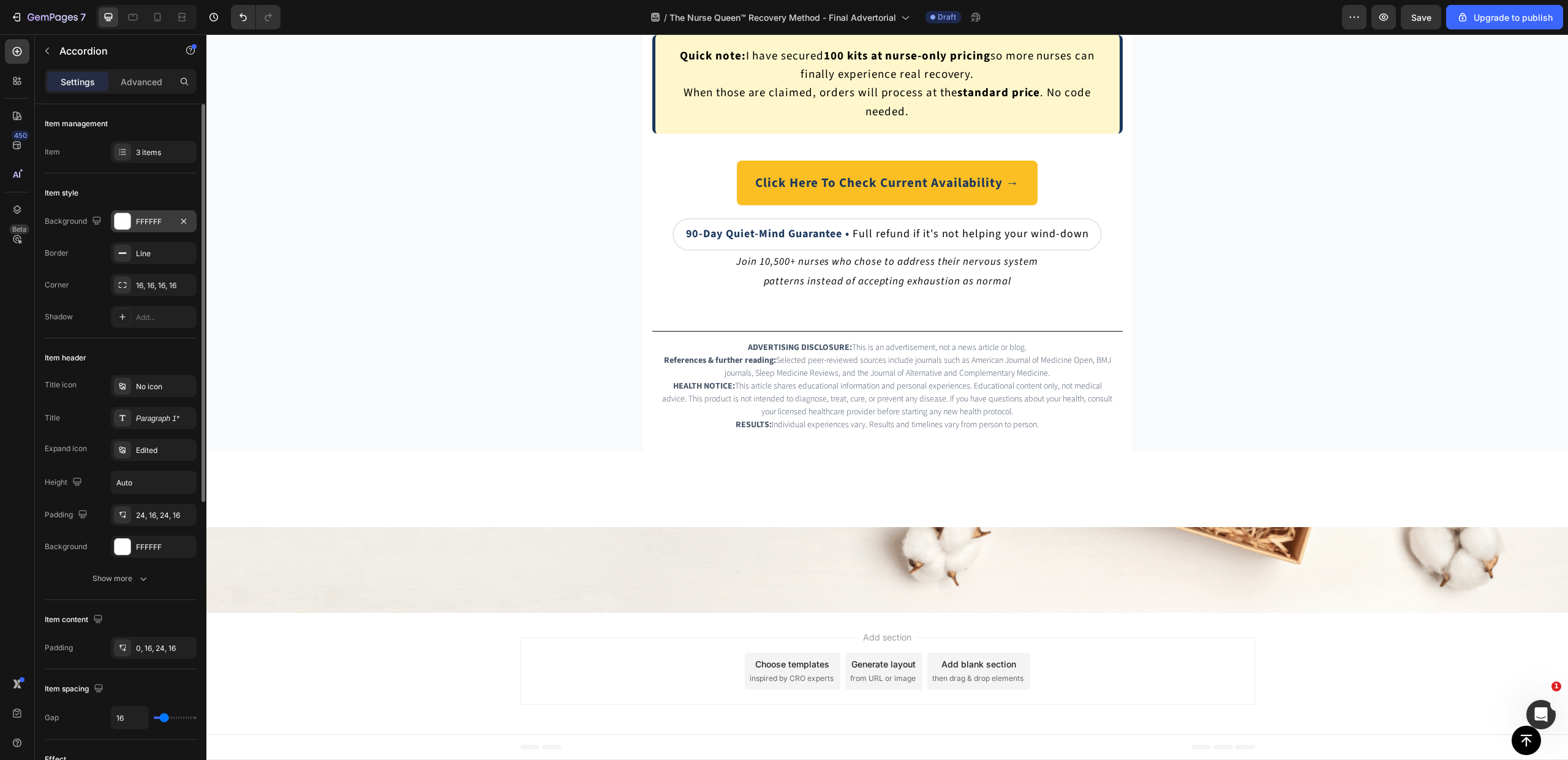
click at [148, 216] on div "FFFFFF" at bounding box center [153, 222] width 35 height 11
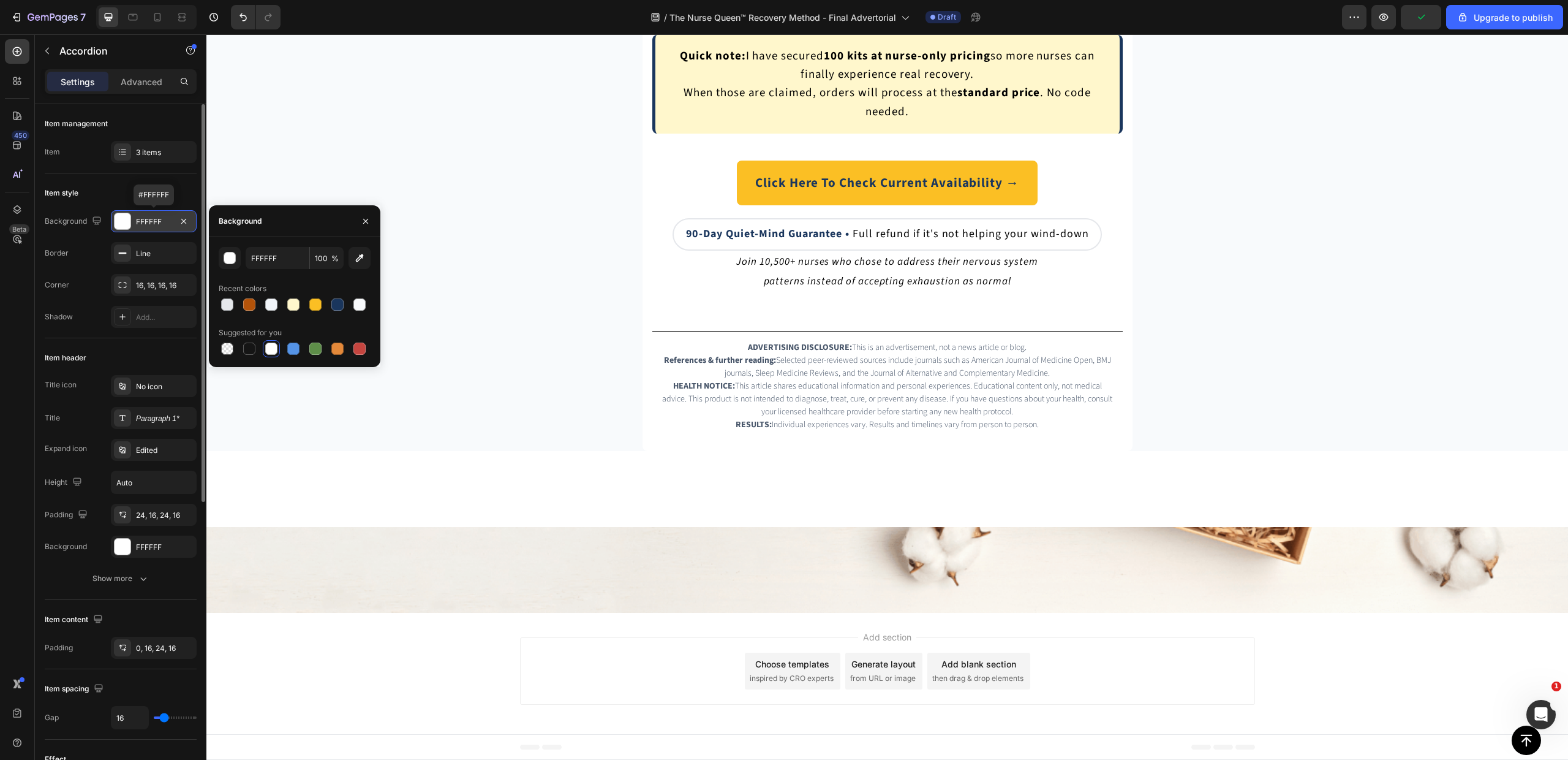
click at [148, 216] on div "FFFFFF" at bounding box center [153, 222] width 35 height 11
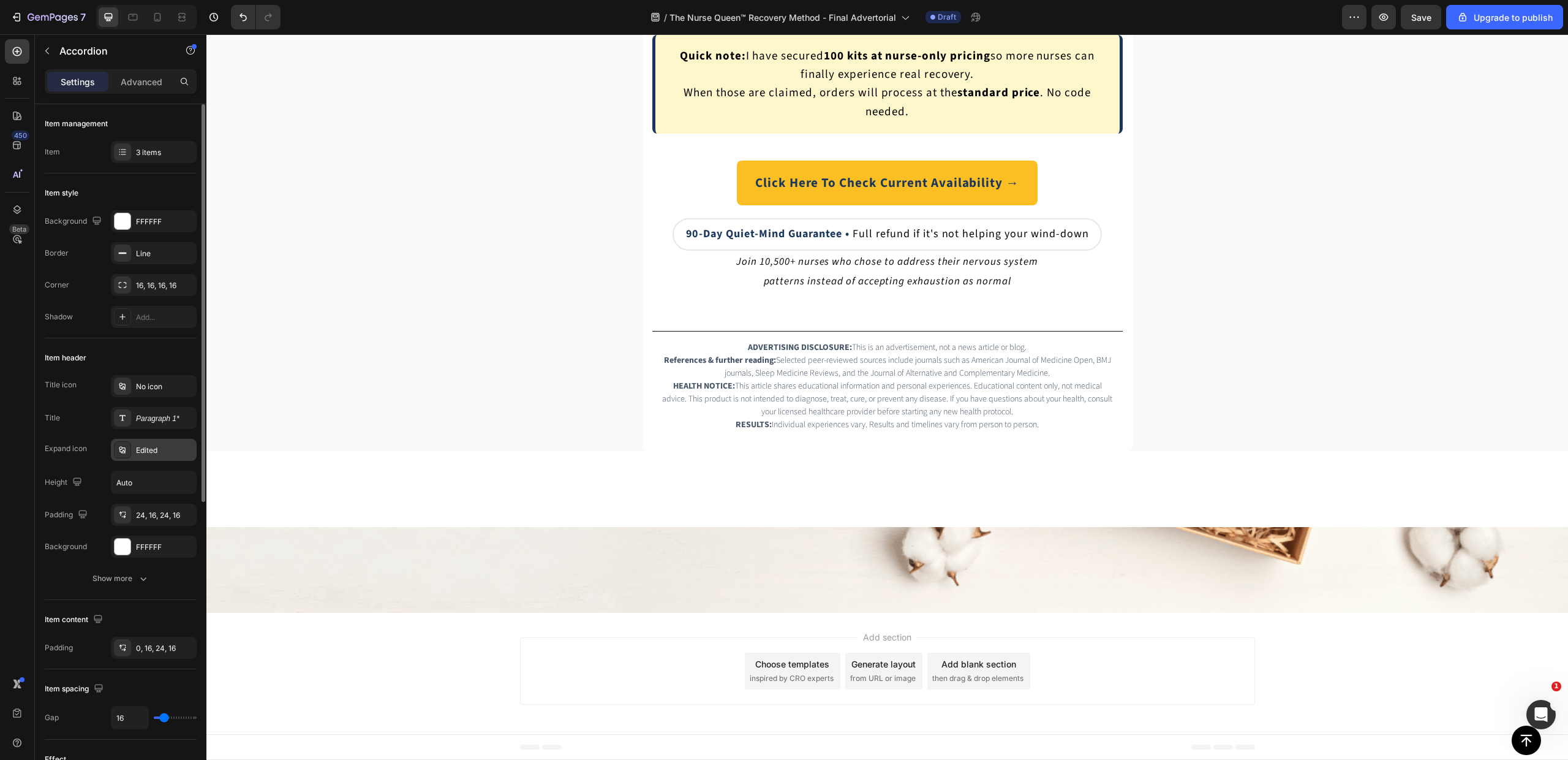
click at [146, 452] on div "Edited" at bounding box center [164, 451] width 58 height 11
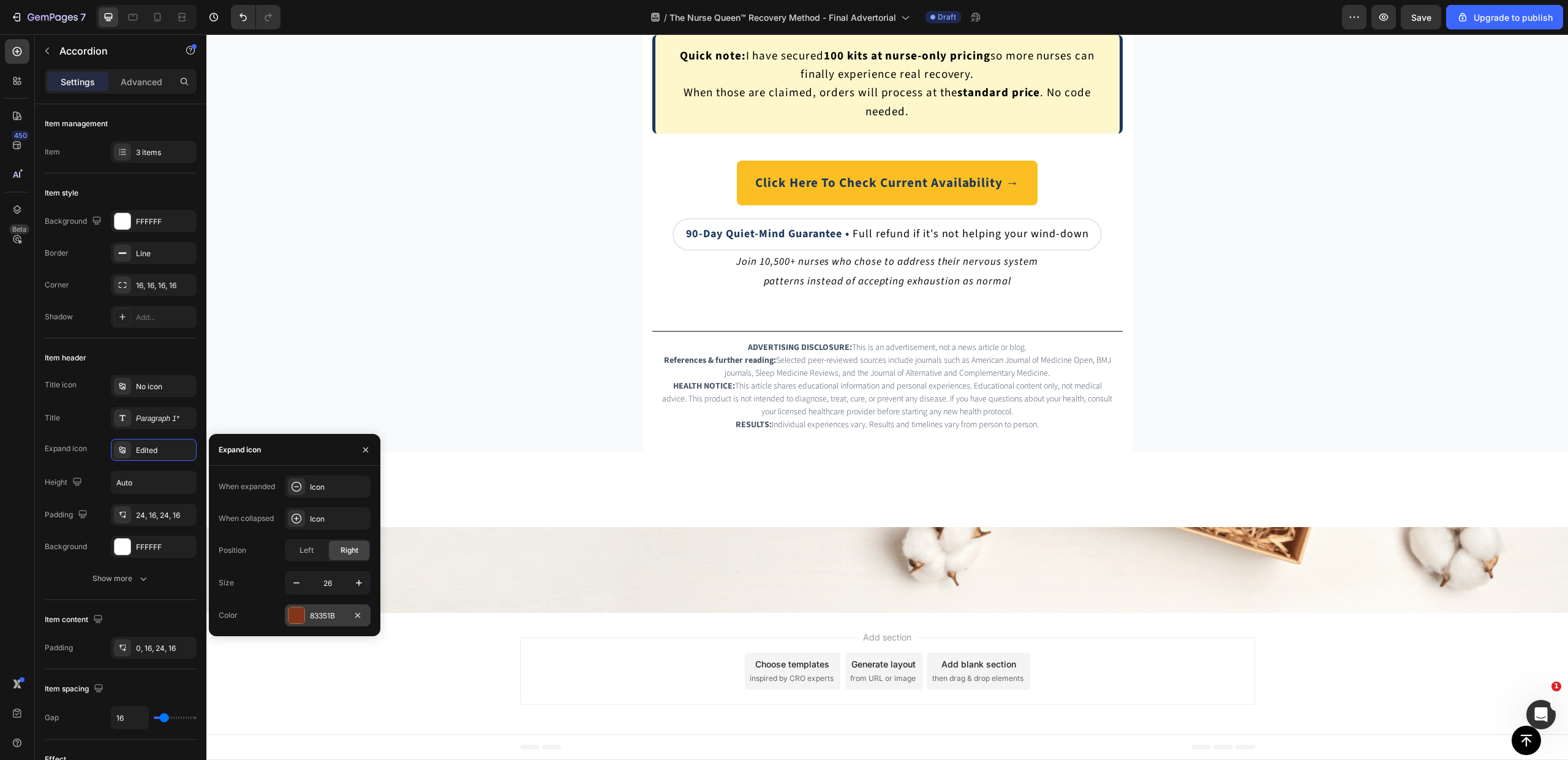
click at [334, 618] on div "83351B" at bounding box center [327, 616] width 35 height 11
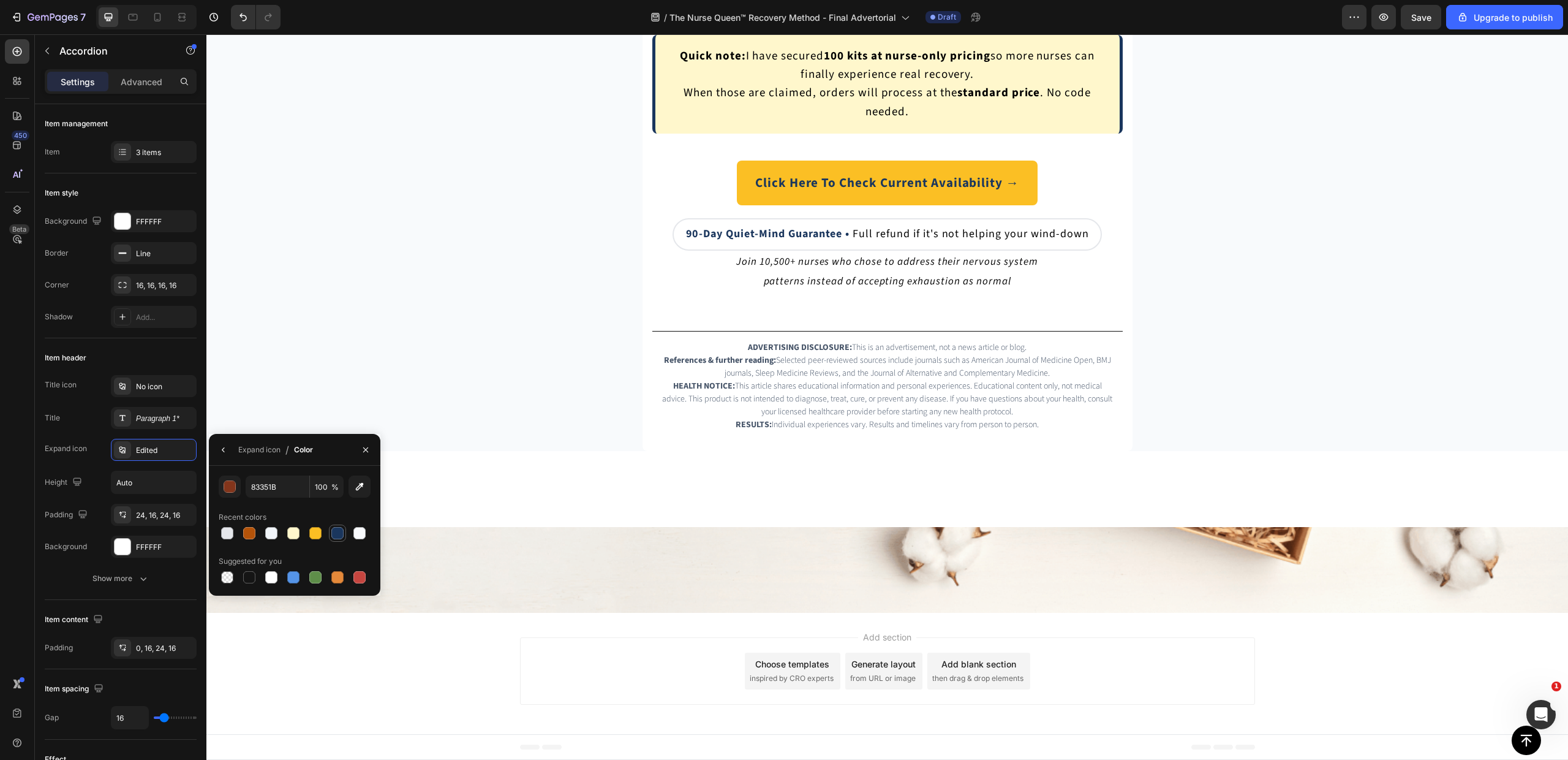
click at [340, 533] on div at bounding box center [338, 533] width 12 height 12
type input "1A365D"
click at [235, 449] on div "Expand icon / Color" at bounding box center [263, 449] width 109 height 31
click at [229, 449] on button "button" at bounding box center [223, 449] width 19 height 19
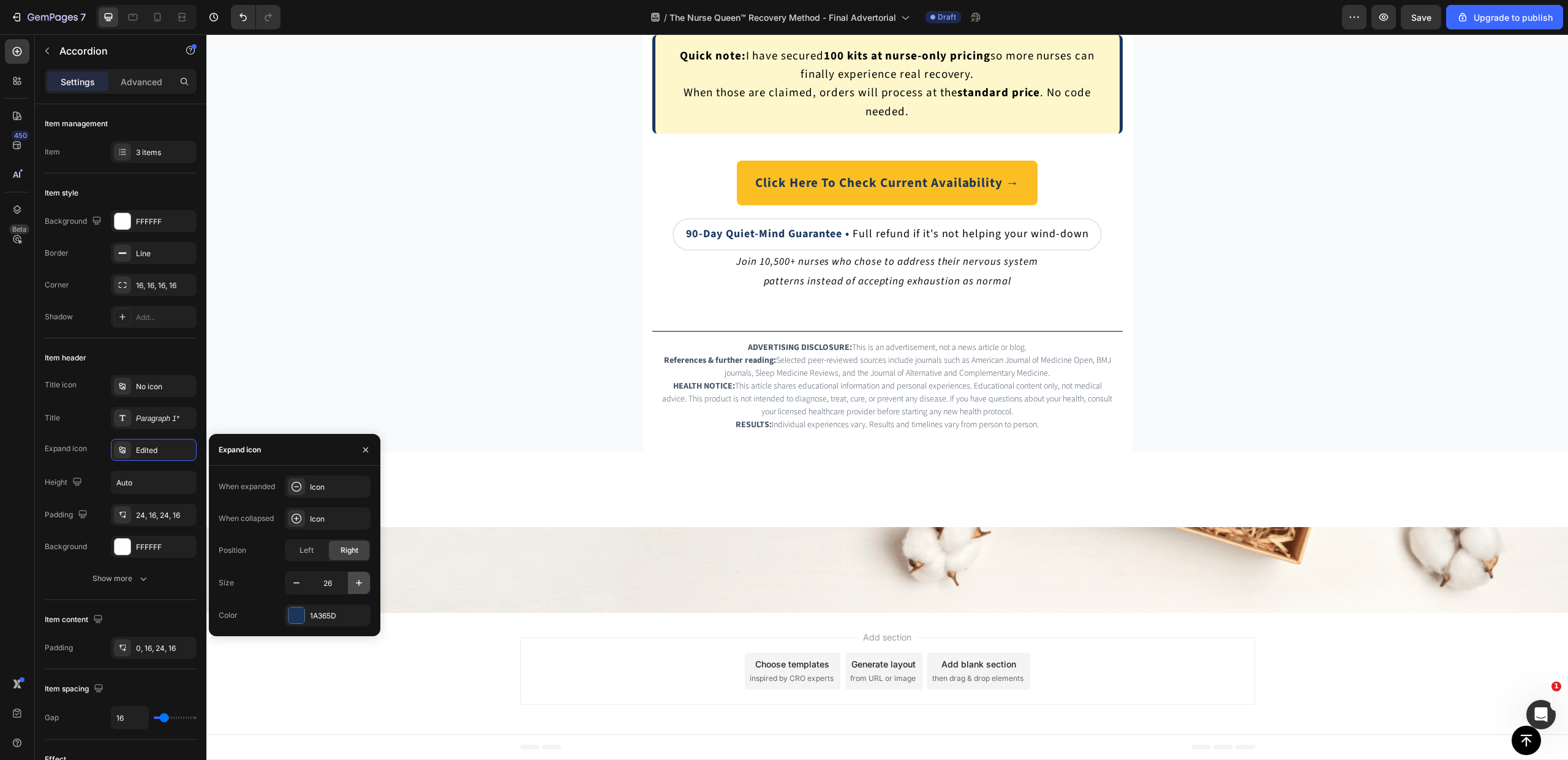
click at [354, 580] on icon "button" at bounding box center [359, 583] width 12 height 12
click at [355, 580] on icon "button" at bounding box center [359, 583] width 12 height 12
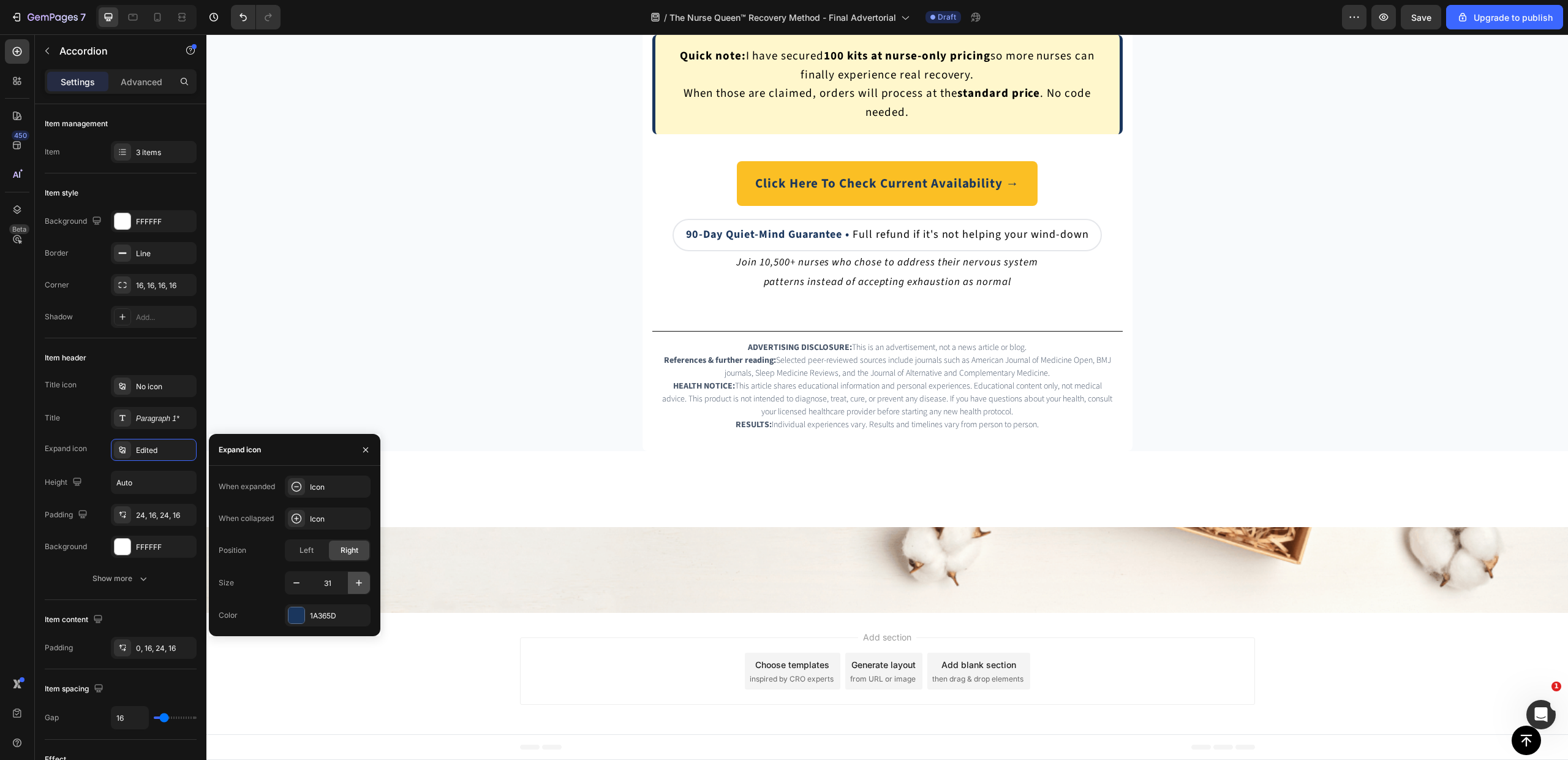
click at [355, 580] on icon "button" at bounding box center [359, 583] width 12 height 12
type input "32"
click at [315, 562] on div "When expanded Icon When collapsed Icon Position Left Right Size 32 Color 1A365D" at bounding box center [294, 551] width 152 height 150
click at [313, 559] on div "Left" at bounding box center [306, 550] width 40 height 19
click at [354, 551] on span "Right" at bounding box center [349, 551] width 18 height 11
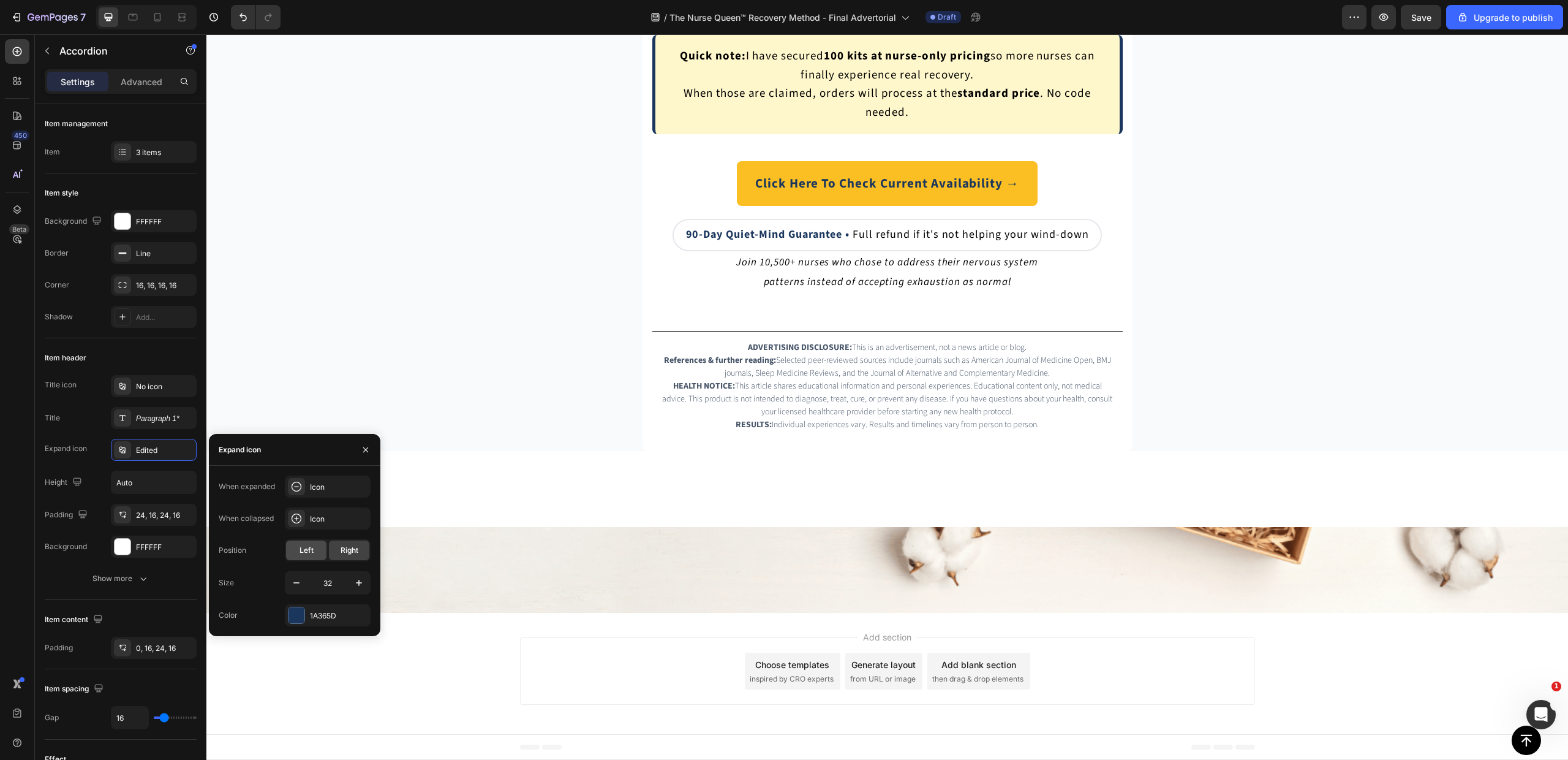
click at [308, 549] on span "Left" at bounding box center [306, 551] width 14 height 11
click at [356, 551] on span "Right" at bounding box center [349, 551] width 18 height 11
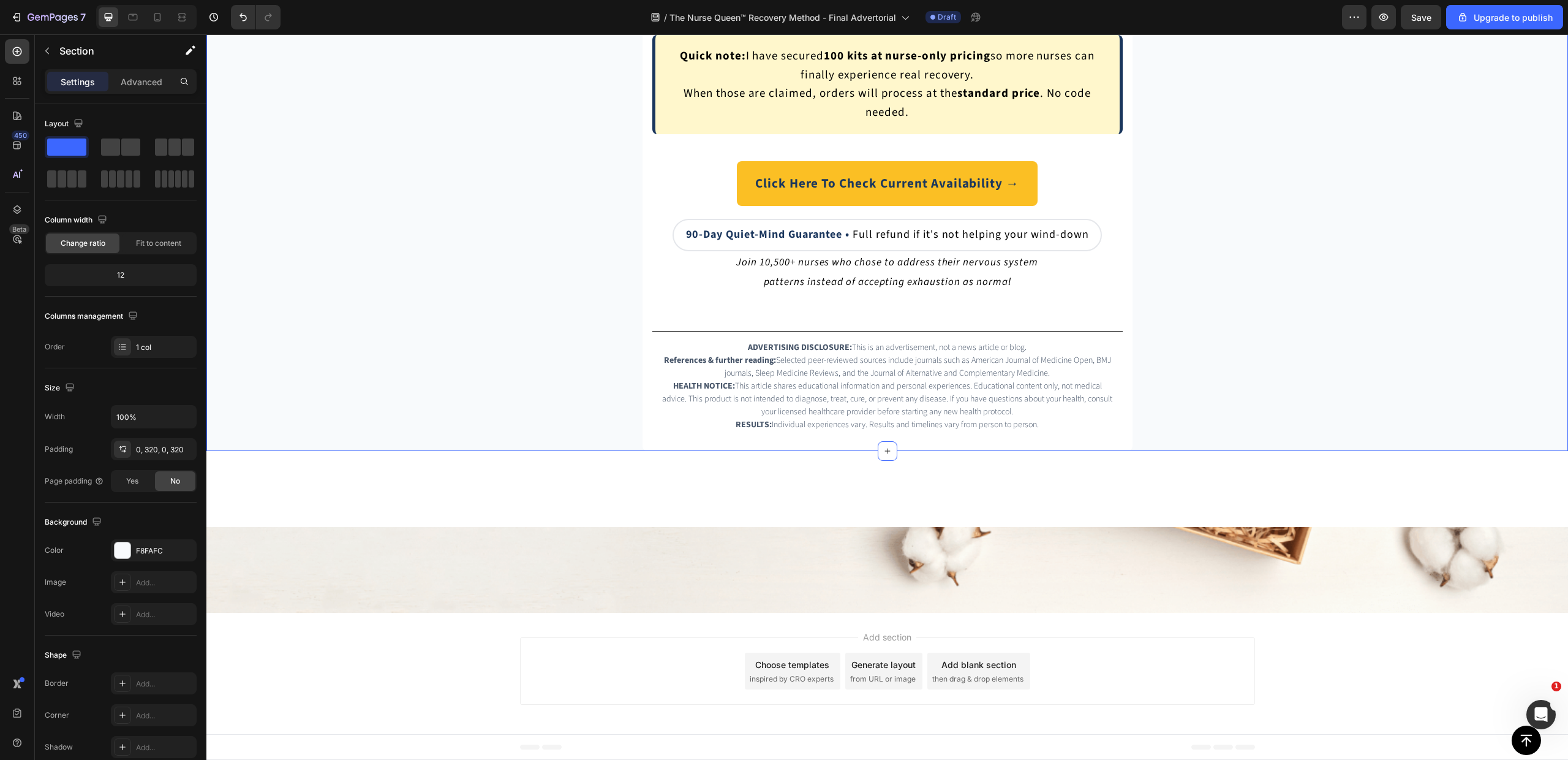
drag, startPoint x: 1312, startPoint y: 466, endPoint x: 1302, endPoint y: 464, distance: 10.2
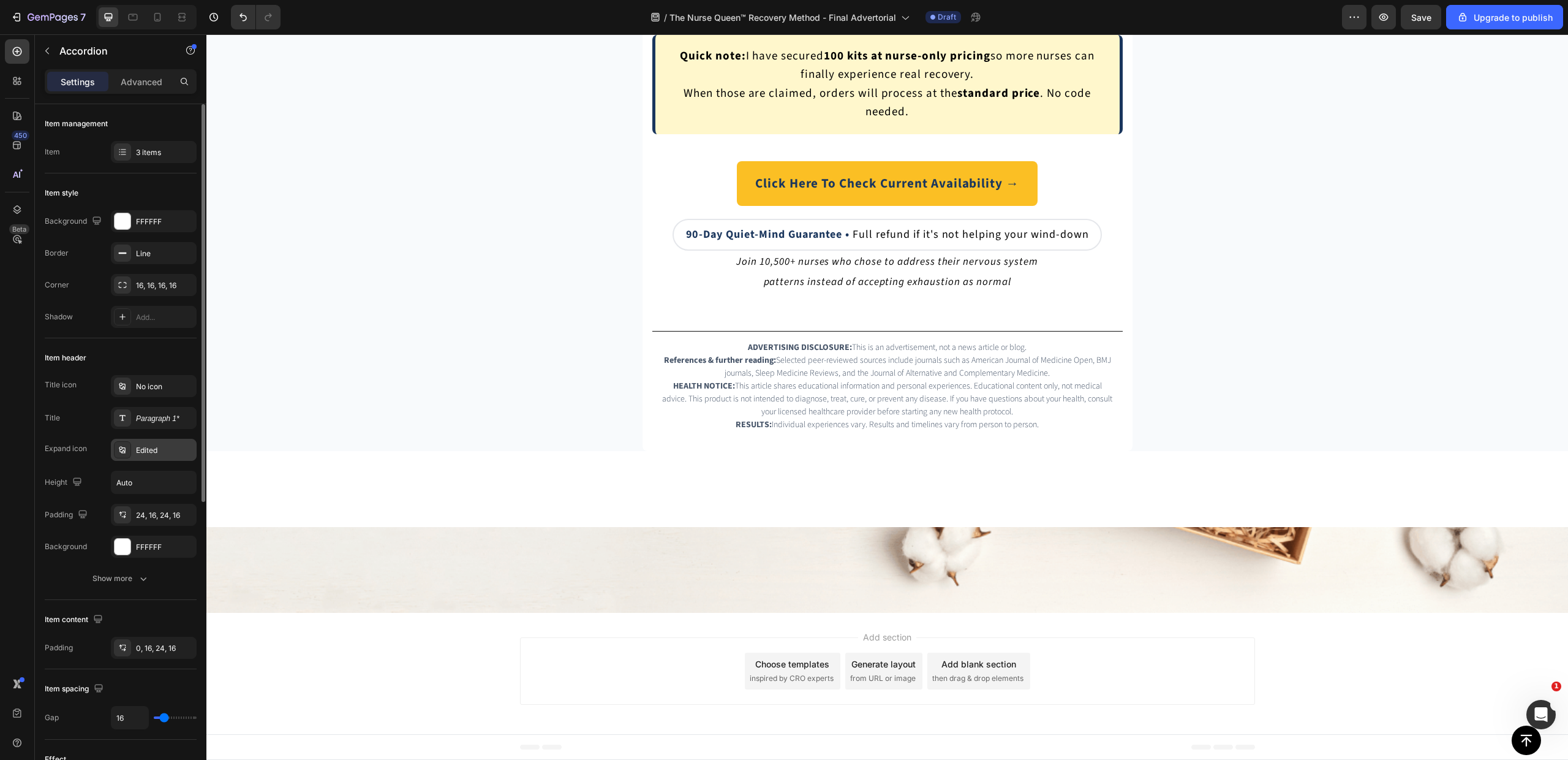
click at [148, 447] on div "Edited" at bounding box center [164, 451] width 58 height 11
click at [154, 582] on button "Show more" at bounding box center [121, 578] width 152 height 22
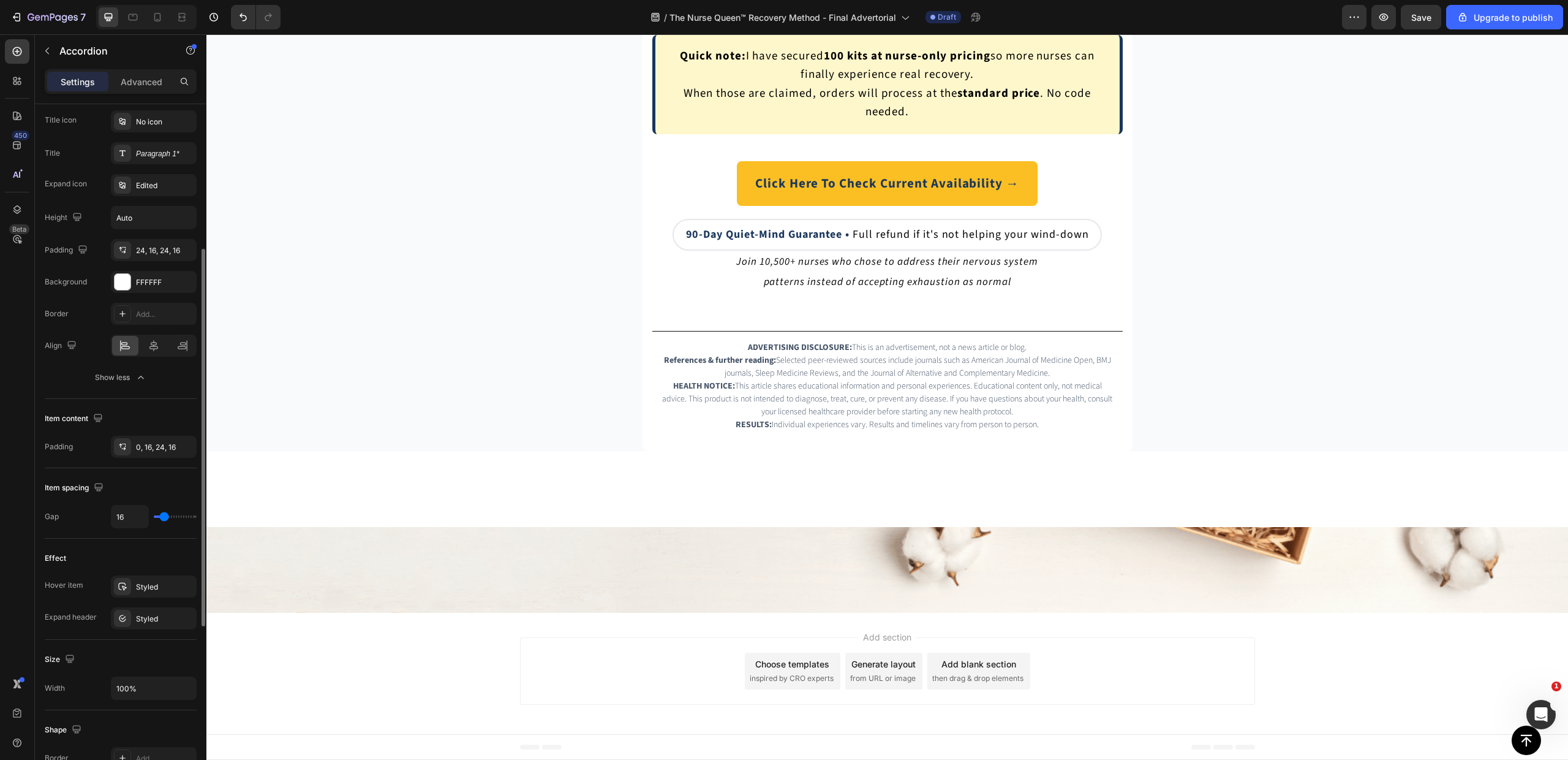
scroll to position [394, 0]
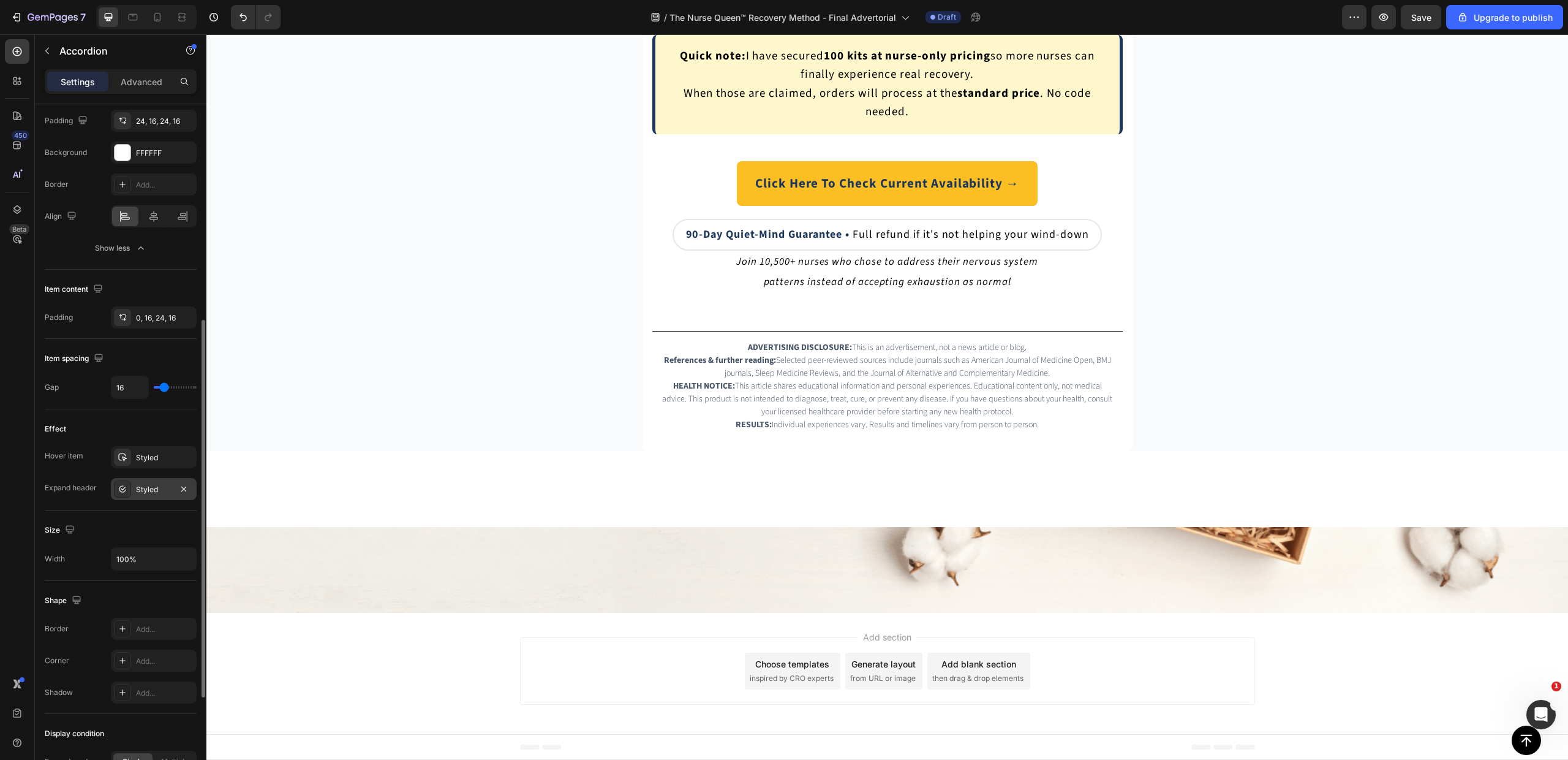
click at [153, 492] on div "Styled" at bounding box center [153, 490] width 35 height 11
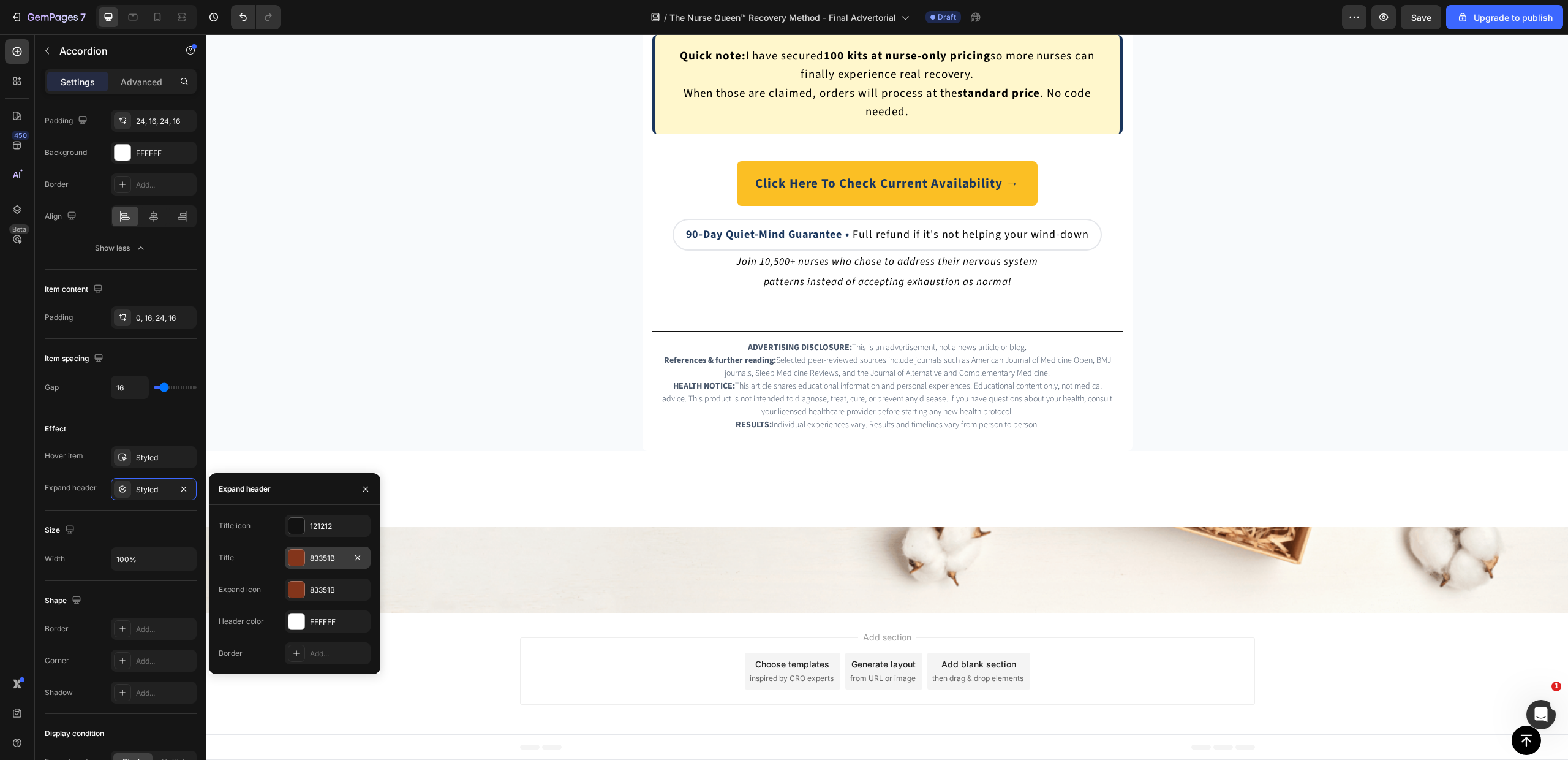
click at [303, 561] on div at bounding box center [296, 558] width 16 height 16
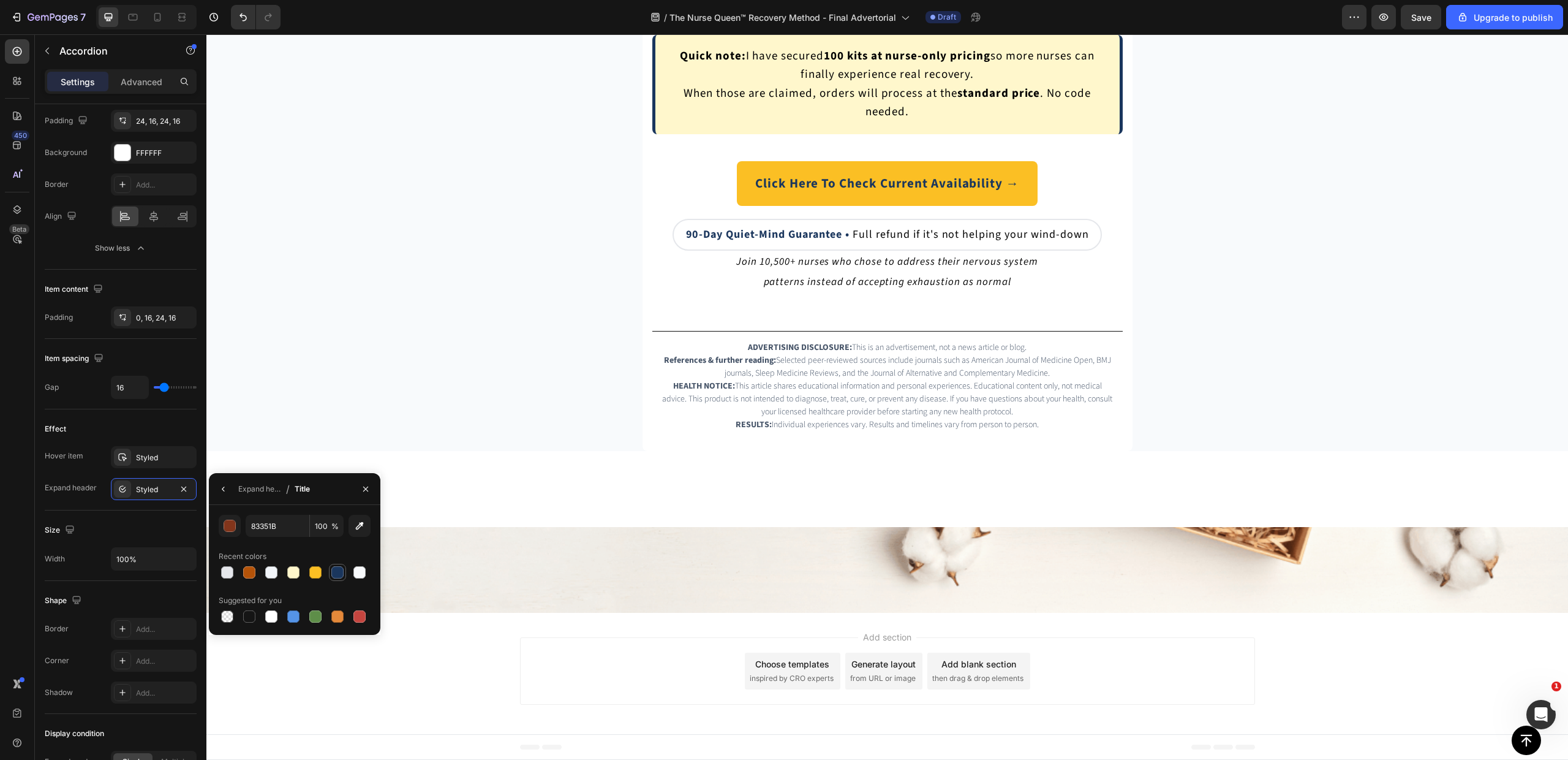
click at [335, 567] on div at bounding box center [338, 573] width 12 height 12
type input "1A365D"
click at [240, 494] on div "Expand header" at bounding box center [260, 489] width 43 height 19
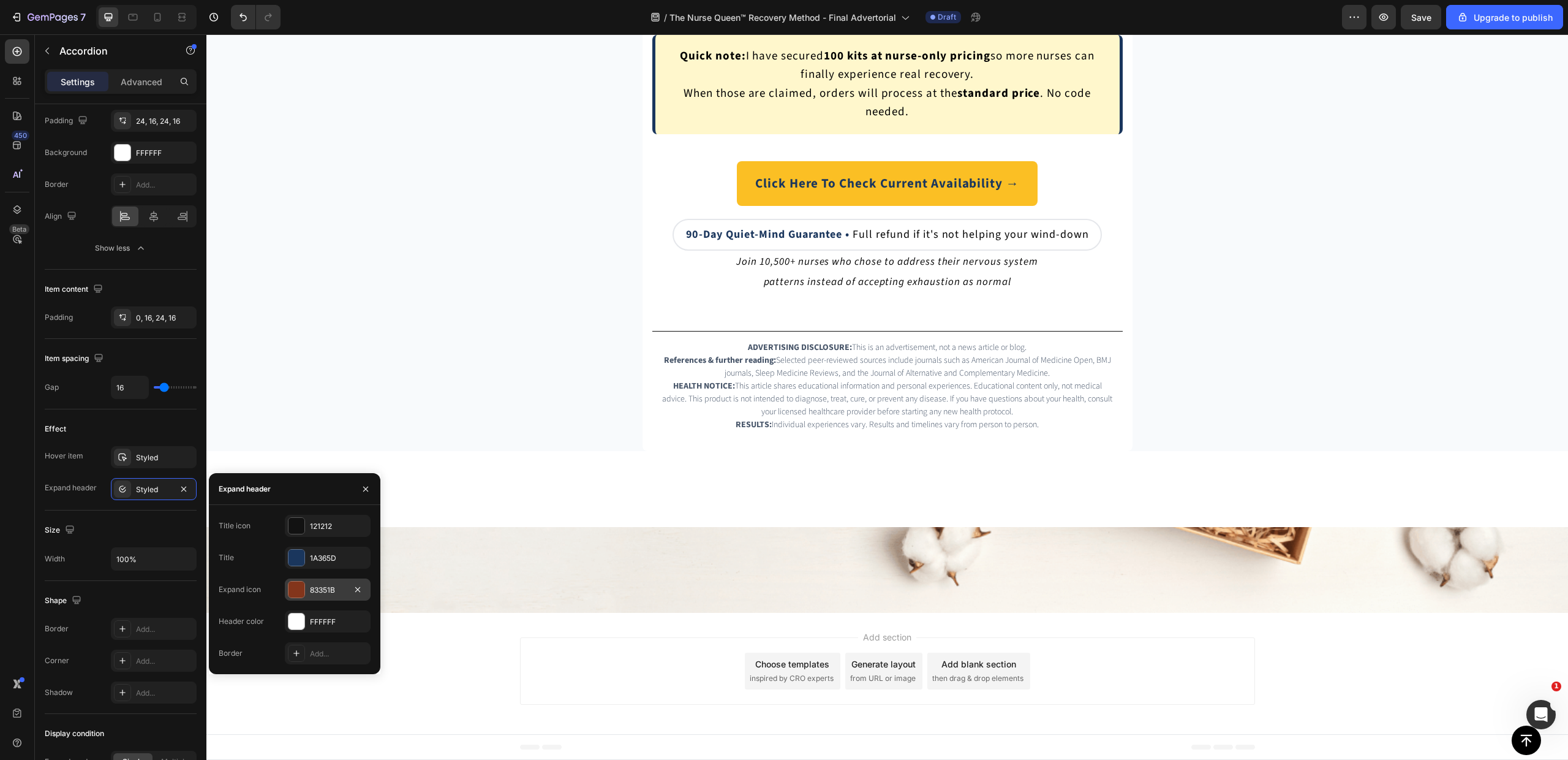
click at [308, 585] on div "83351B" at bounding box center [328, 589] width 86 height 22
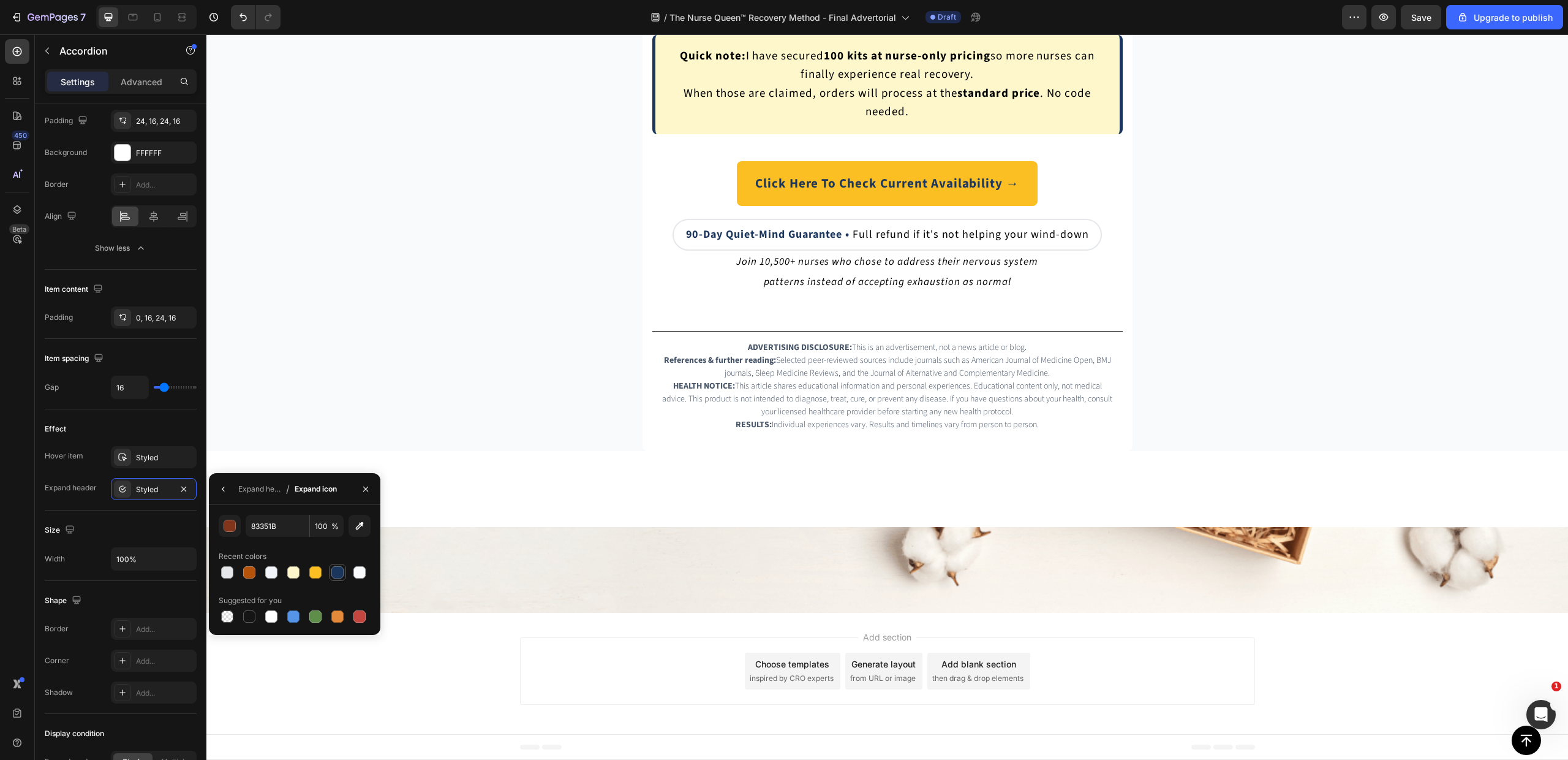
click at [337, 576] on div at bounding box center [338, 573] width 12 height 12
type input "1A365D"
click at [241, 498] on div "Expand header" at bounding box center [260, 489] width 43 height 19
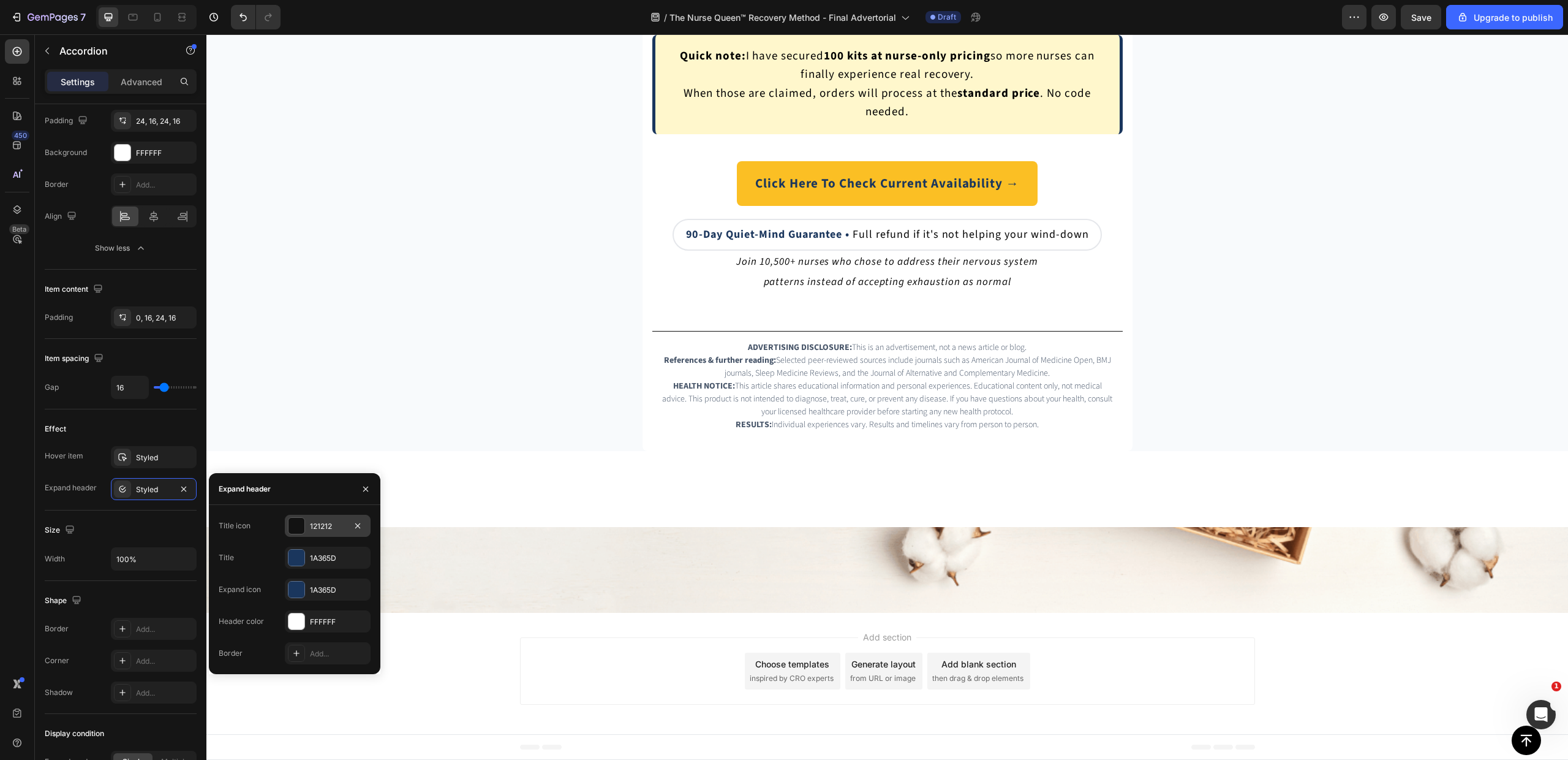
click at [324, 526] on div "121212" at bounding box center [327, 526] width 35 height 11
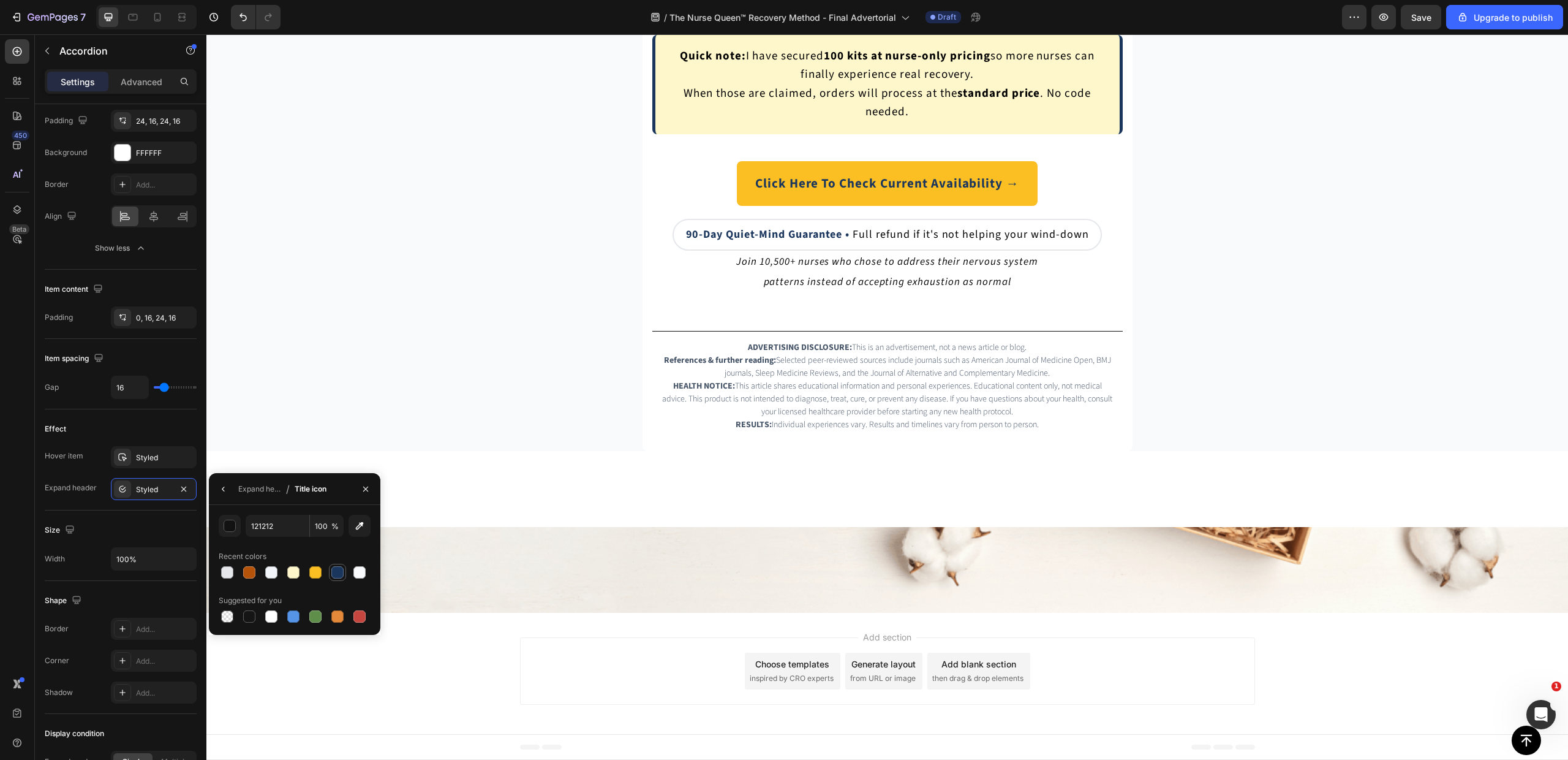
click at [333, 571] on div at bounding box center [338, 573] width 12 height 12
type input "1A365D"
click at [250, 494] on div "Expand header" at bounding box center [260, 489] width 43 height 11
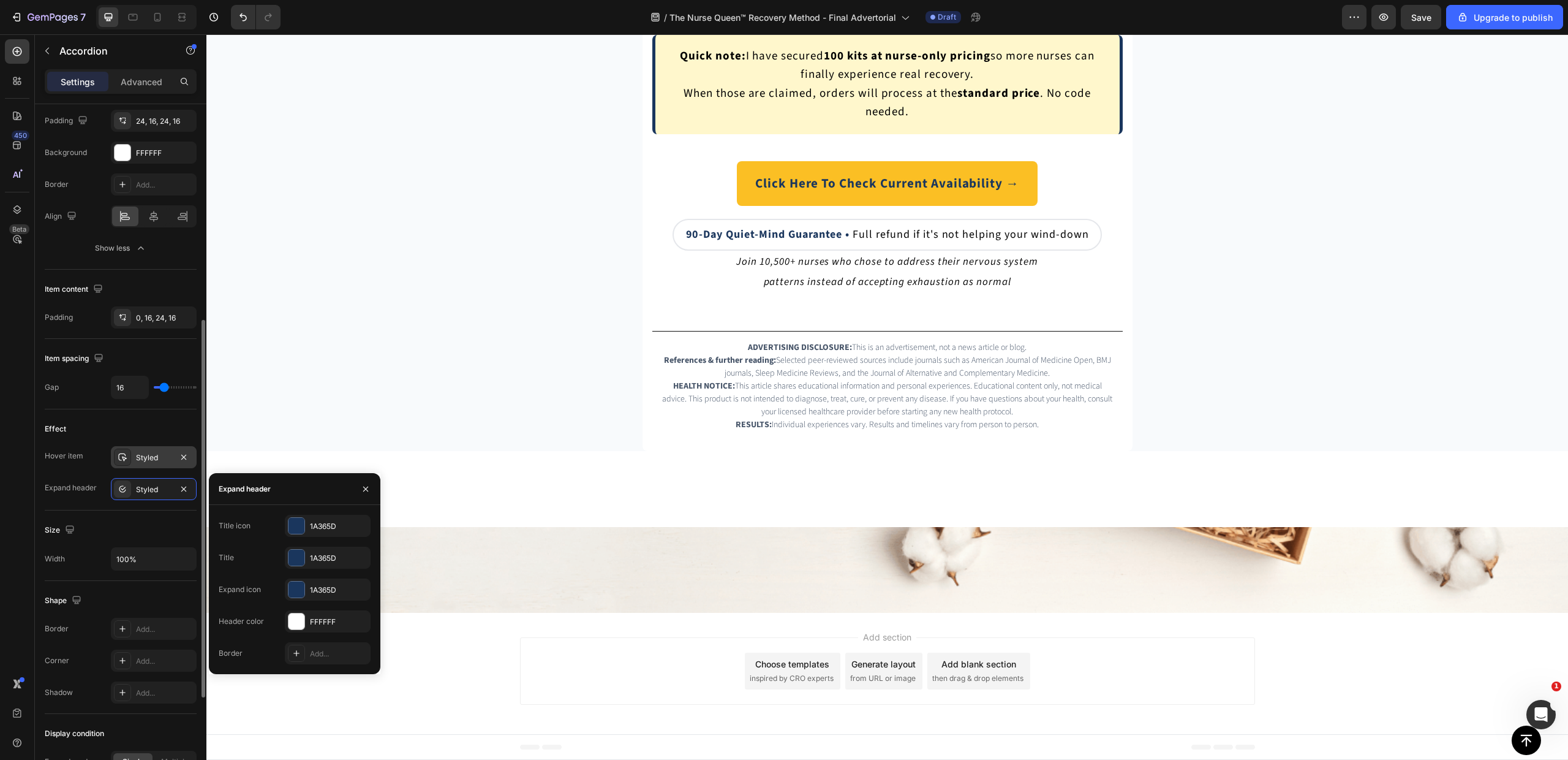
click at [142, 458] on div "Styled" at bounding box center [153, 458] width 35 height 11
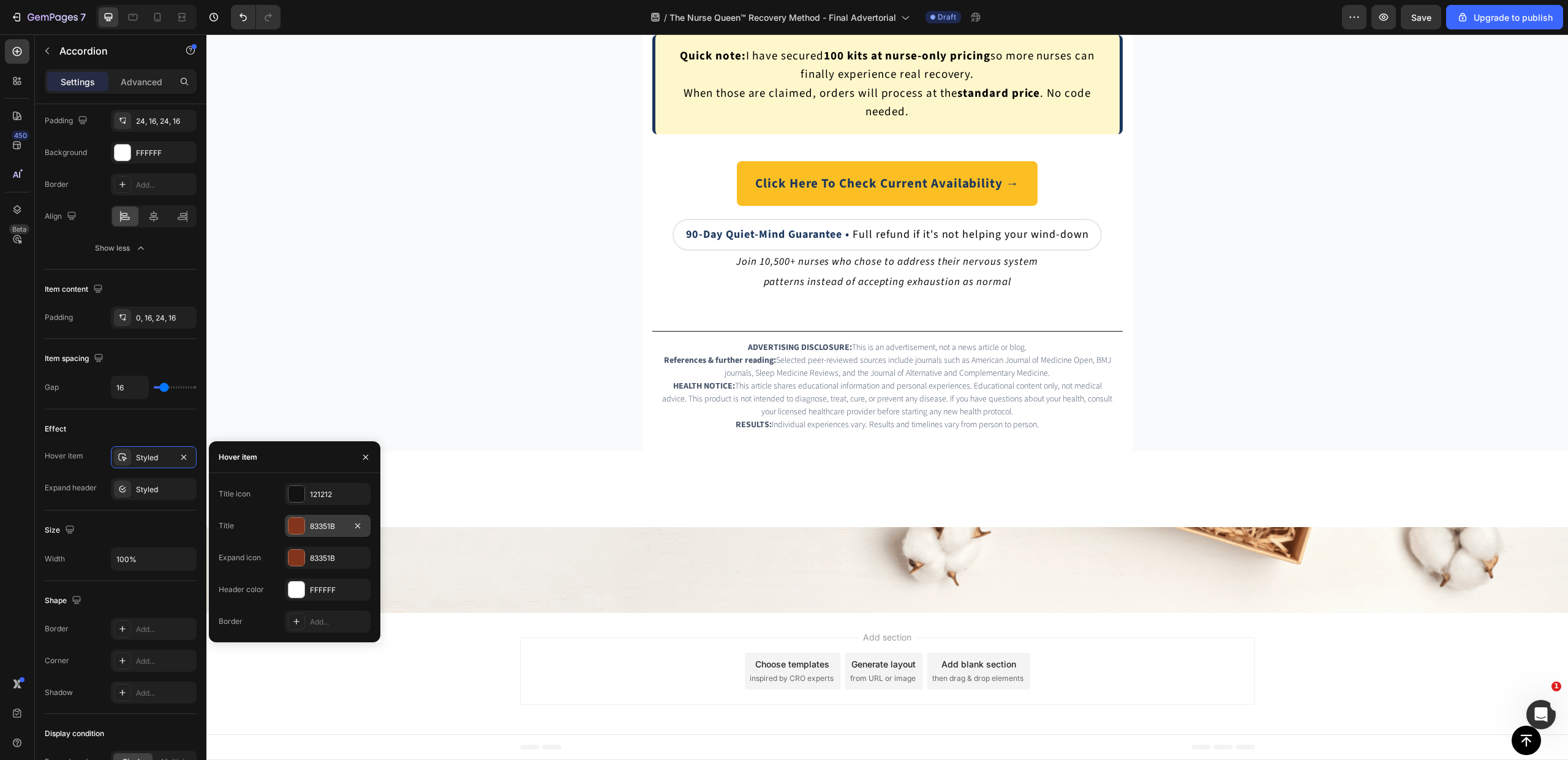
click at [331, 521] on div "83351B" at bounding box center [327, 526] width 35 height 11
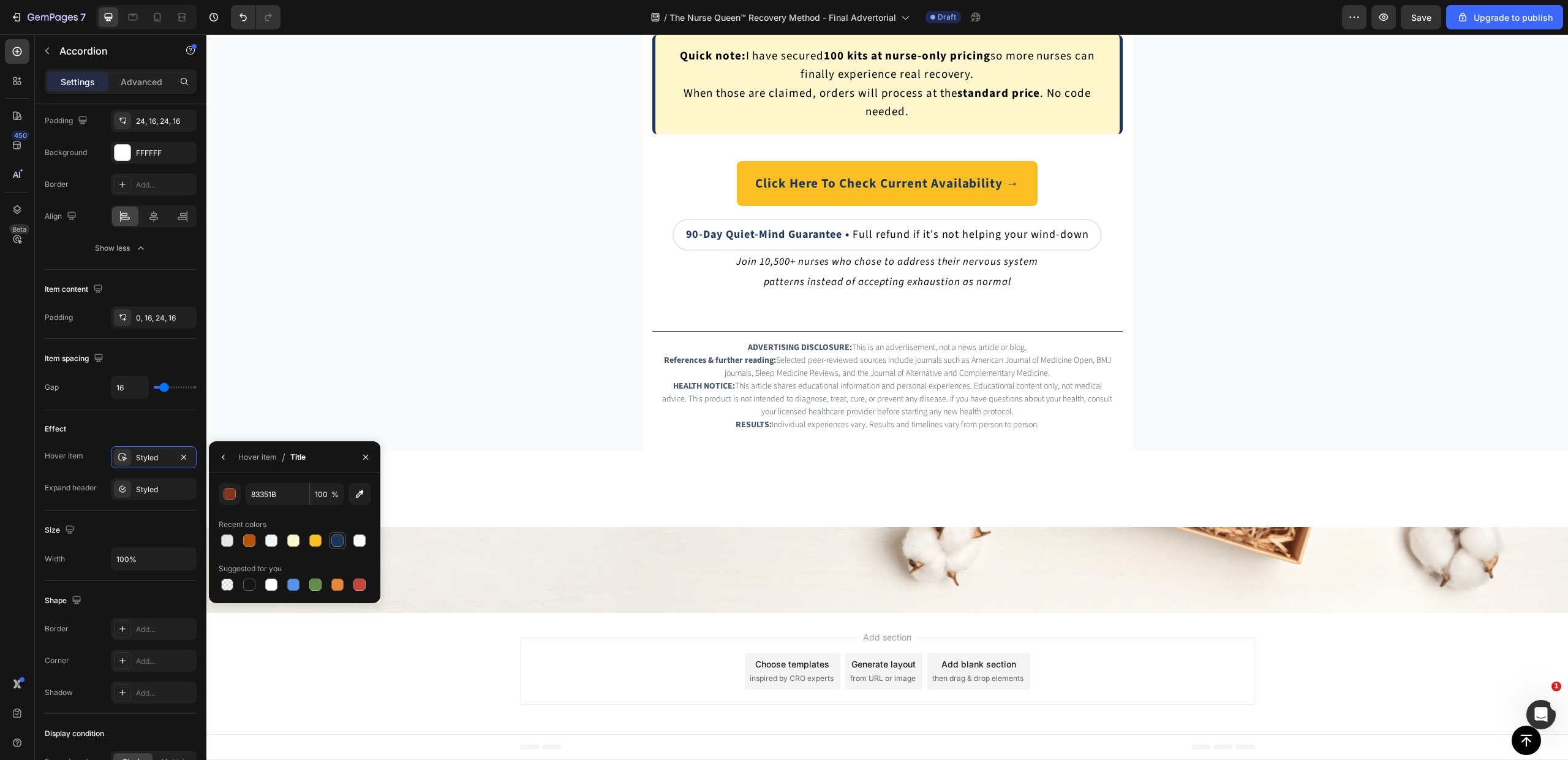
click at [338, 543] on div at bounding box center [338, 541] width 12 height 12
type input "1A365D"
click at [261, 463] on div "Hover item" at bounding box center [258, 457] width 39 height 19
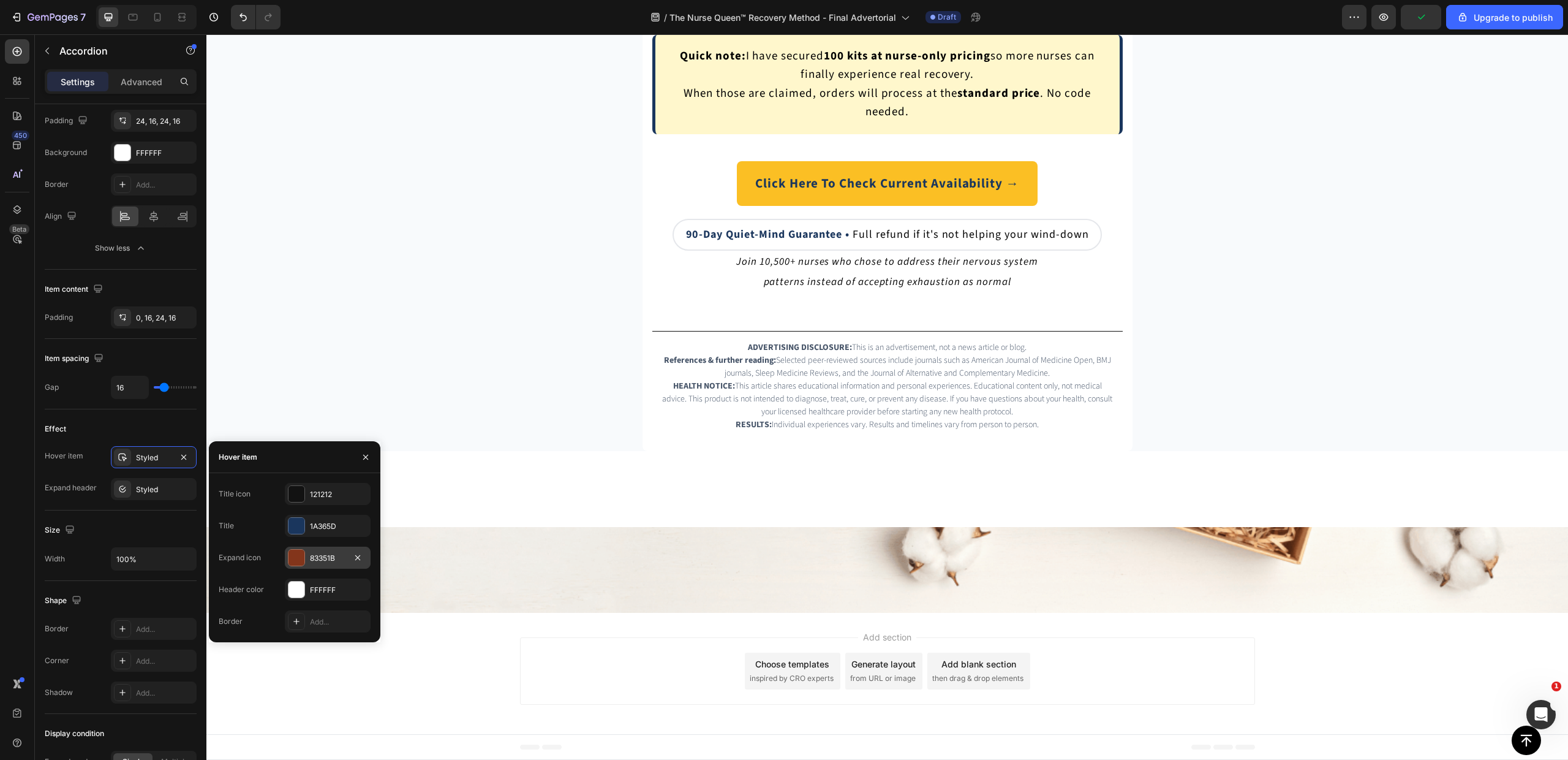
click at [306, 562] on div "83351B" at bounding box center [328, 558] width 86 height 22
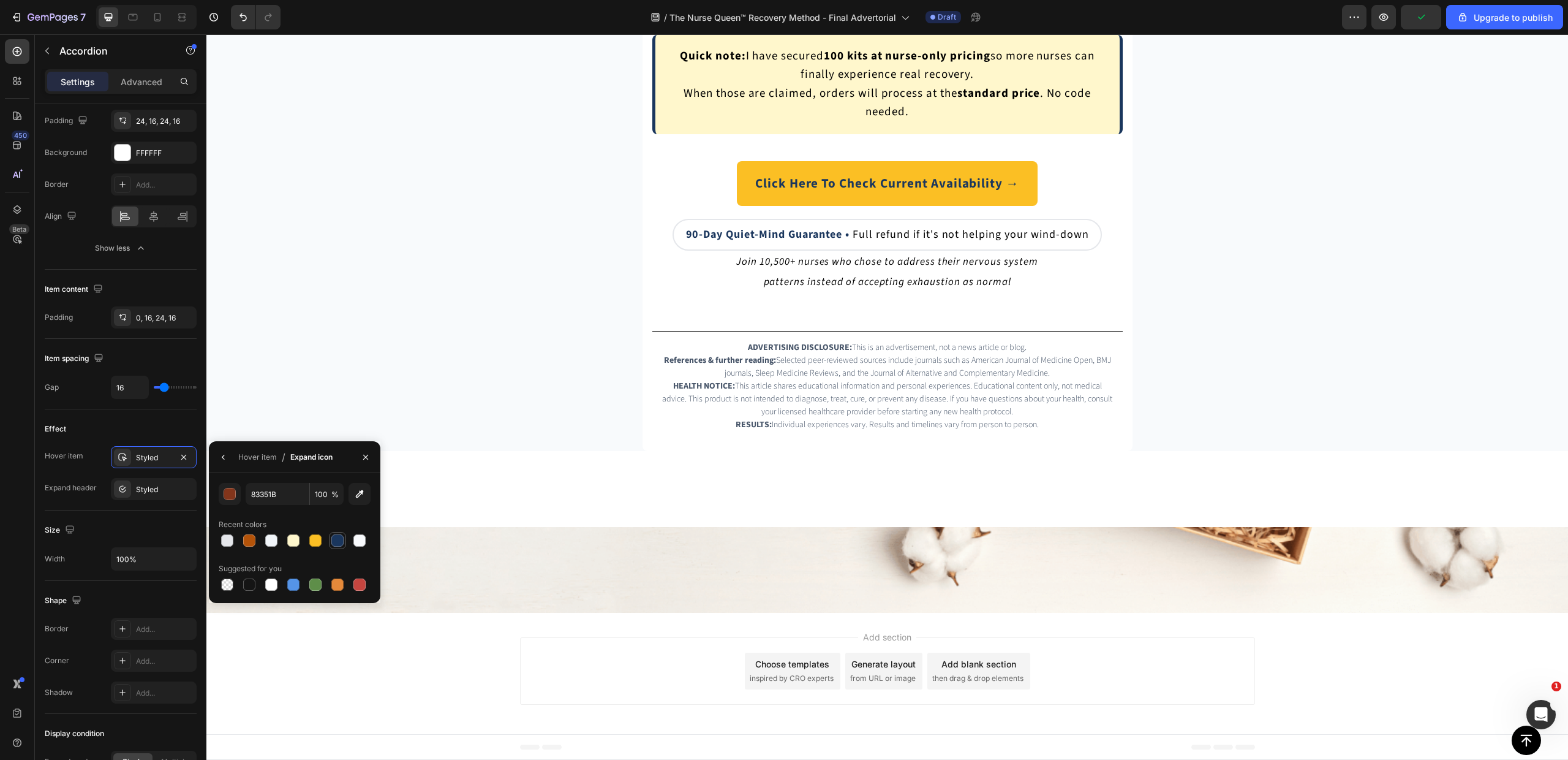
click at [334, 544] on div at bounding box center [338, 541] width 12 height 12
type input "1A365D"
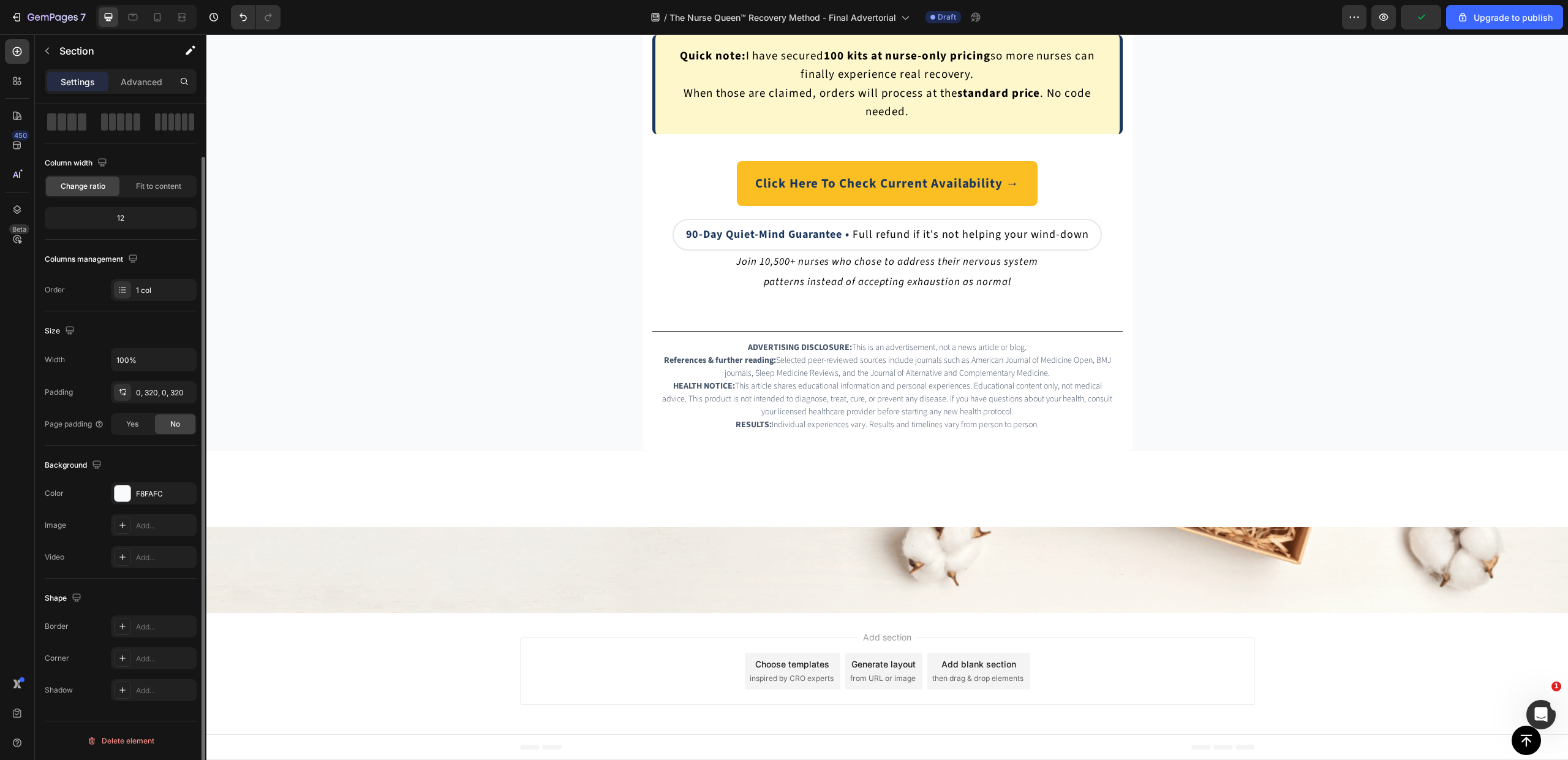
scroll to position [0, 0]
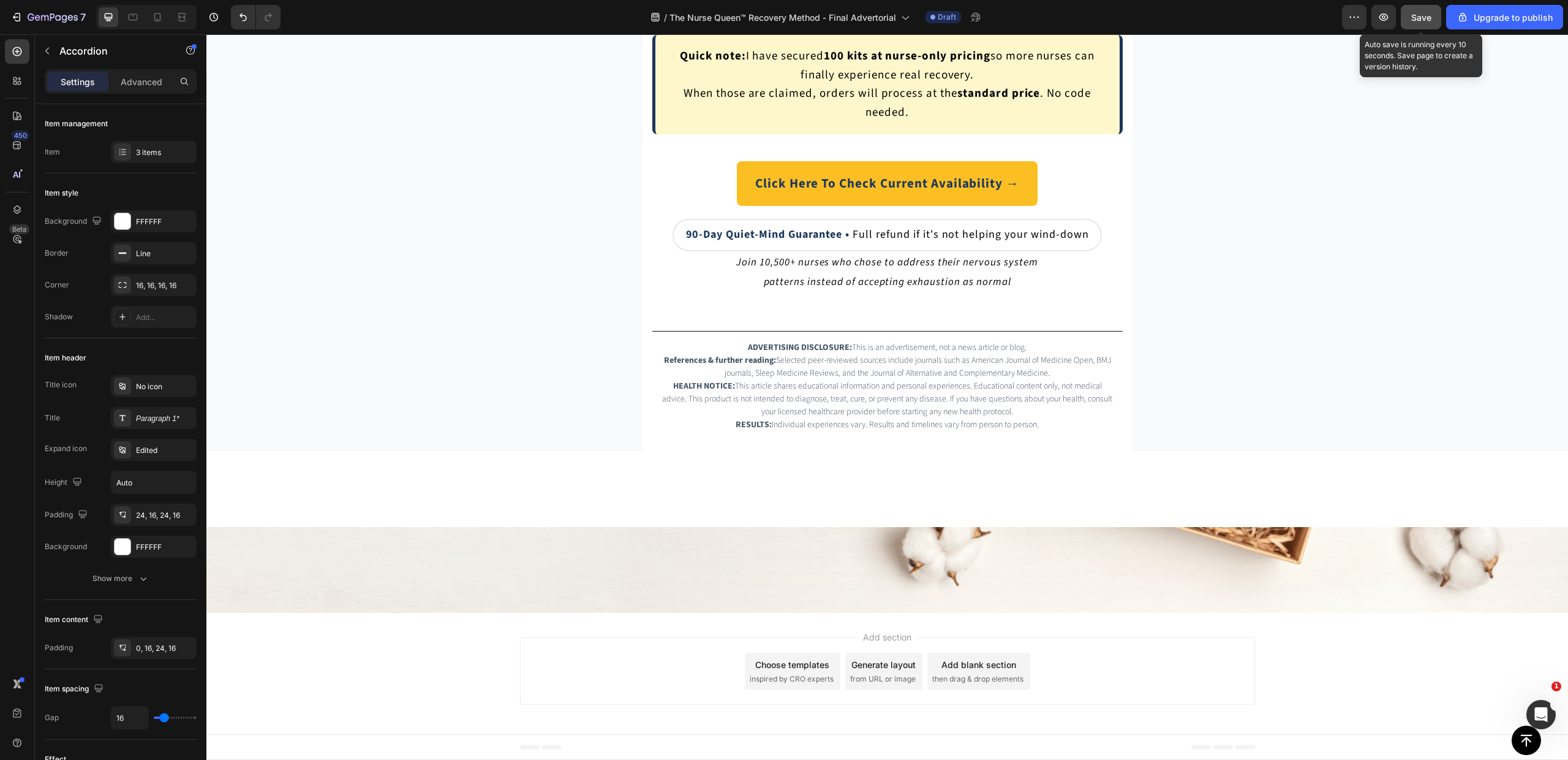
click at [1426, 12] on span "Save" at bounding box center [1421, 17] width 20 height 10
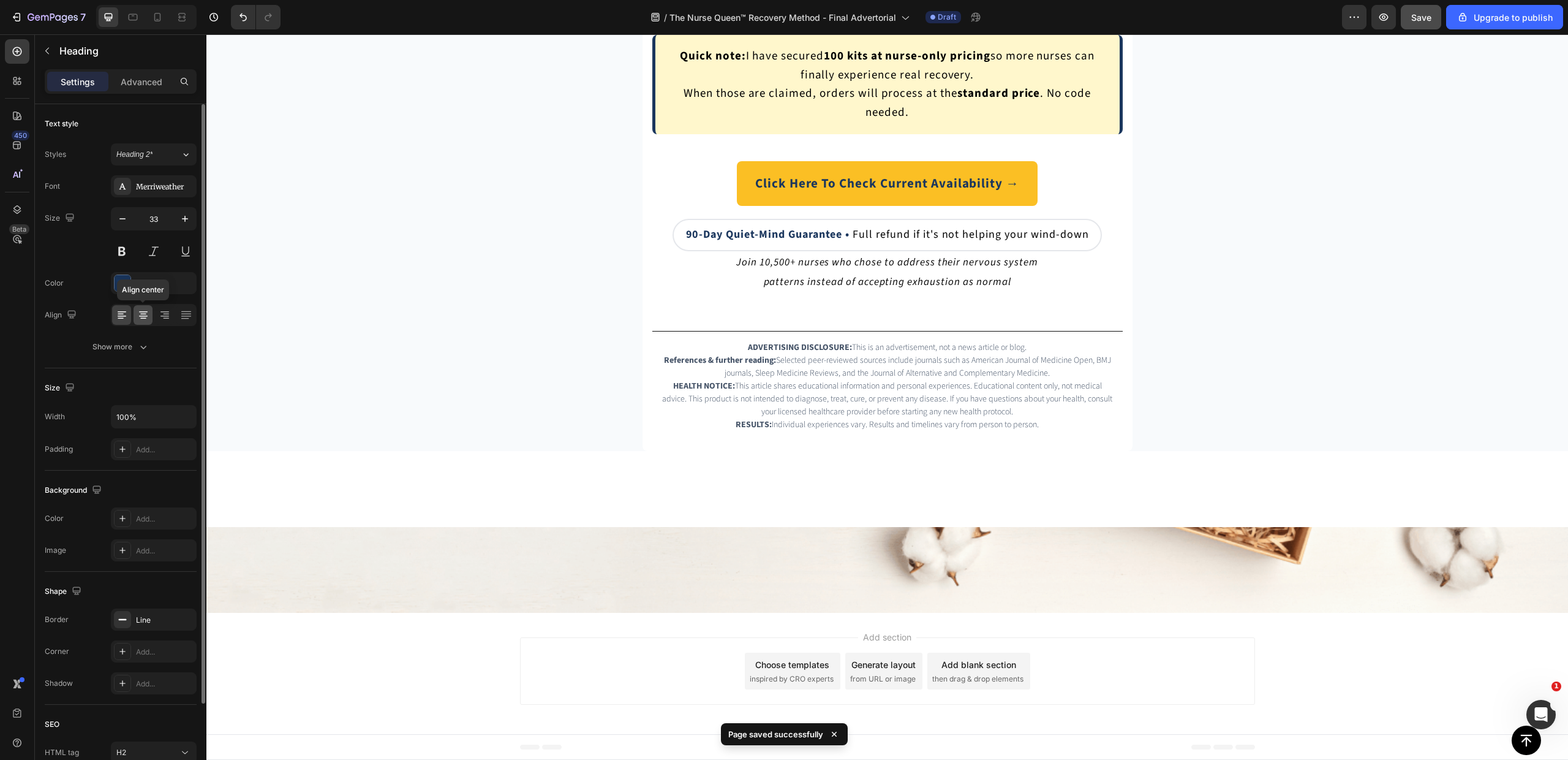
click at [146, 318] on icon at bounding box center [143, 315] width 12 height 12
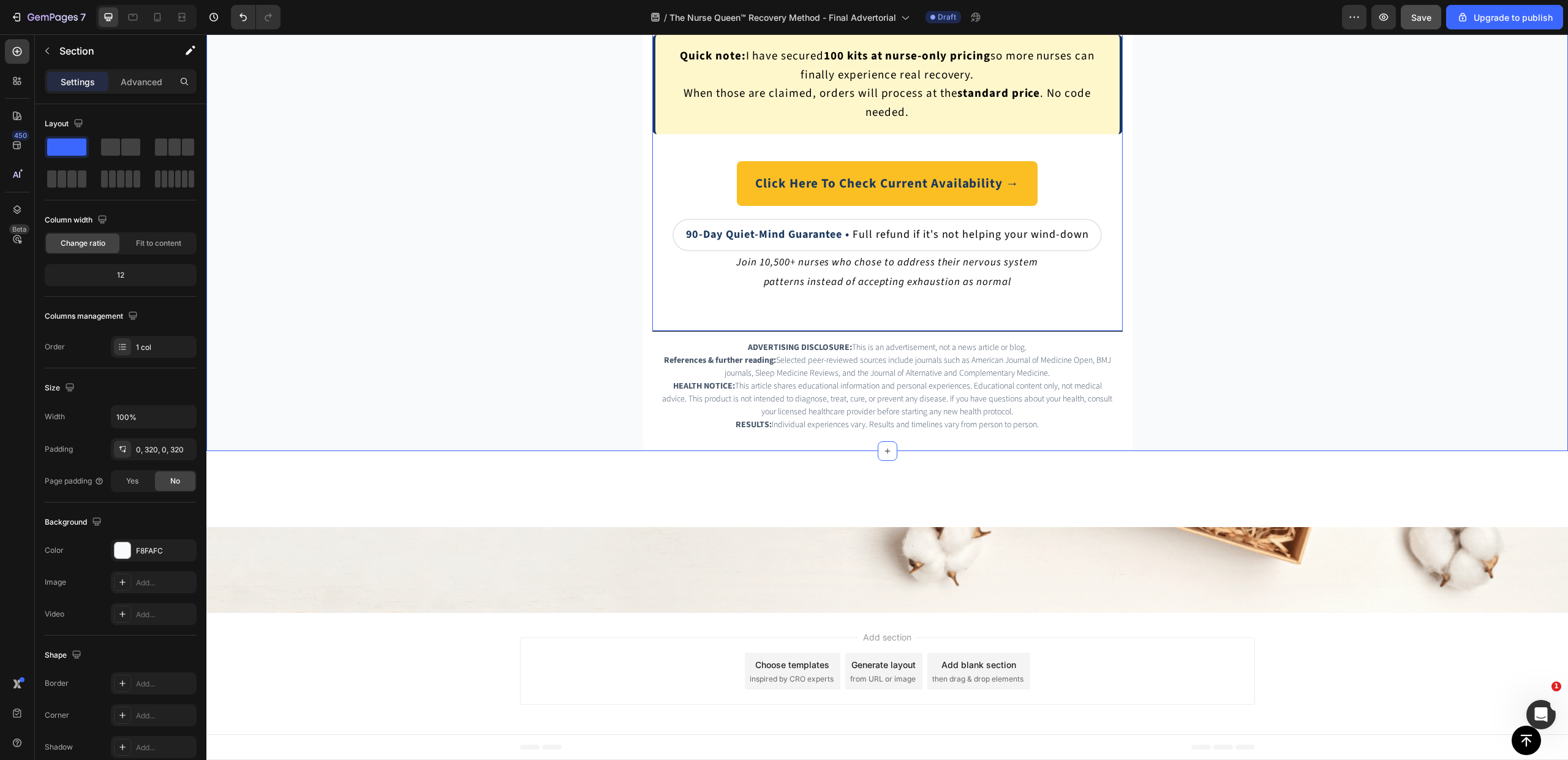
scroll to position [9157, 0]
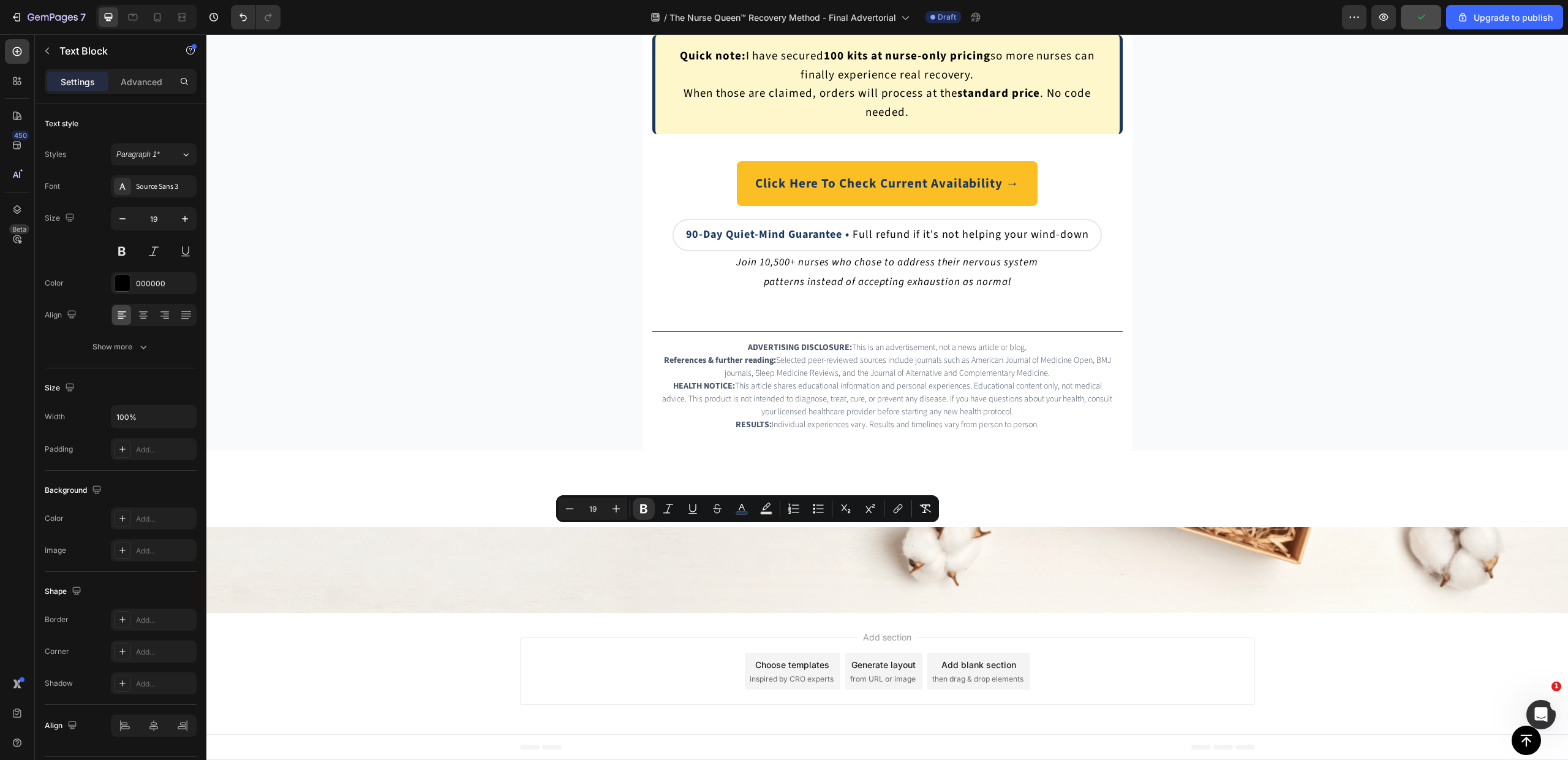
copy strong "Q: How long until I feel anything?"
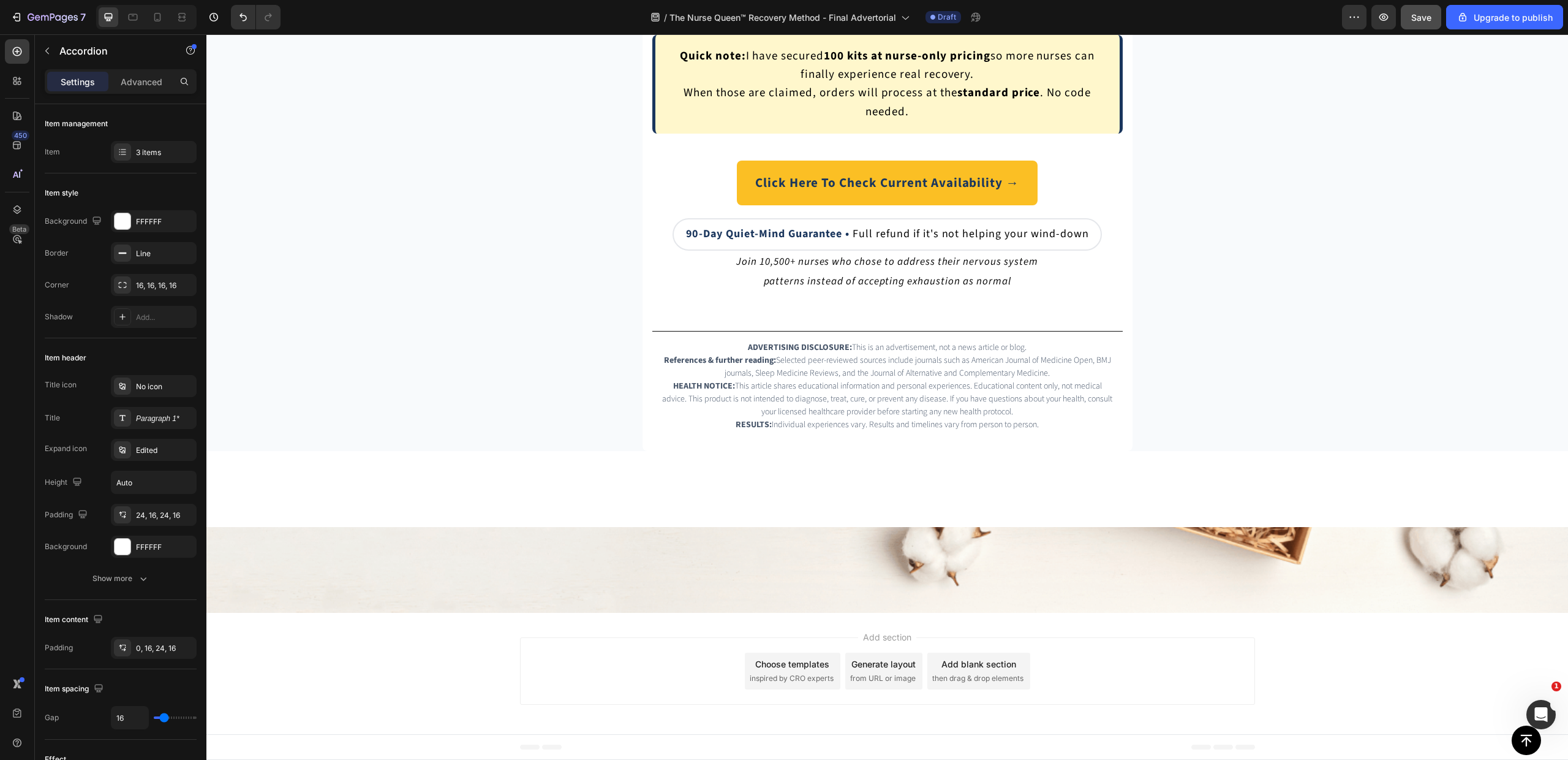
drag, startPoint x: 884, startPoint y: 377, endPoint x: 885, endPoint y: 407, distance: 30.0
type input "100%"
type input "100"
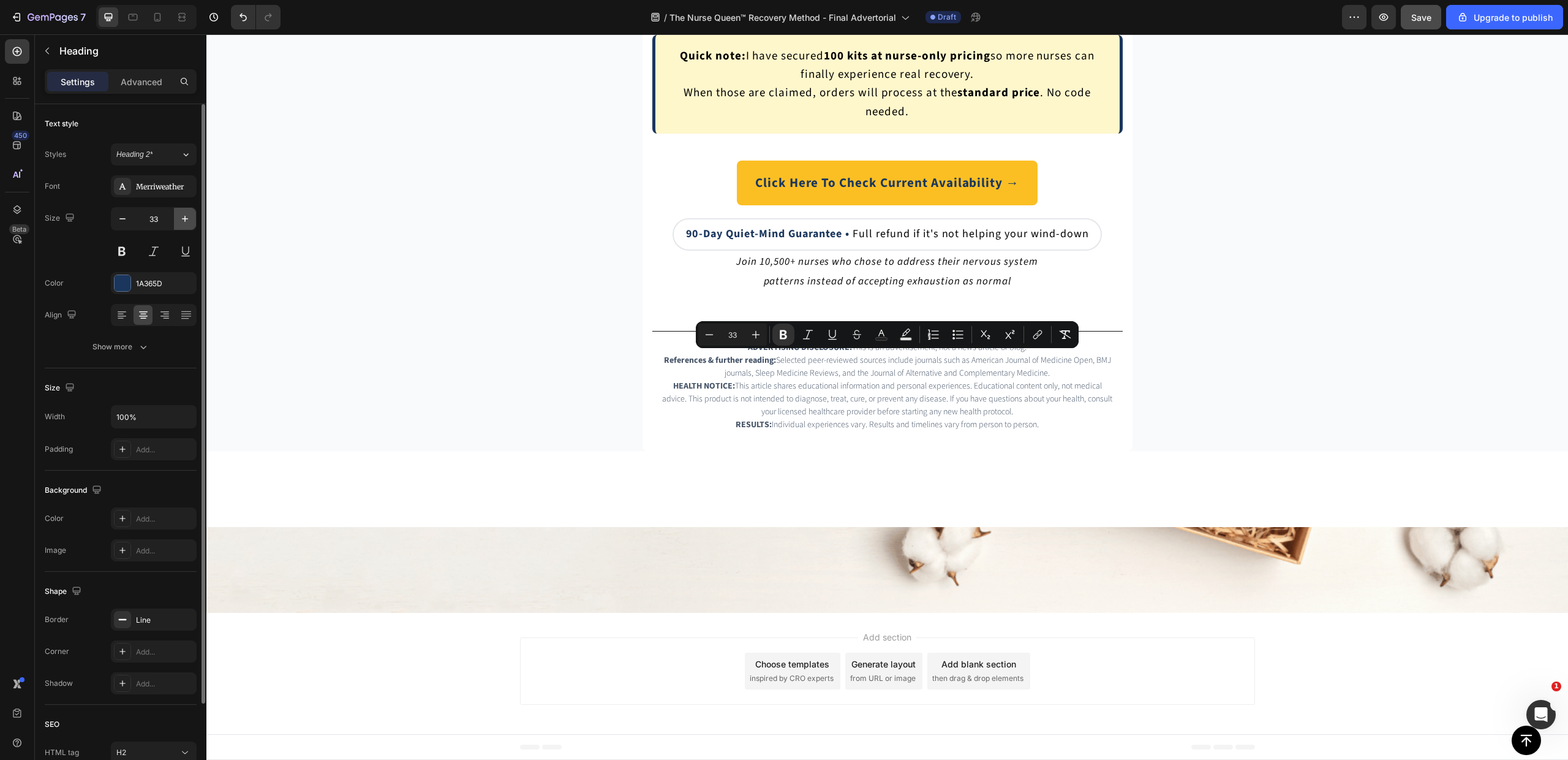
click at [188, 220] on icon "button" at bounding box center [185, 219] width 12 height 12
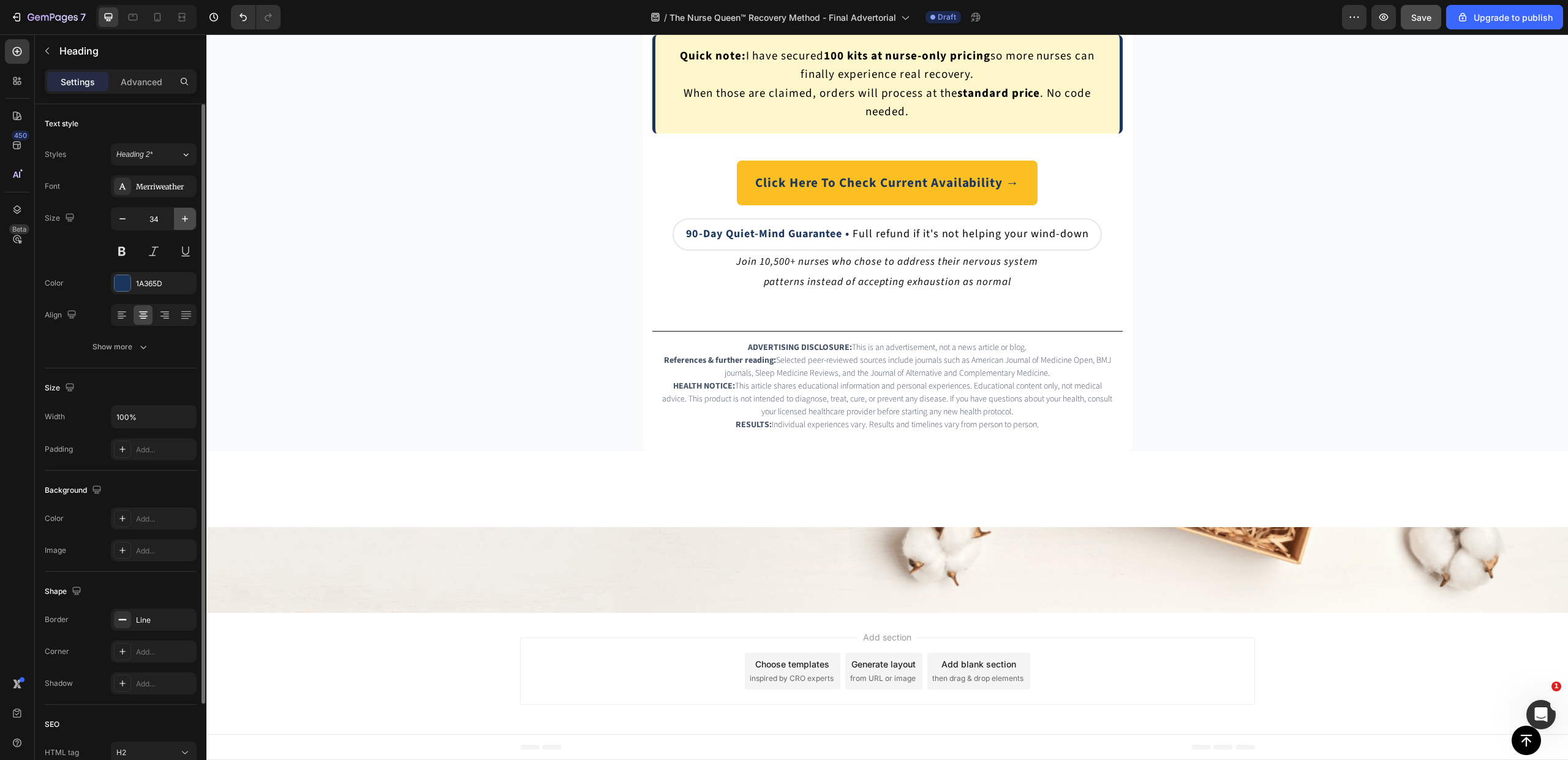
click at [188, 220] on icon "button" at bounding box center [185, 219] width 12 height 12
click at [120, 220] on icon "button" at bounding box center [123, 219] width 12 height 12
type input "33"
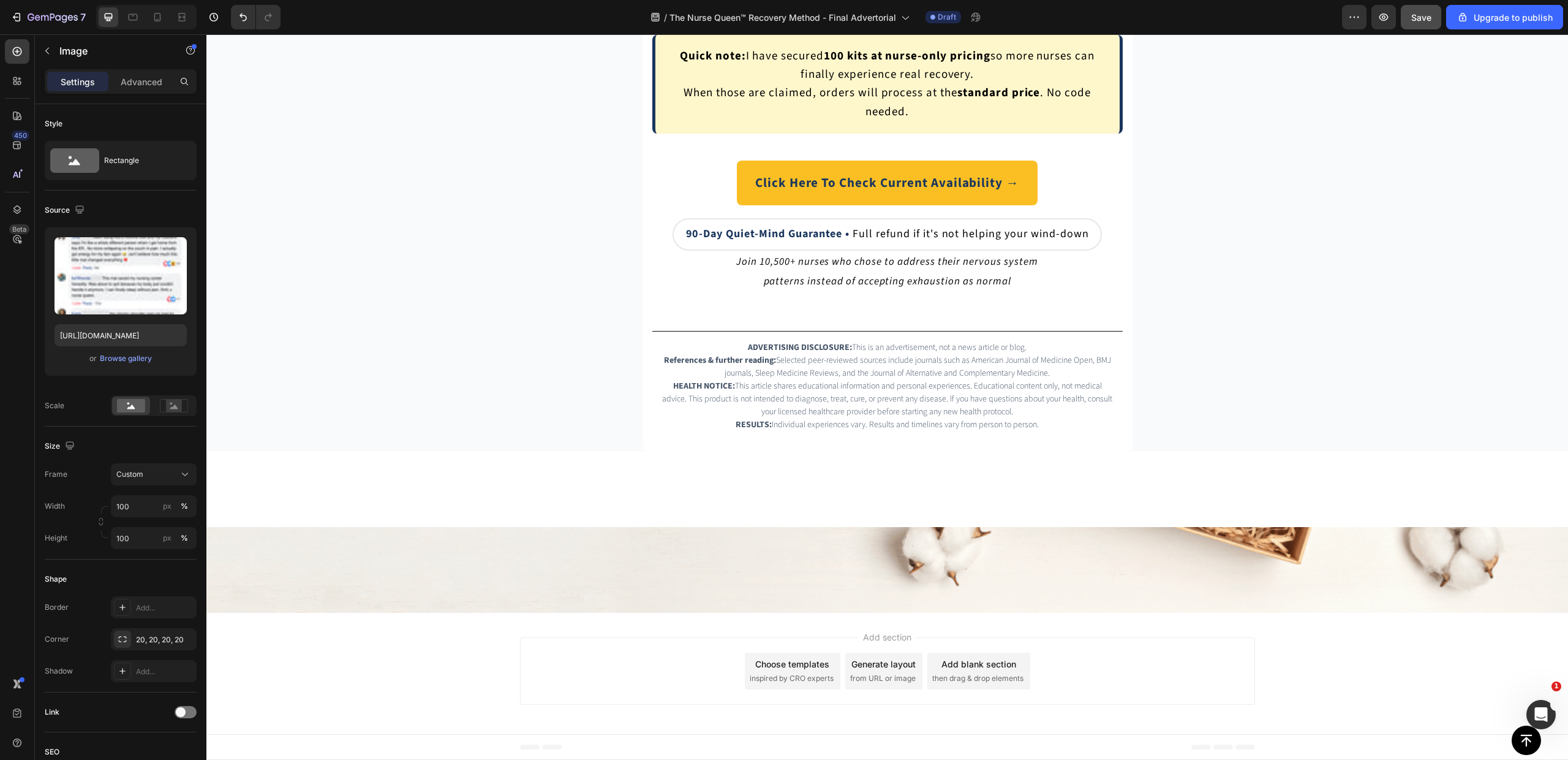
drag, startPoint x: 882, startPoint y: 349, endPoint x: 882, endPoint y: 369, distance: 20.0
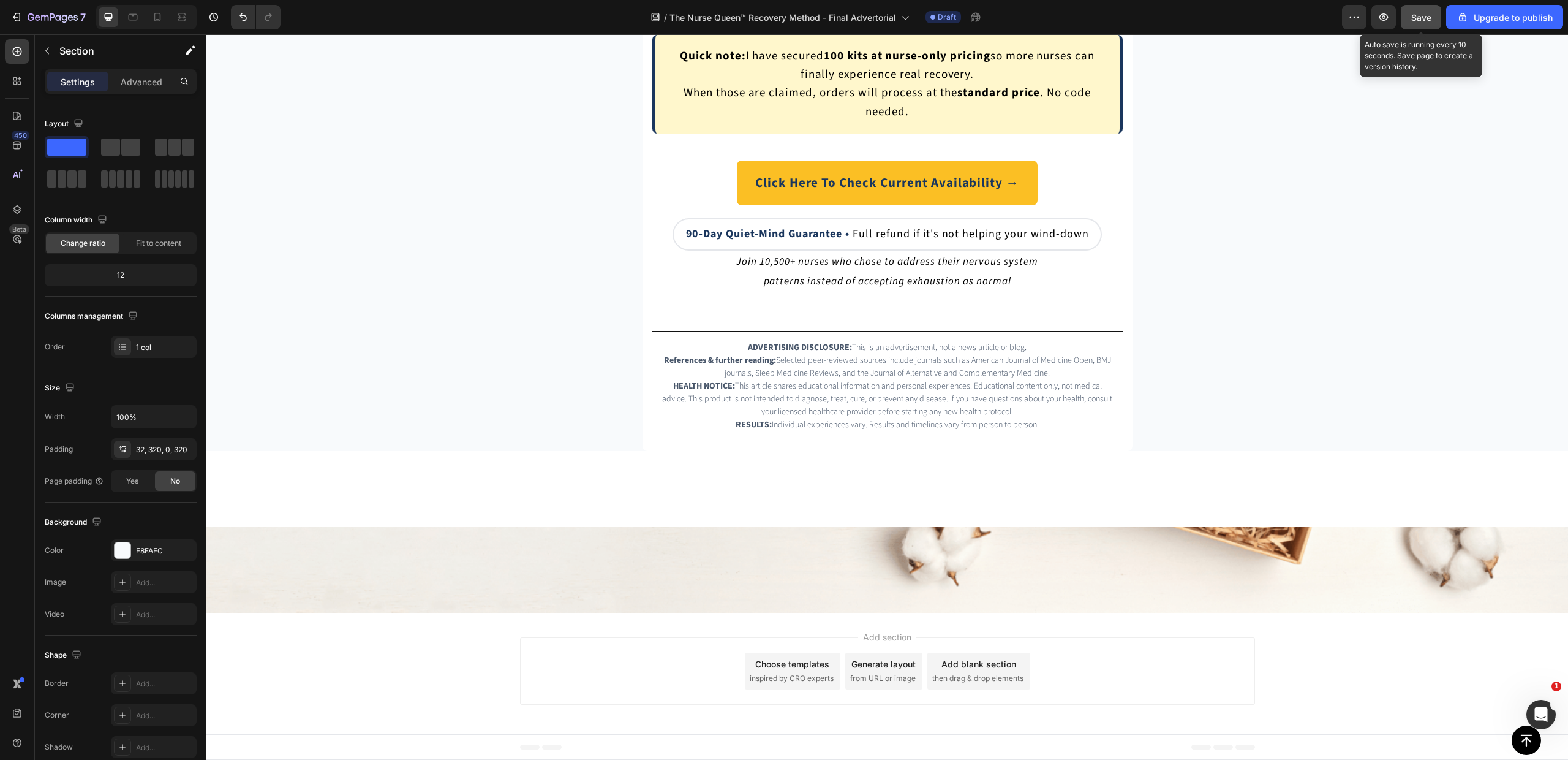
click at [1416, 8] on button "Save" at bounding box center [1421, 17] width 40 height 24
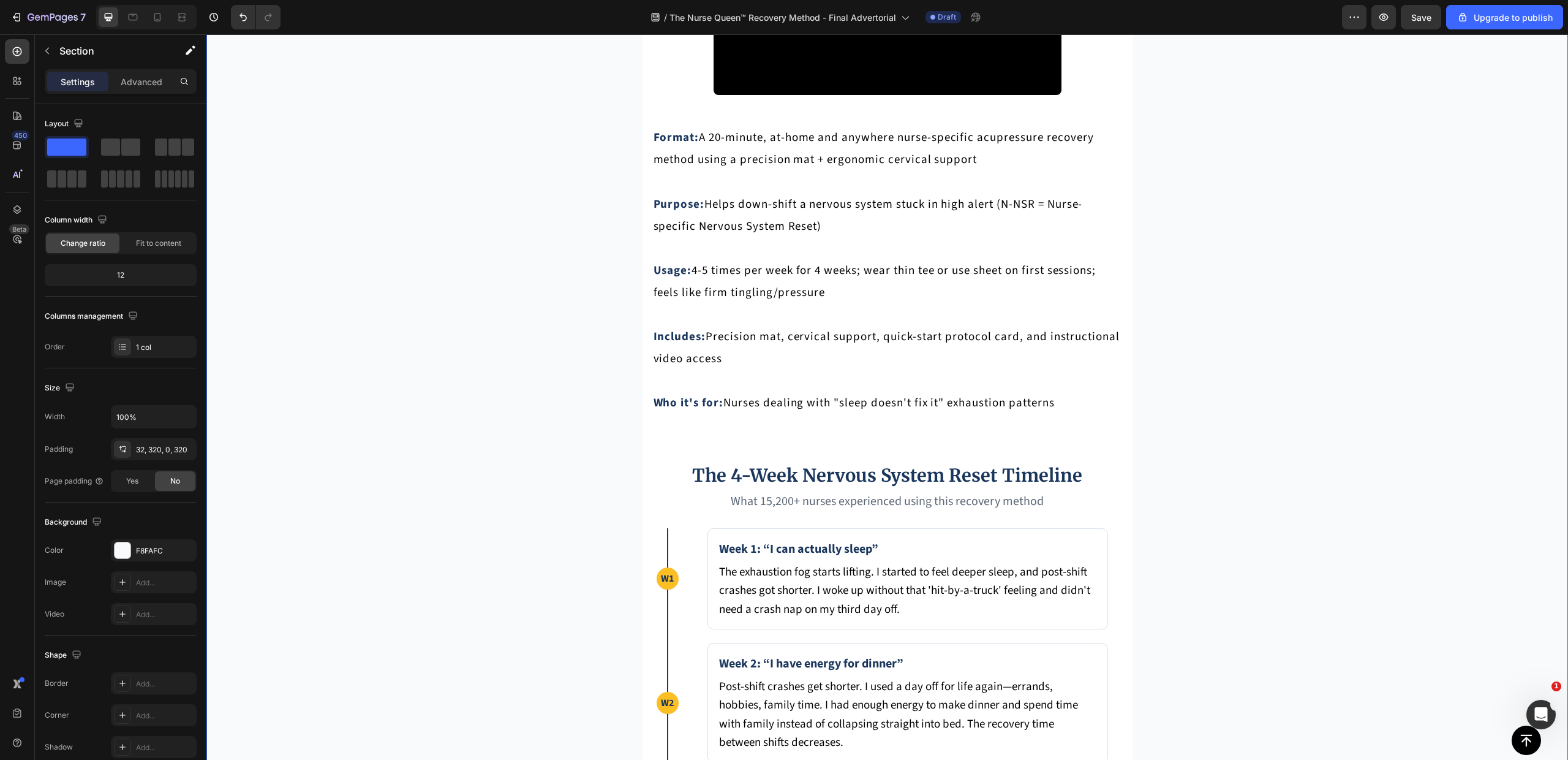
scroll to position [5308, 0]
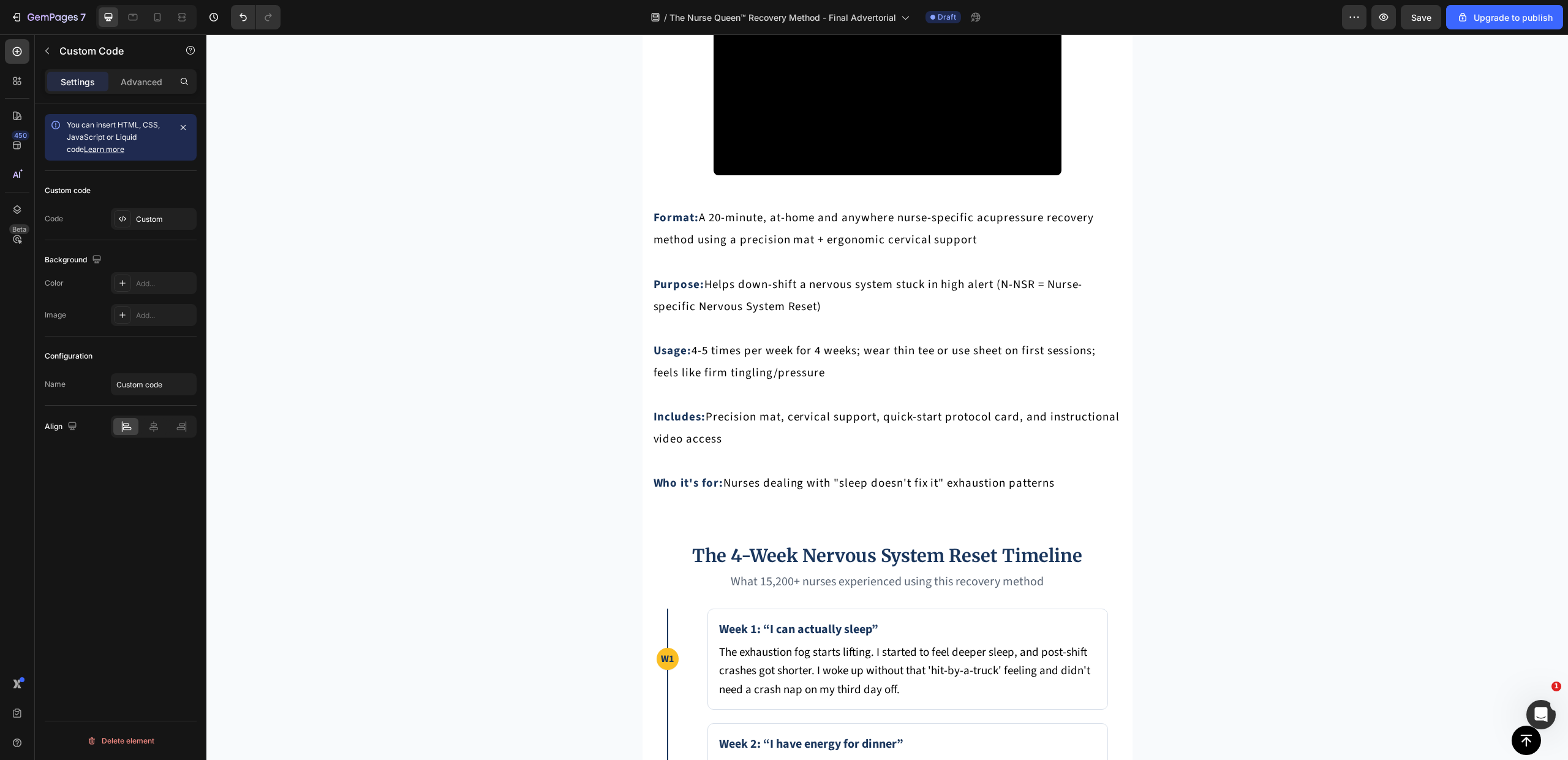
scroll to position [5247, 0]
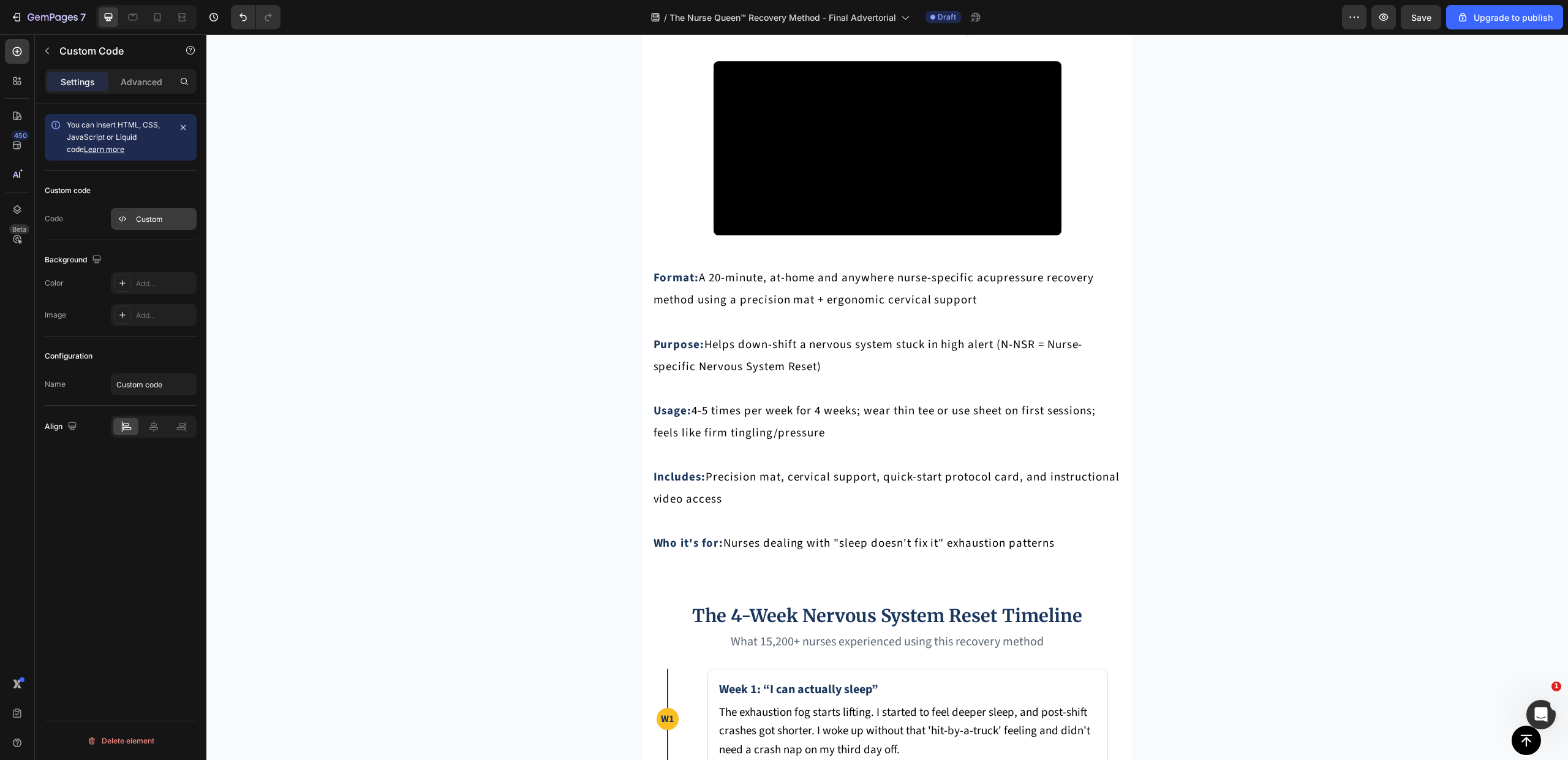
click at [136, 218] on div "Custom" at bounding box center [164, 219] width 58 height 11
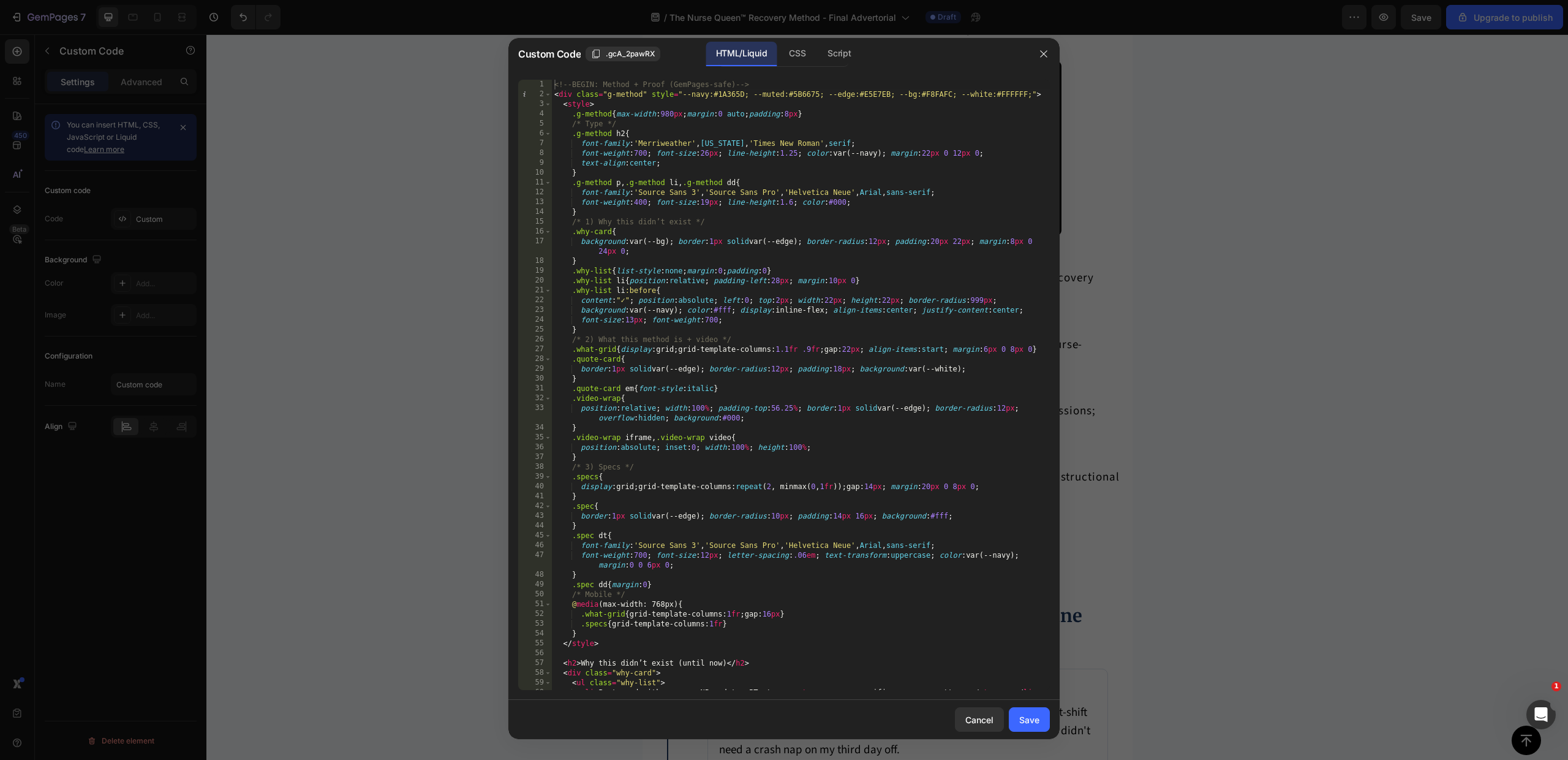
click at [715, 102] on div "<!-- BEGIN: Method + Proof (GemPages-safe) --> < div class = "g-method" style =…" at bounding box center [801, 395] width 498 height 630
type textarea "</div> <!-- END: Method + Proof -->"
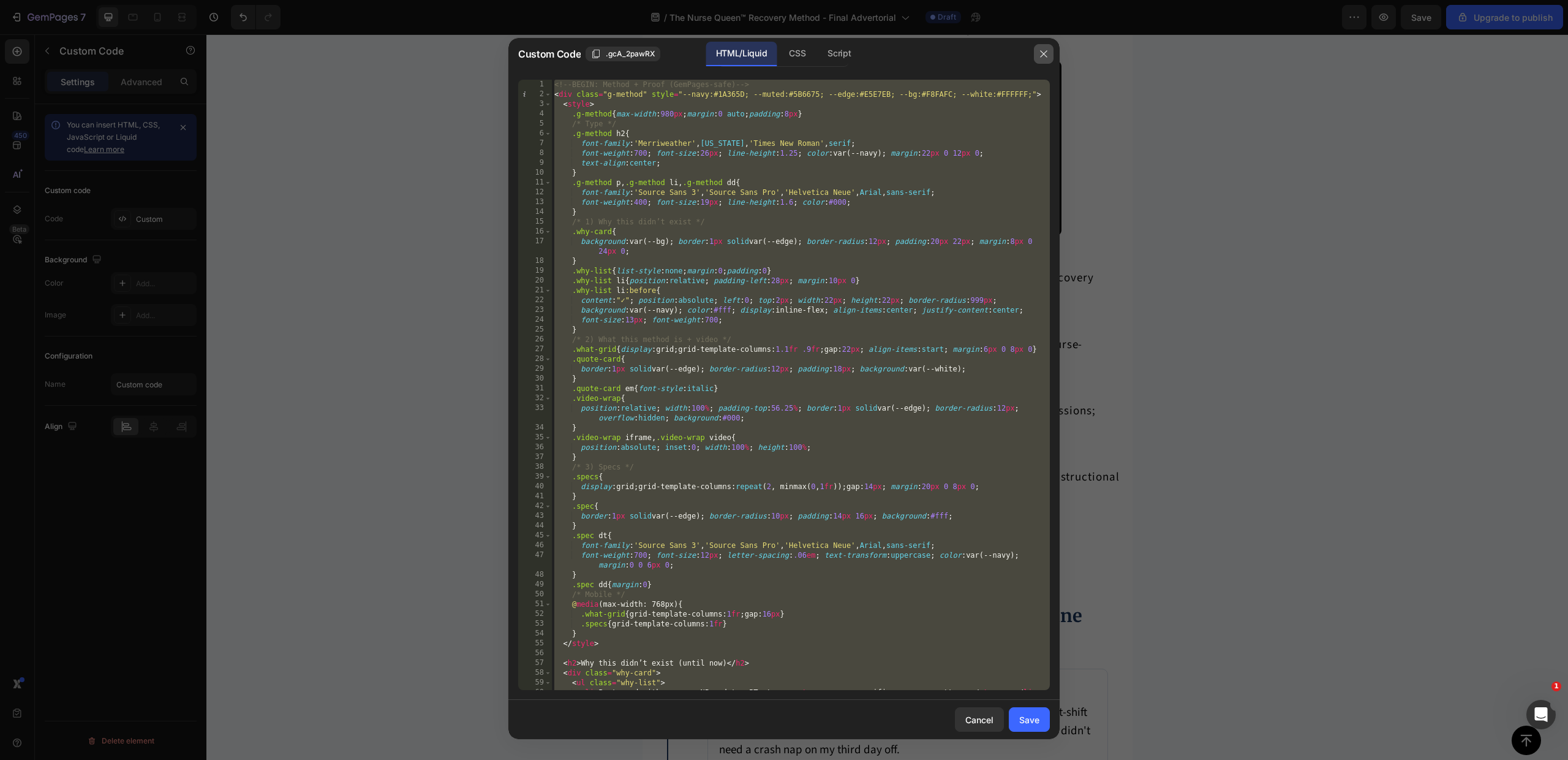
click at [1041, 53] on icon "button" at bounding box center [1044, 54] width 10 height 10
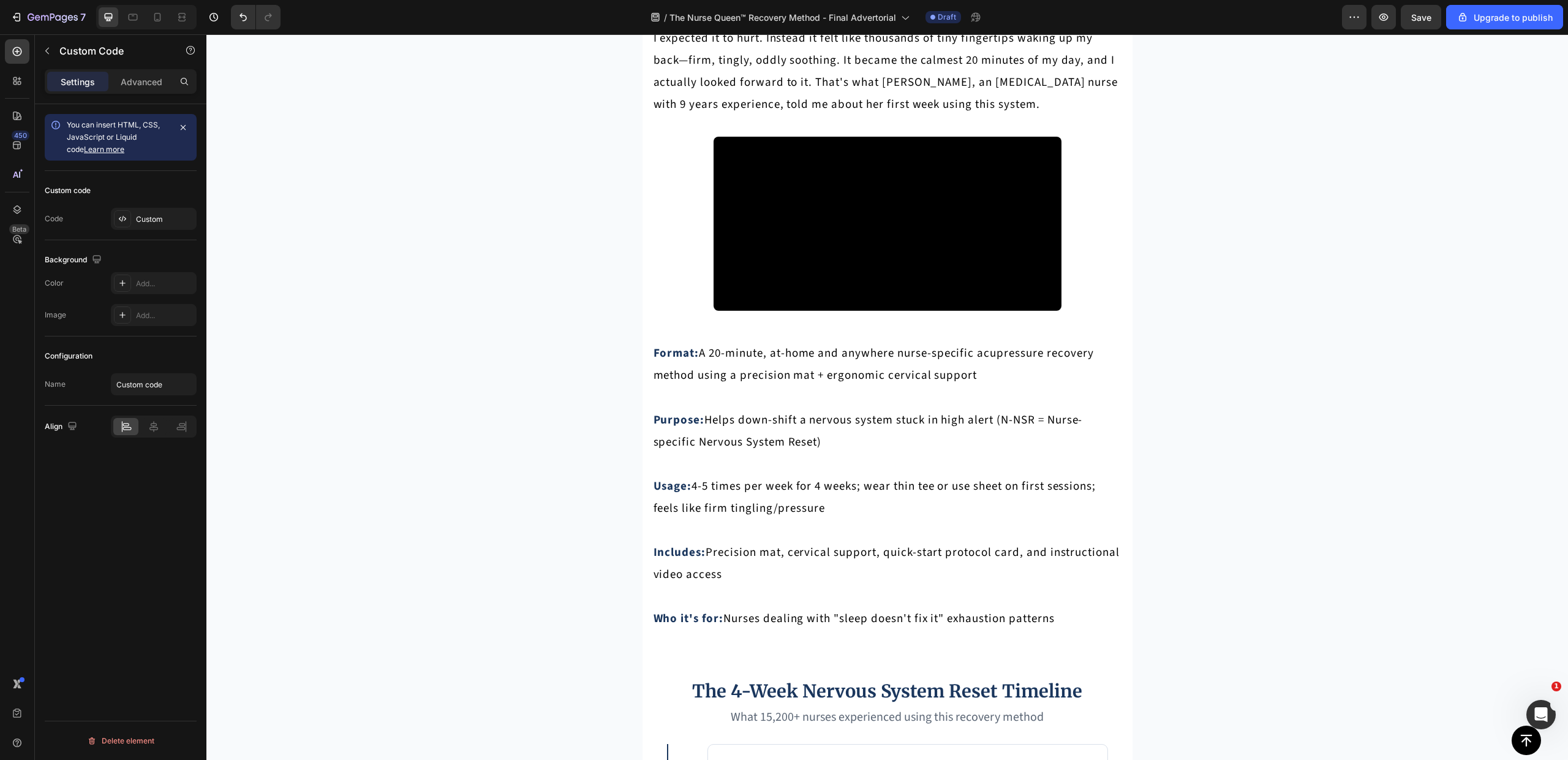
scroll to position [5102, 0]
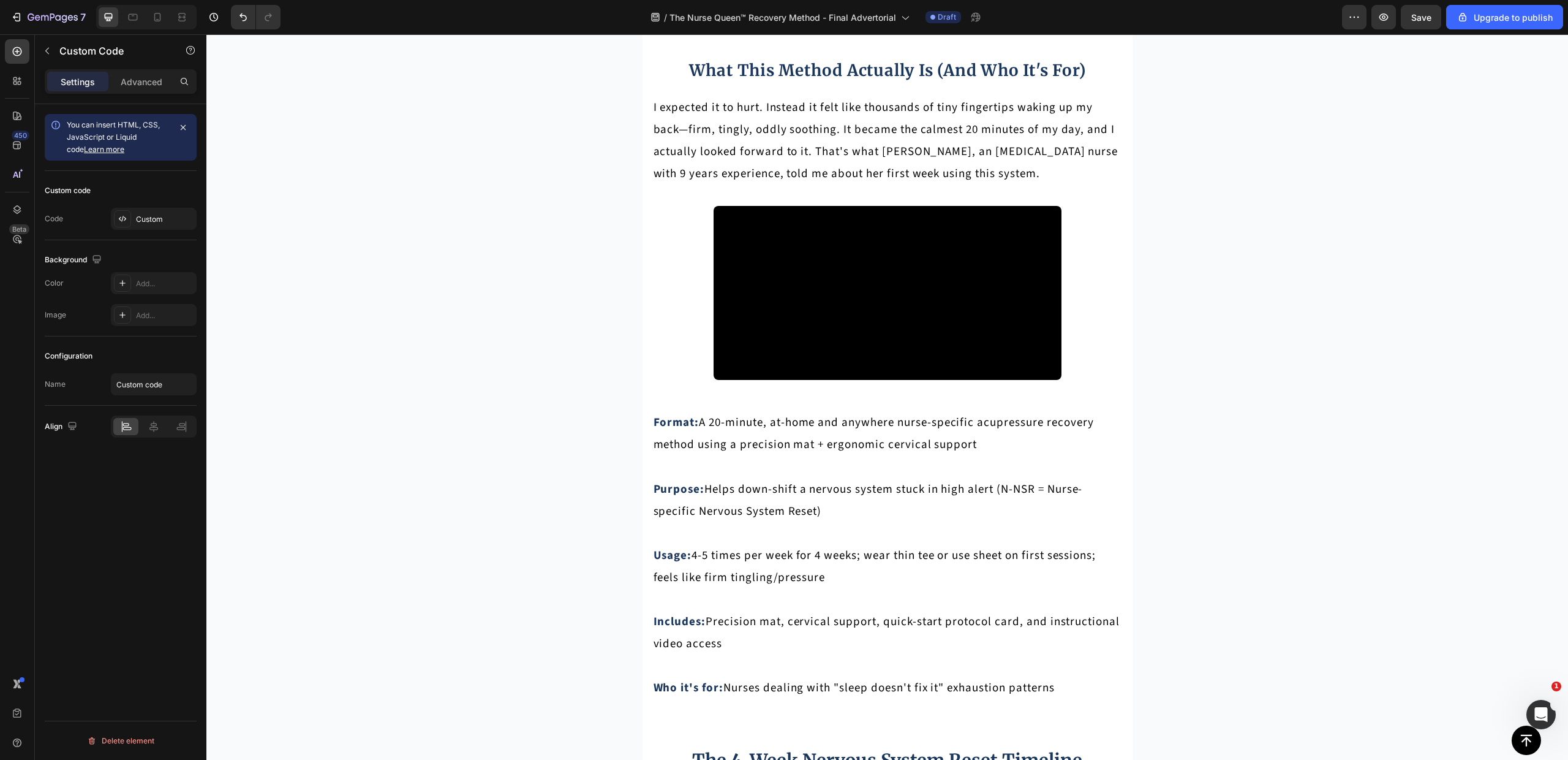
click at [168, 214] on div "Custom" at bounding box center [164, 219] width 58 height 11
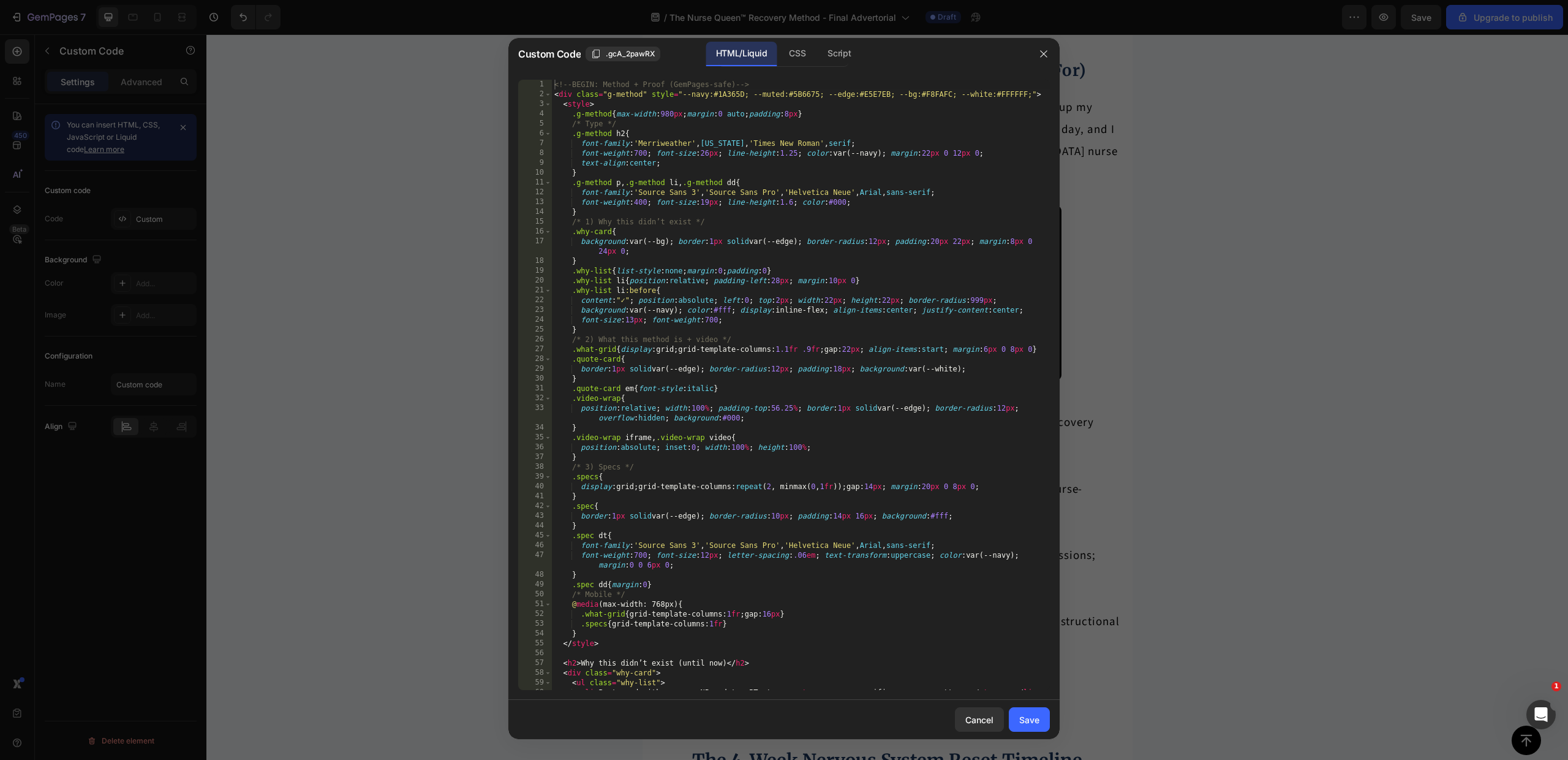
click at [745, 231] on div "<!-- BEGIN: Method + Proof (GemPages-safe) --> < div class = "g-method" style =…" at bounding box center [801, 395] width 498 height 630
type textarea "</div> <!-- END: Method + Proof -->"
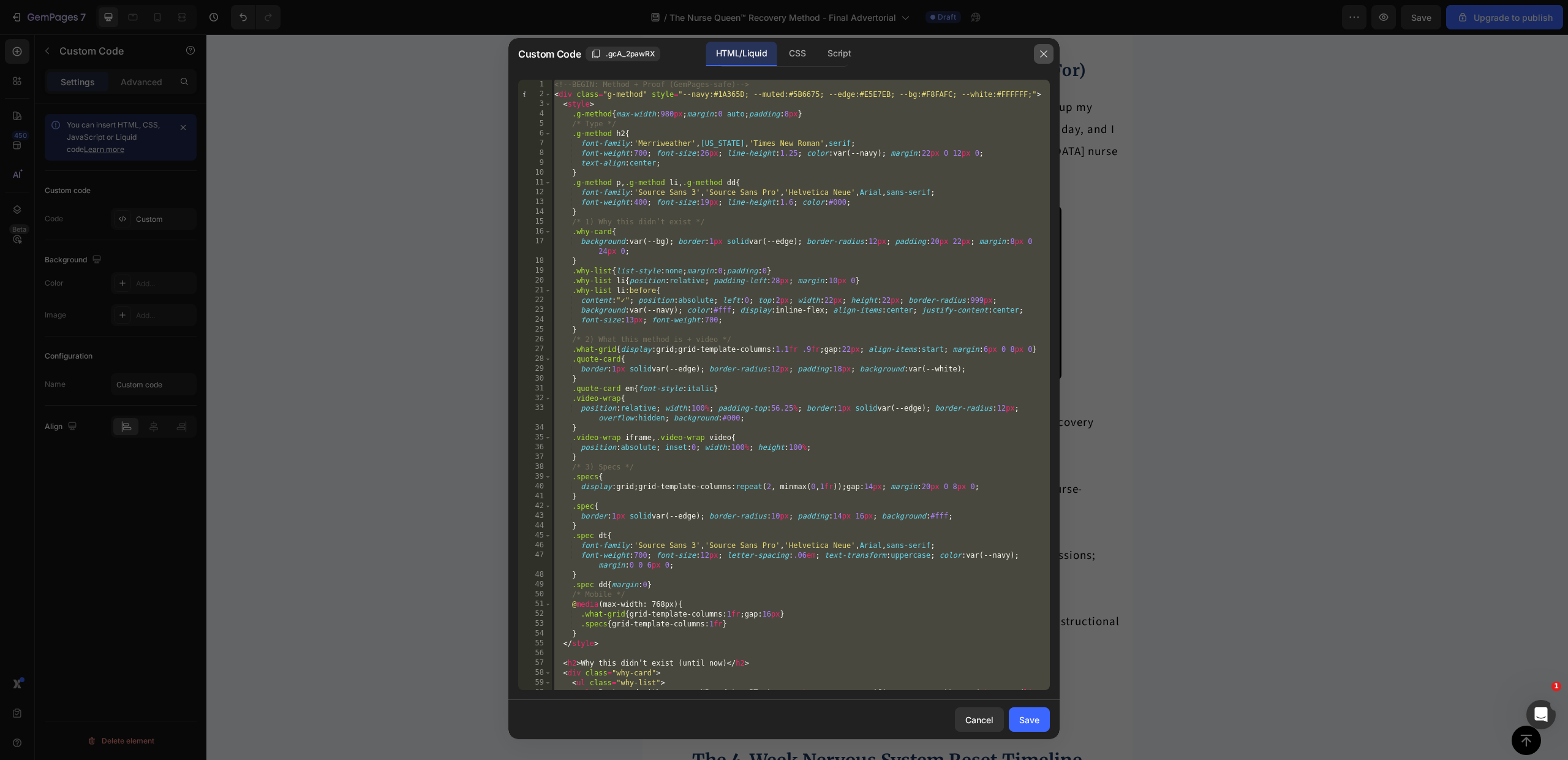
click at [1046, 55] on icon "button" at bounding box center [1044, 54] width 10 height 10
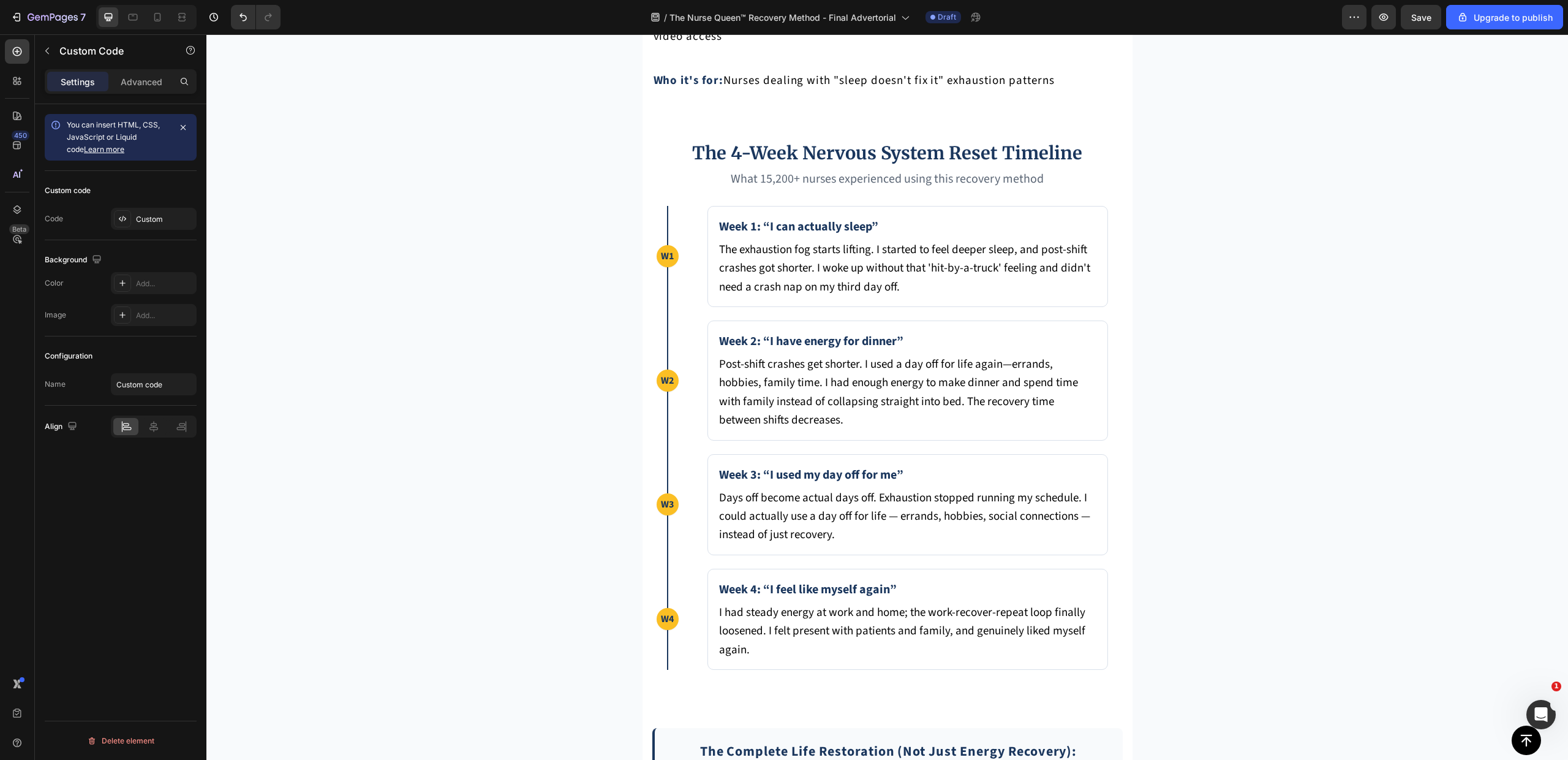
scroll to position [5945, 0]
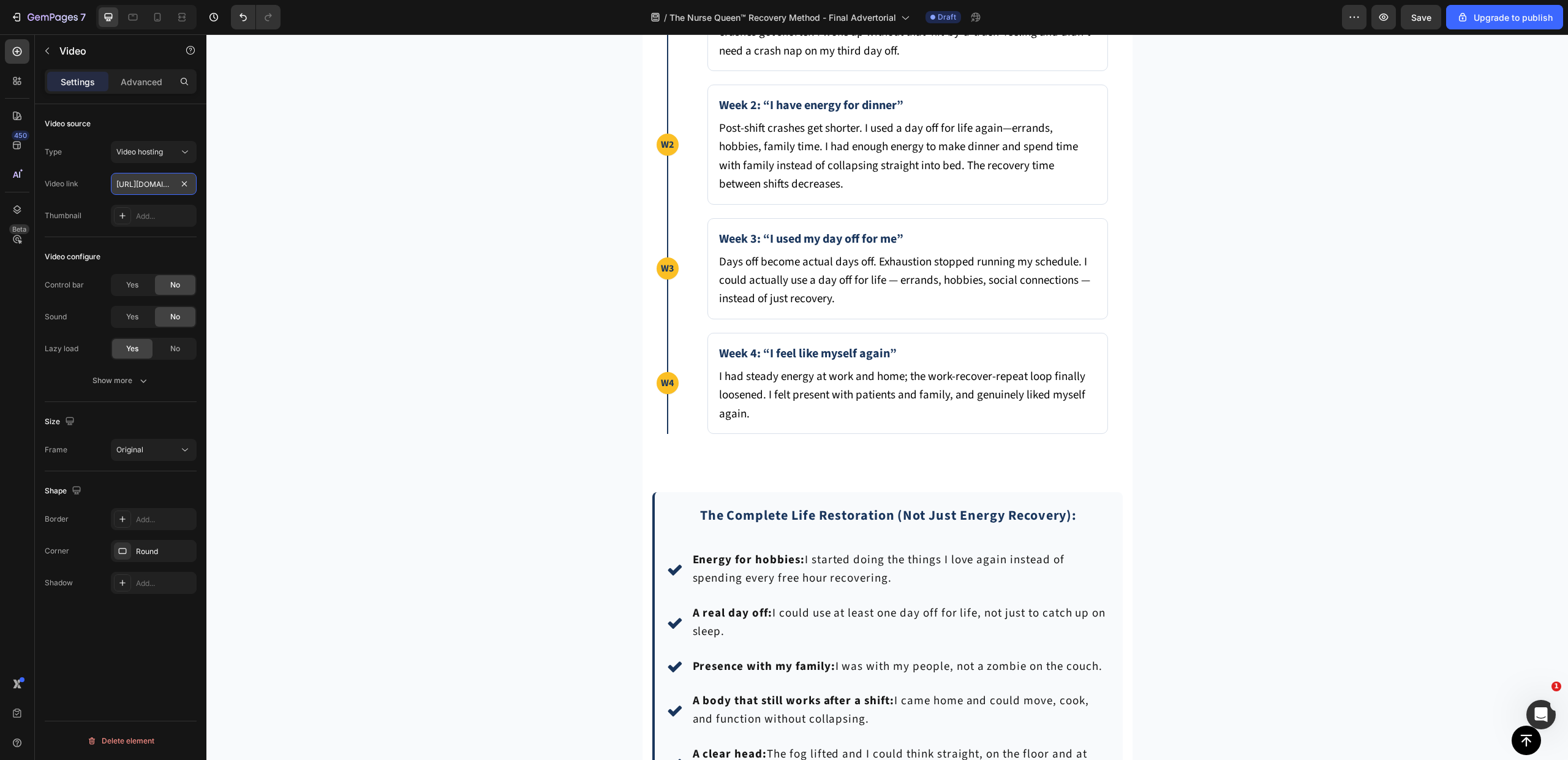
click at [128, 186] on input "[URL][DOMAIN_NAME]" at bounding box center [154, 184] width 86 height 22
click at [153, 191] on input "[URL][DOMAIN_NAME]" at bounding box center [154, 184] width 86 height 22
click at [124, 192] on input "[URL][DOMAIN_NAME]" at bounding box center [154, 184] width 86 height 22
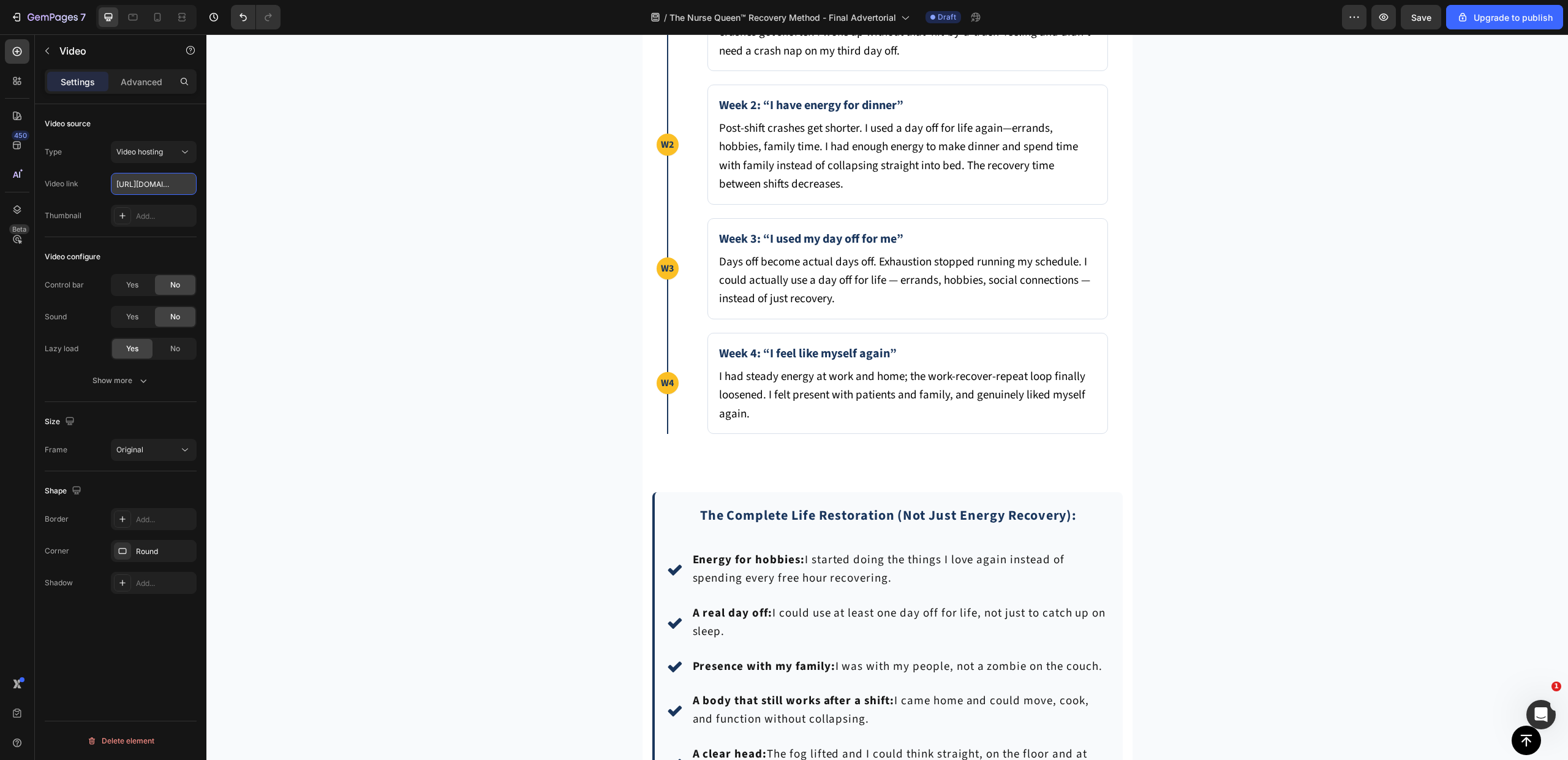
click at [124, 192] on input "[URL][DOMAIN_NAME]" at bounding box center [154, 184] width 86 height 22
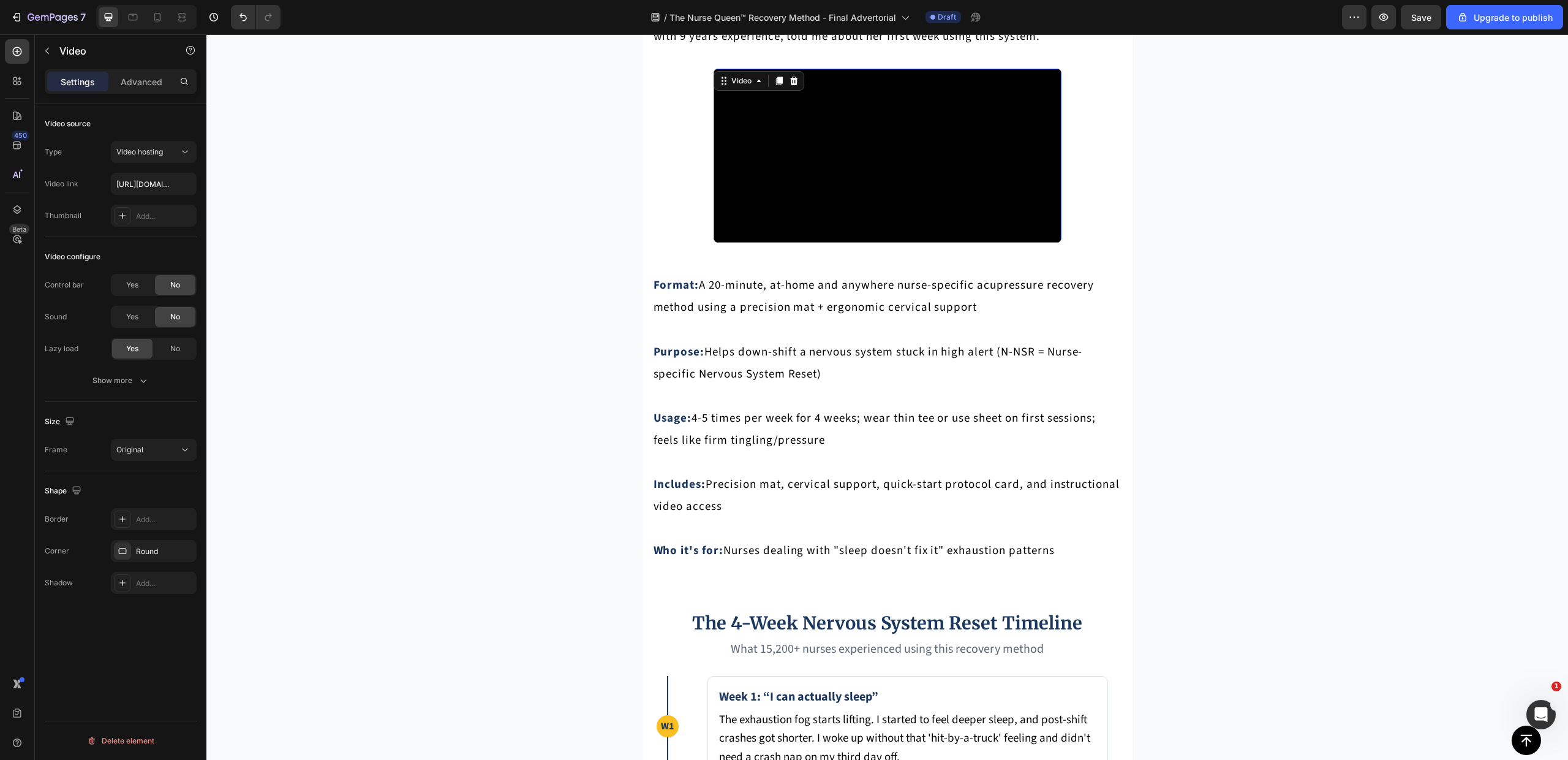
scroll to position [5042, 0]
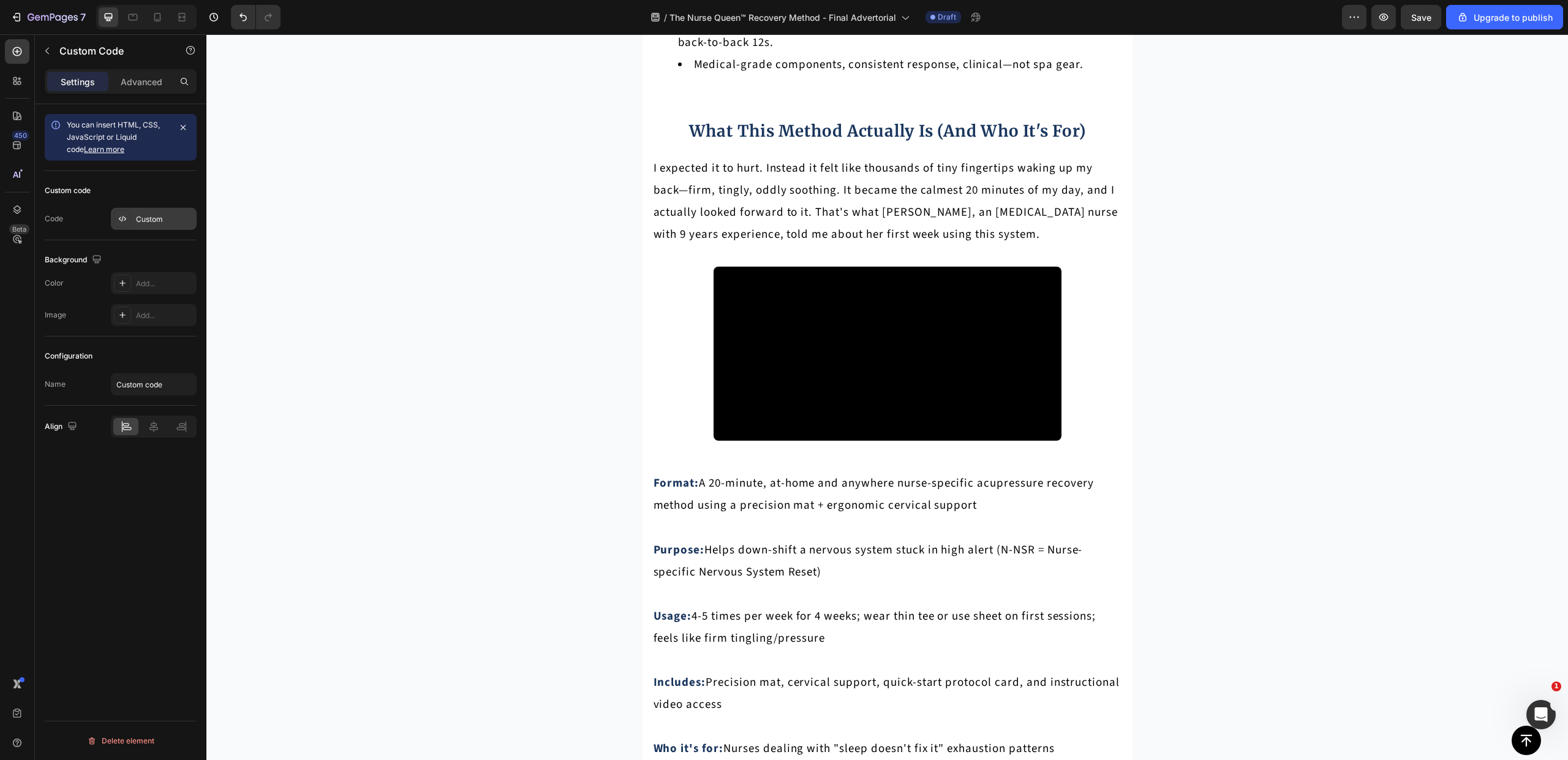
click at [164, 215] on div "Custom" at bounding box center [164, 219] width 58 height 11
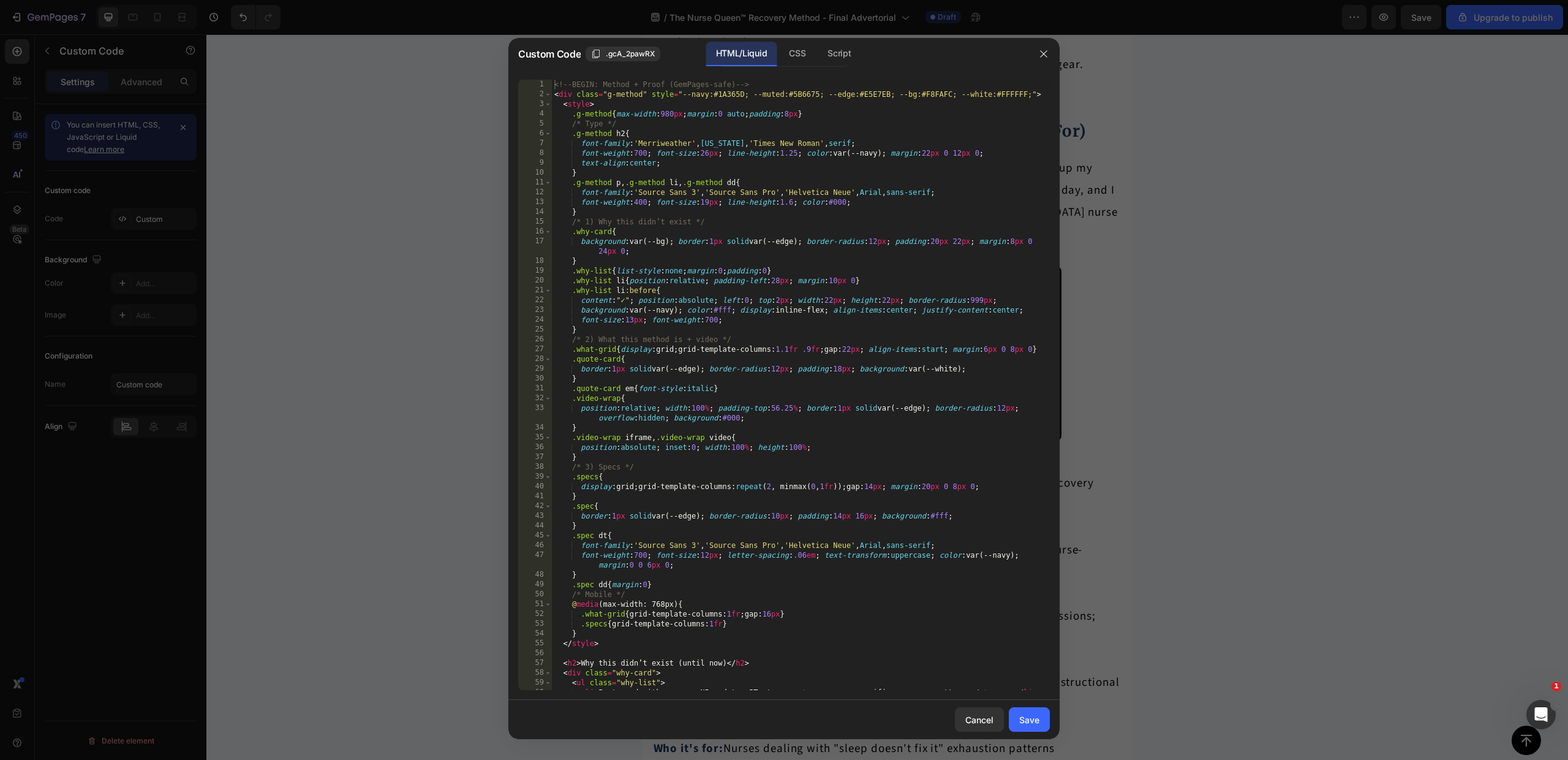
click at [740, 282] on div "<!-- BEGIN: Method + Proof (GemPages-safe) --> < div class = "g-method" style =…" at bounding box center [801, 395] width 498 height 630
type textarea "</div> <!-- END: Method + Proof -->"
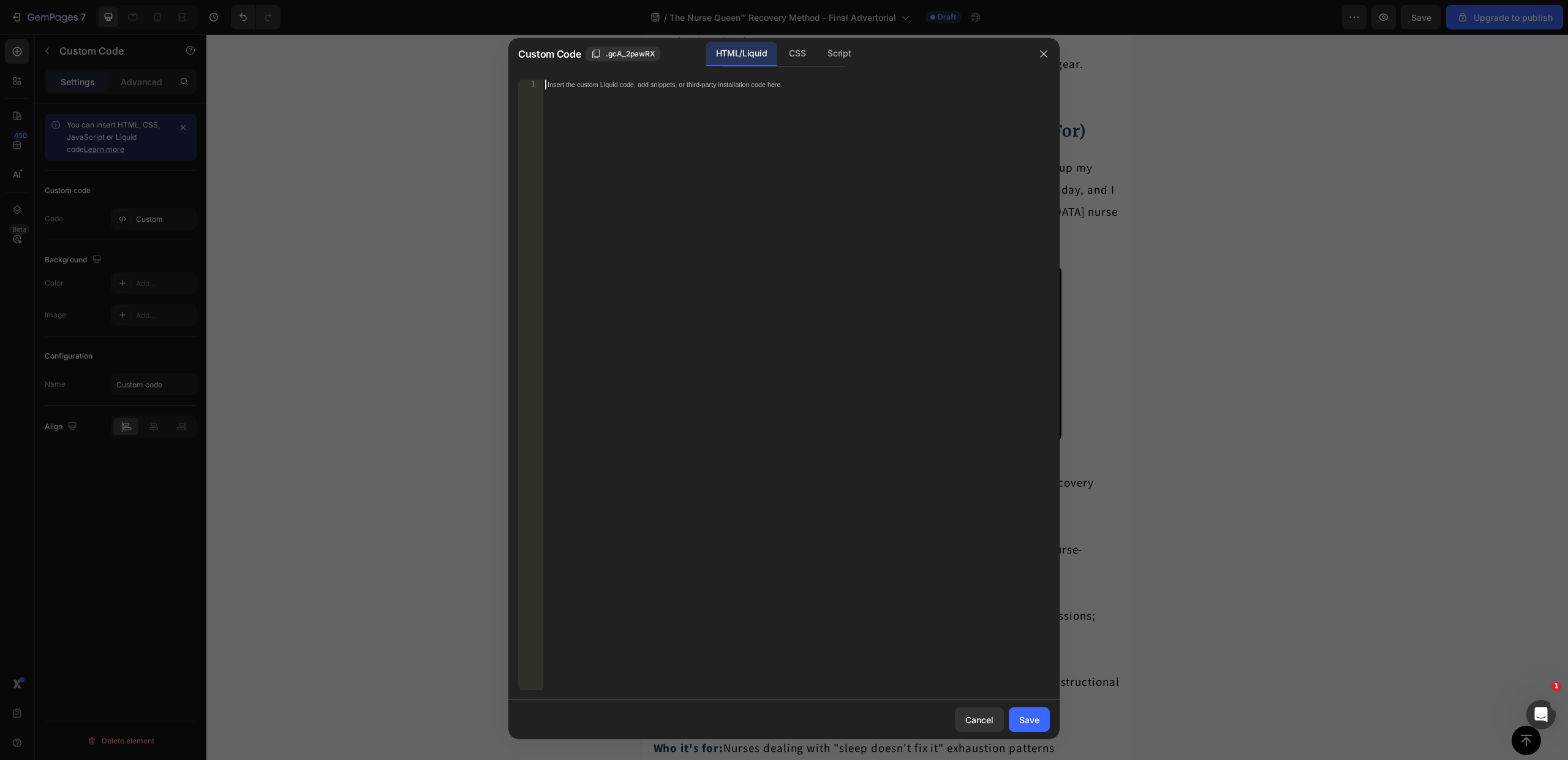
paste textarea "<!-- END: Method + Proof -->"
type textarea "<!-- END: Method + Proof -->"
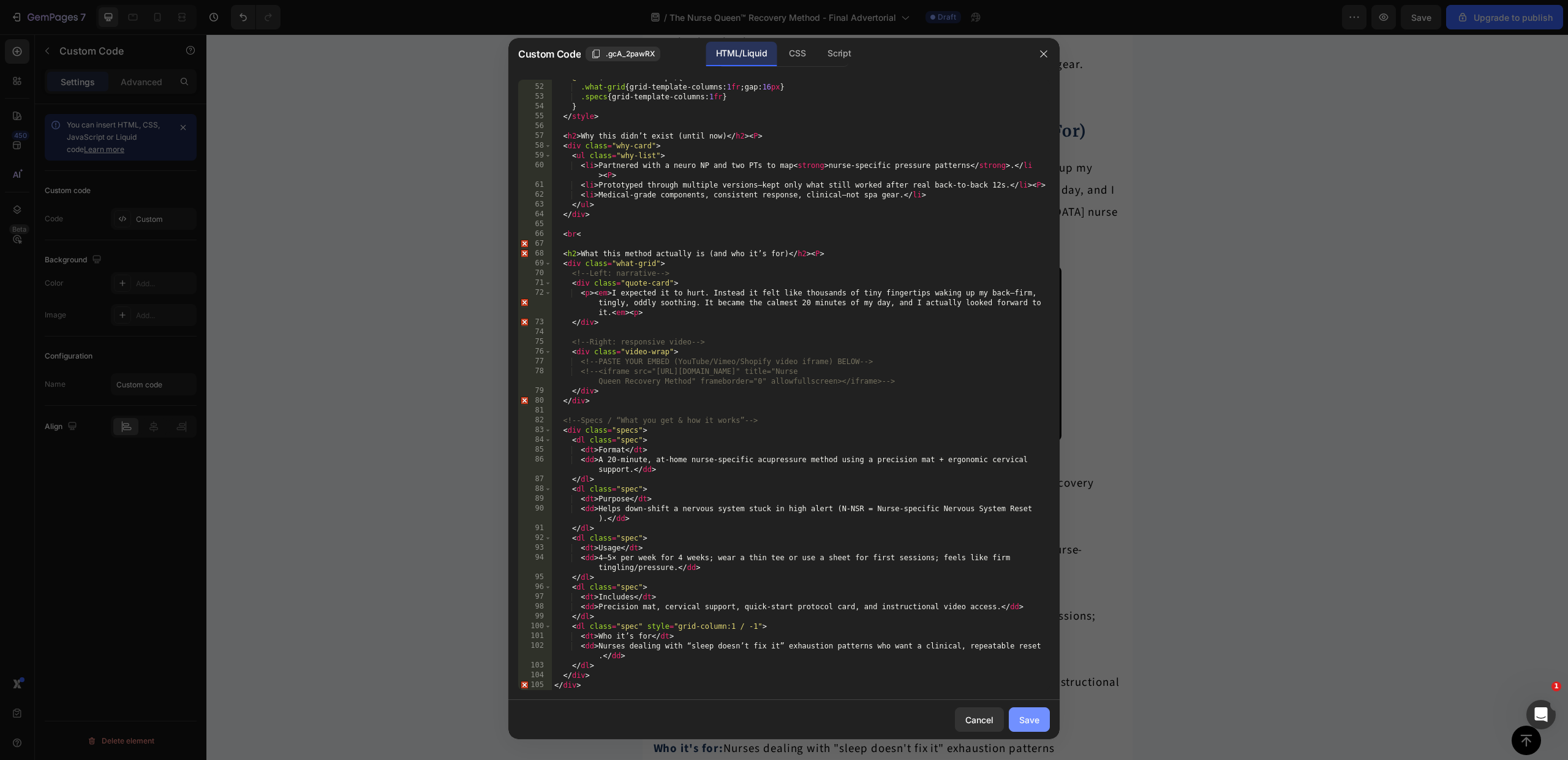
click at [1032, 707] on button "Save" at bounding box center [1029, 719] width 41 height 24
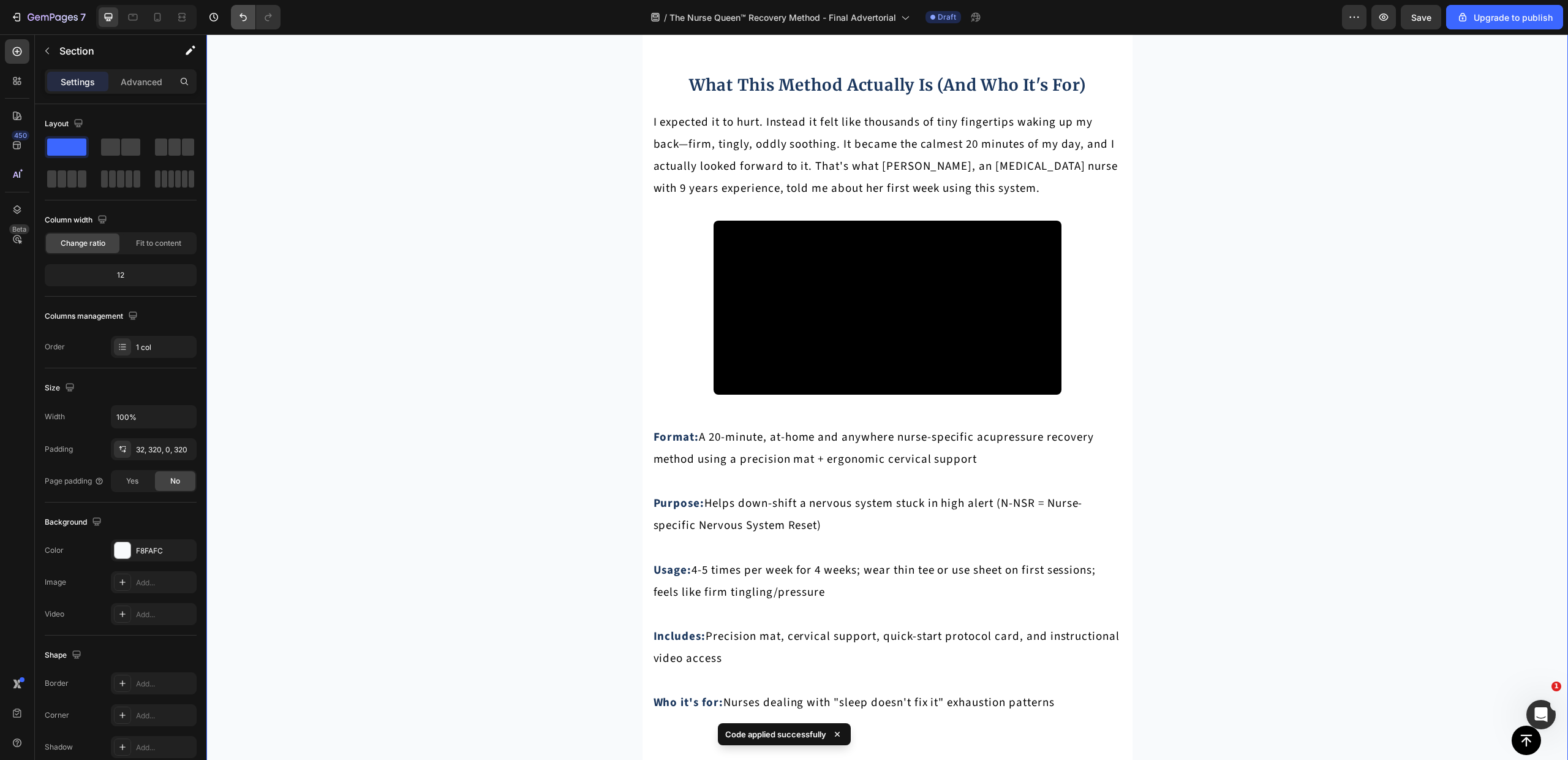
click at [241, 15] on icon "Undo/Redo" at bounding box center [243, 17] width 8 height 8
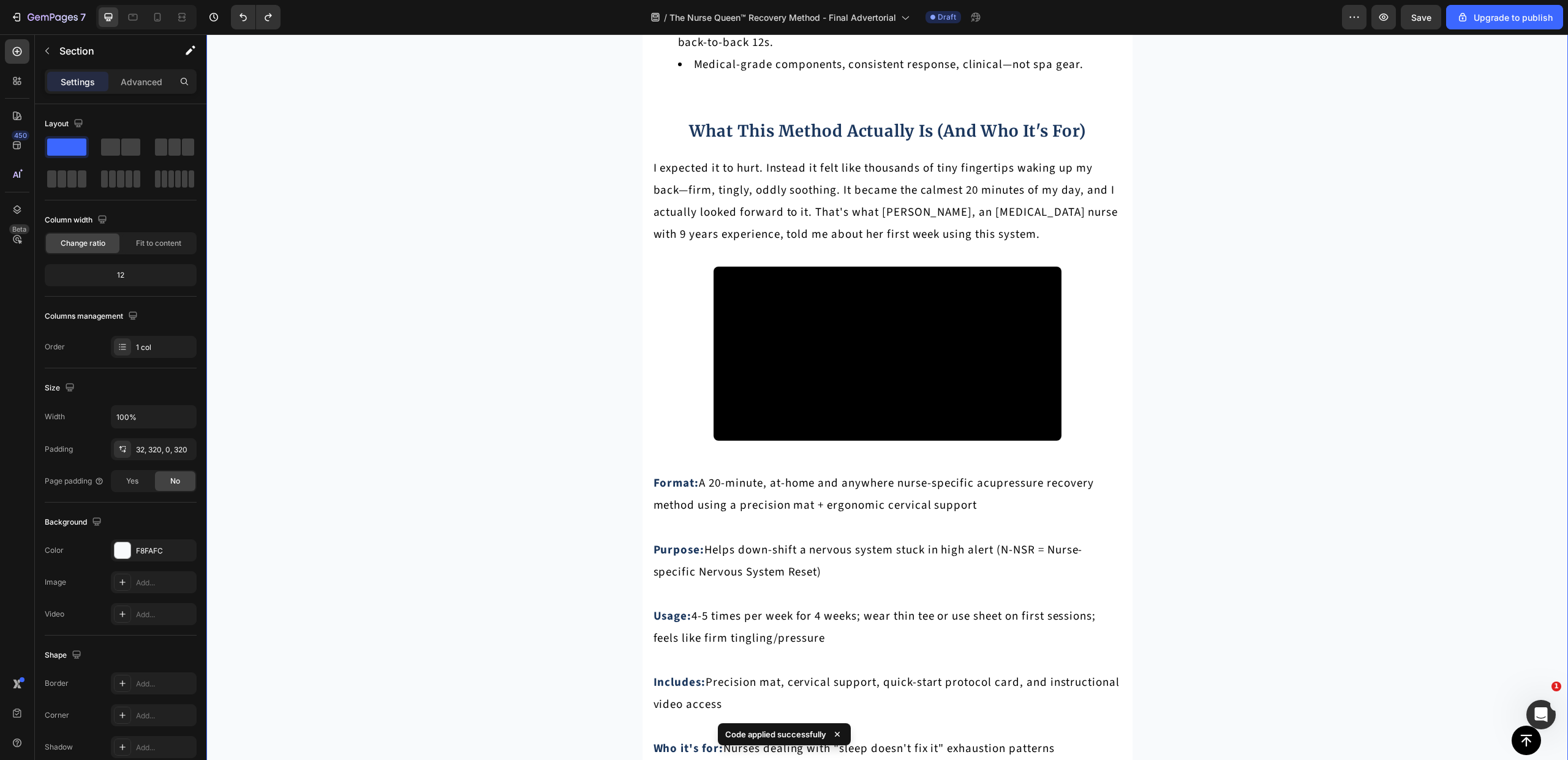
scroll to position [5348, 0]
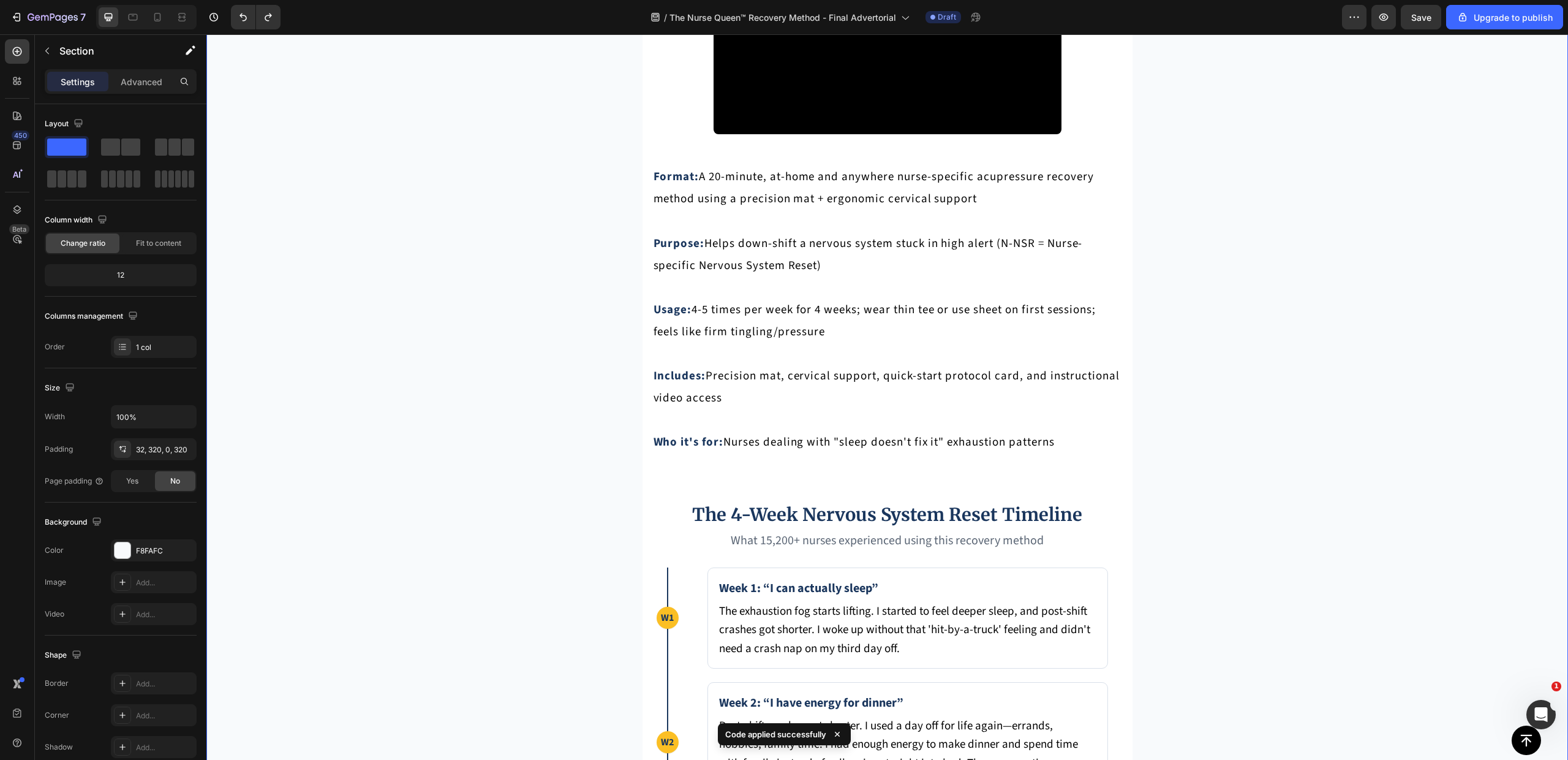
click at [1417, 23] on div "Save" at bounding box center [1421, 17] width 20 height 13
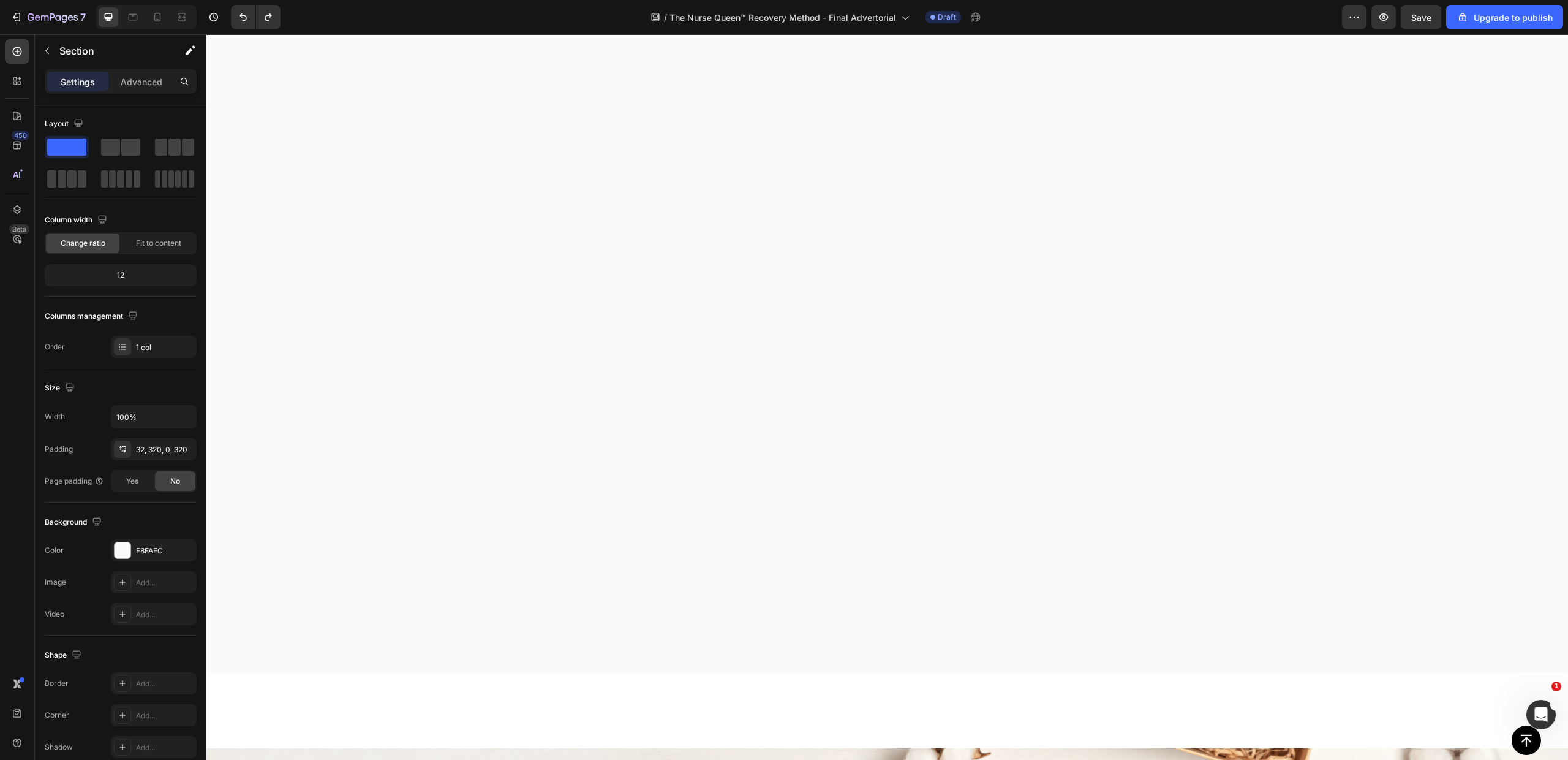
scroll to position [7821, 0]
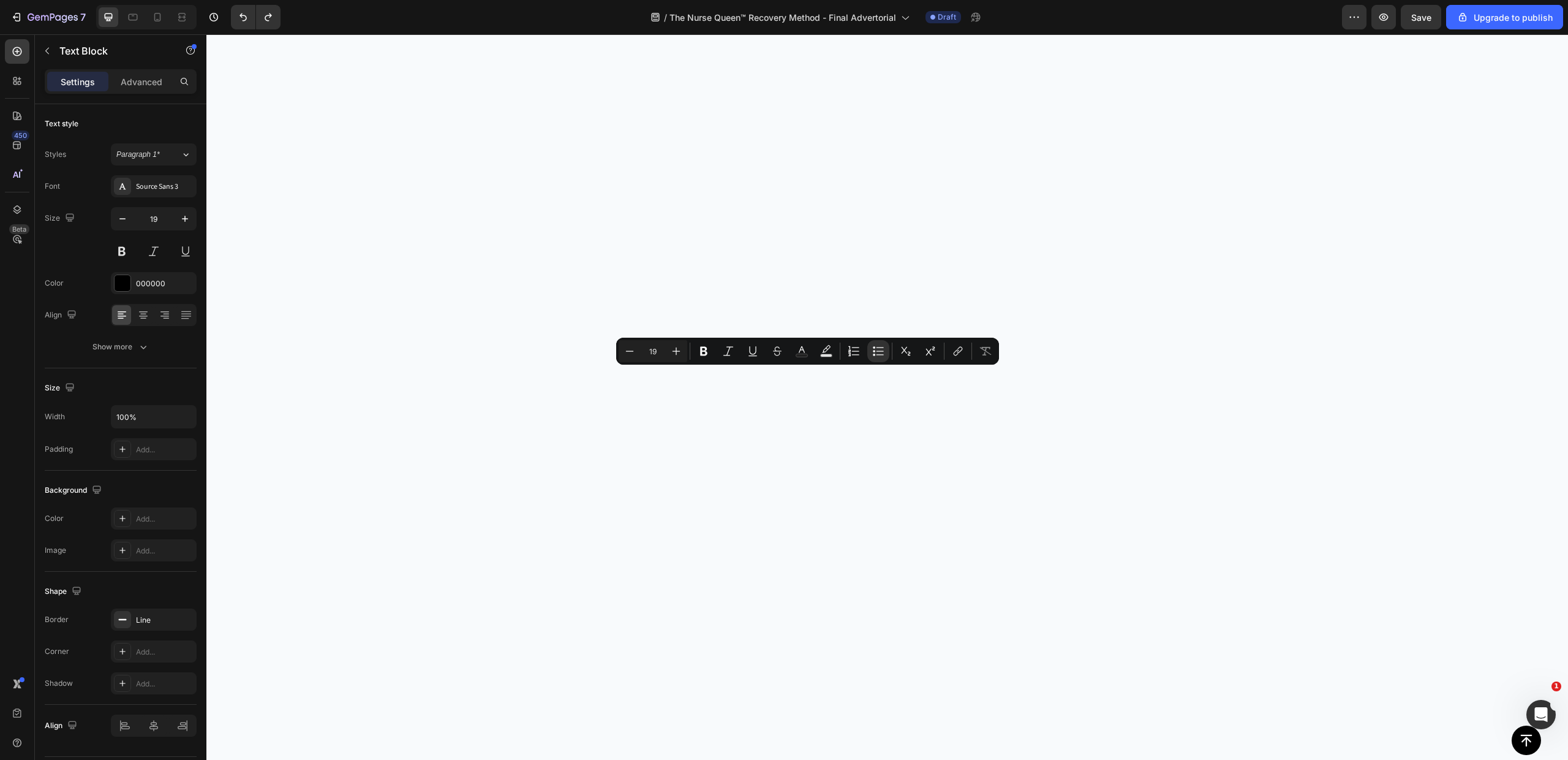
copy li "Carry-on Bag for Anywhere use"
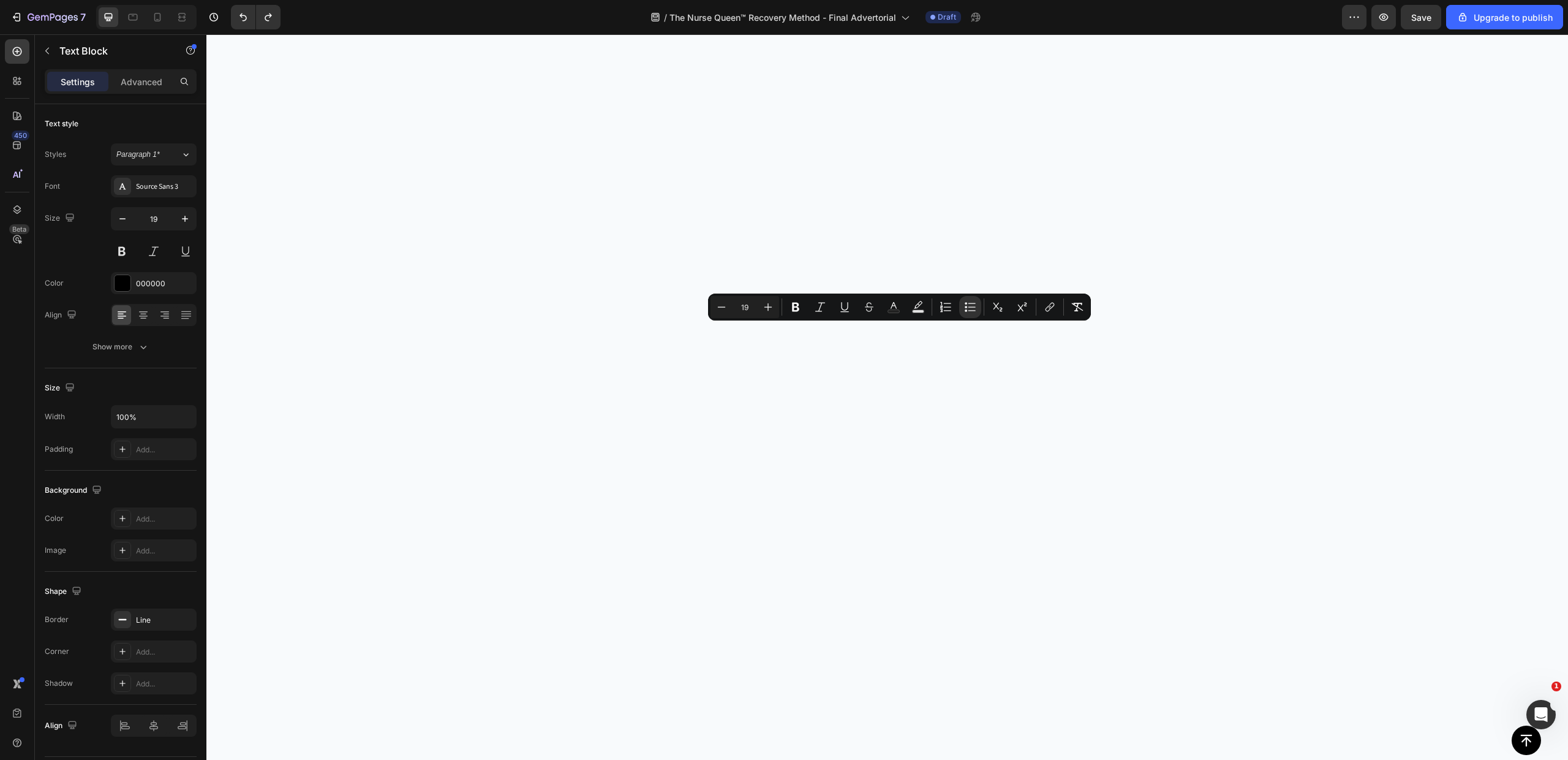
drag, startPoint x: 721, startPoint y: 326, endPoint x: 1107, endPoint y: 399, distance: 392.8
copy ul "Precision acupressure mat ergonomic cervical support Carry-on Bag for Anywhere …"
click at [866, 301] on icon "Editor contextual toolbar" at bounding box center [869, 307] width 12 height 12
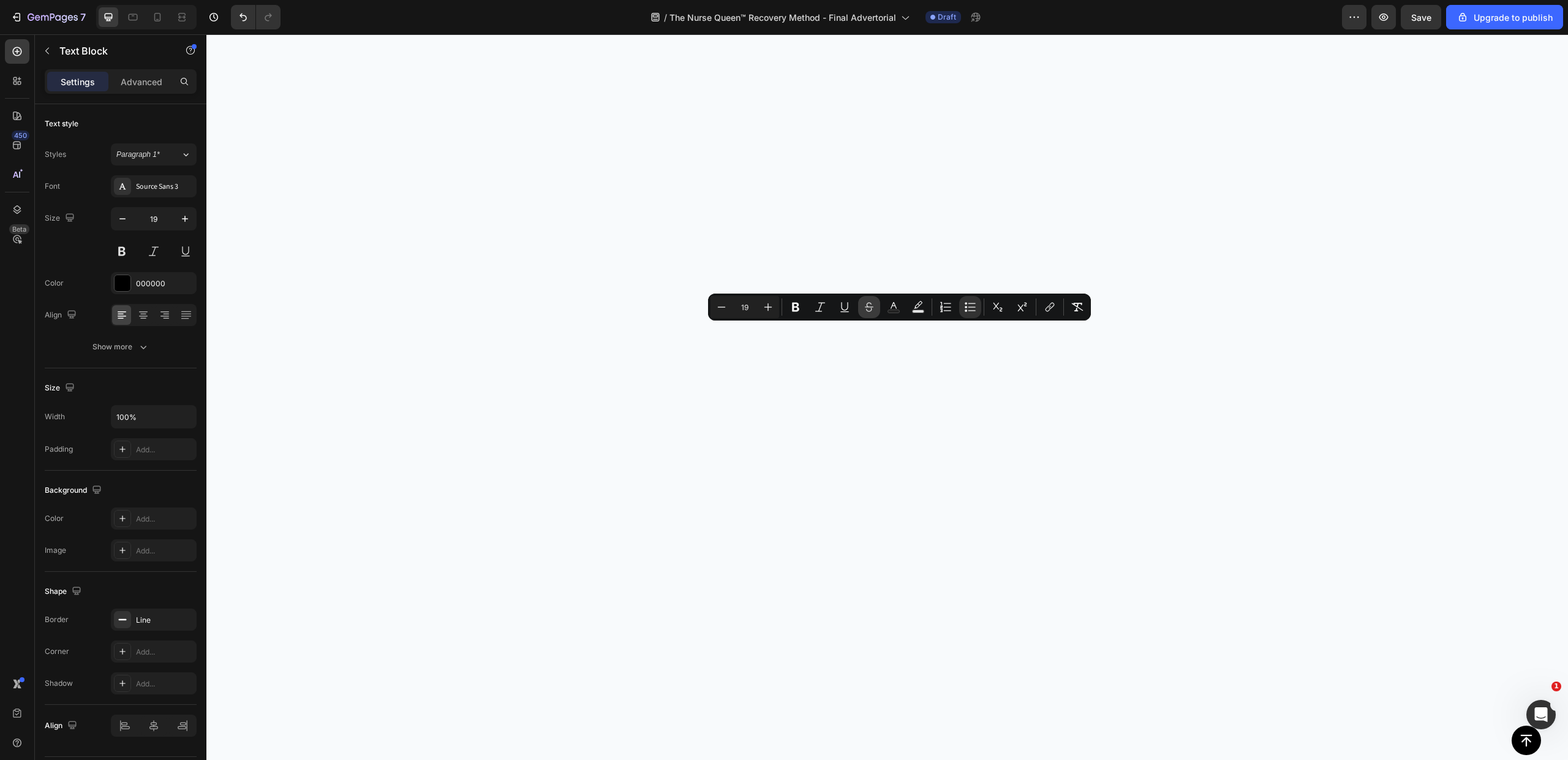
click at [866, 298] on button "Strikethrough" at bounding box center [869, 307] width 22 height 22
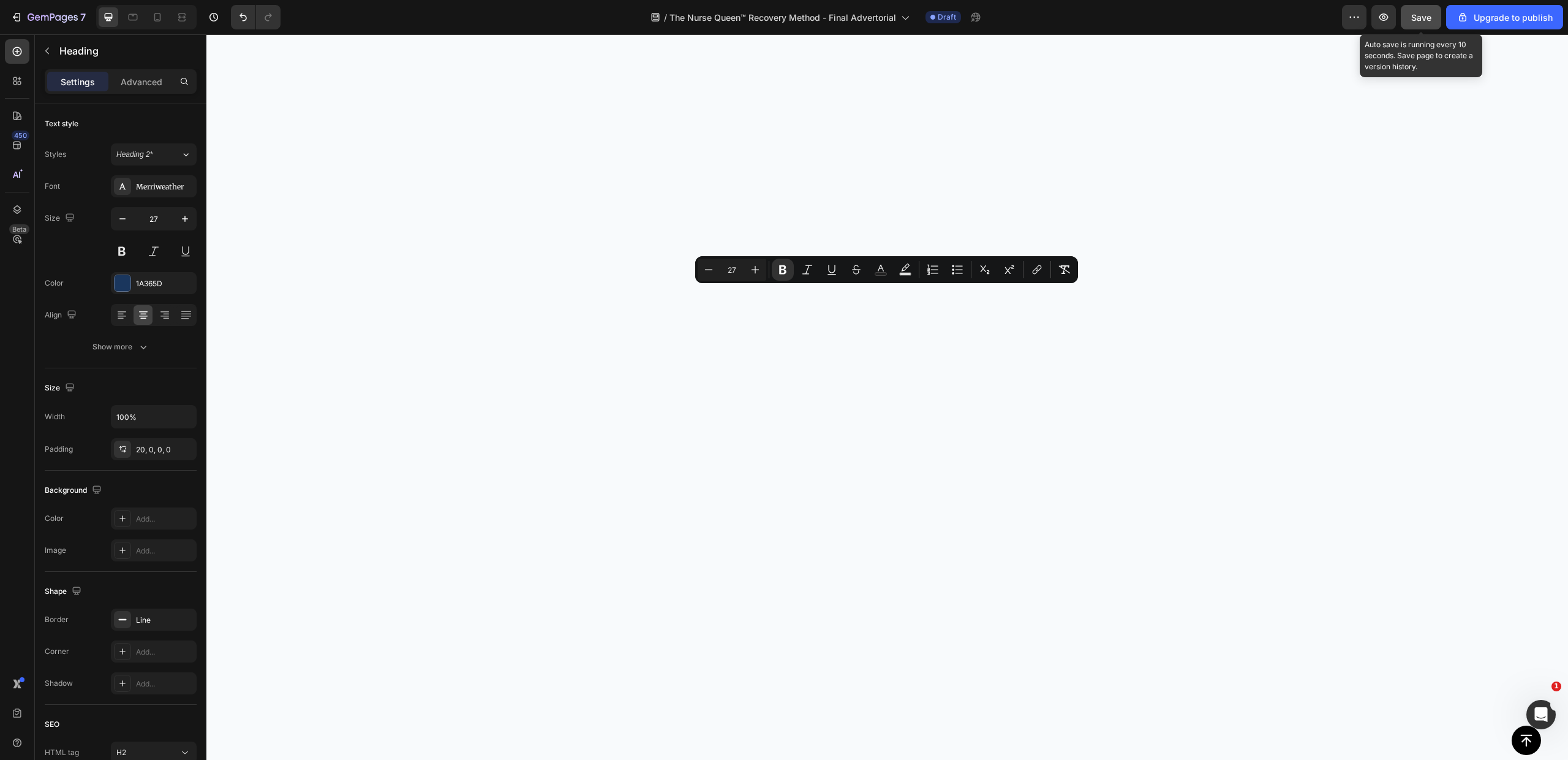
click at [1409, 11] on button "Save" at bounding box center [1421, 17] width 40 height 24
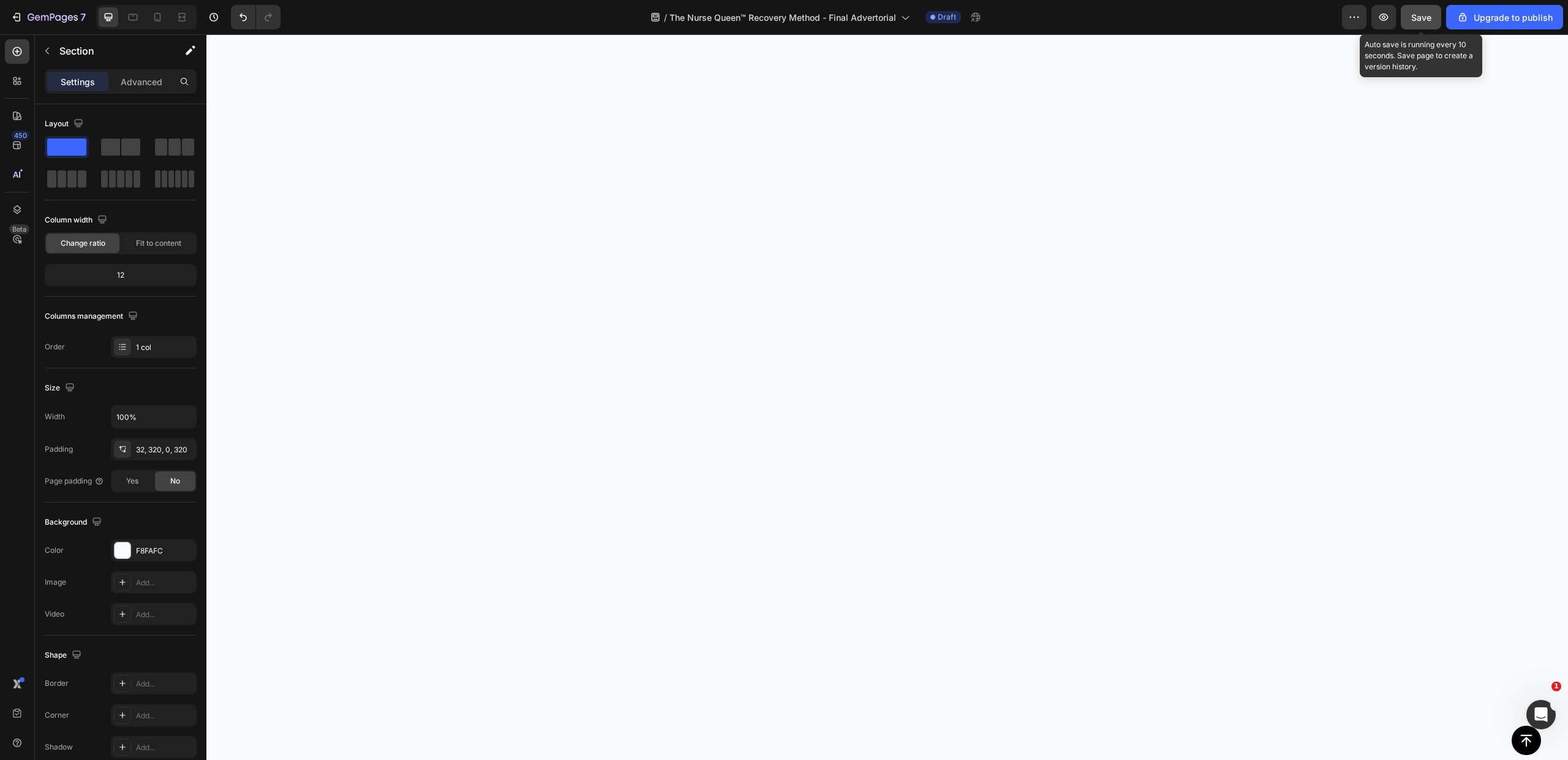
click at [1422, 13] on span "Save" at bounding box center [1421, 17] width 20 height 10
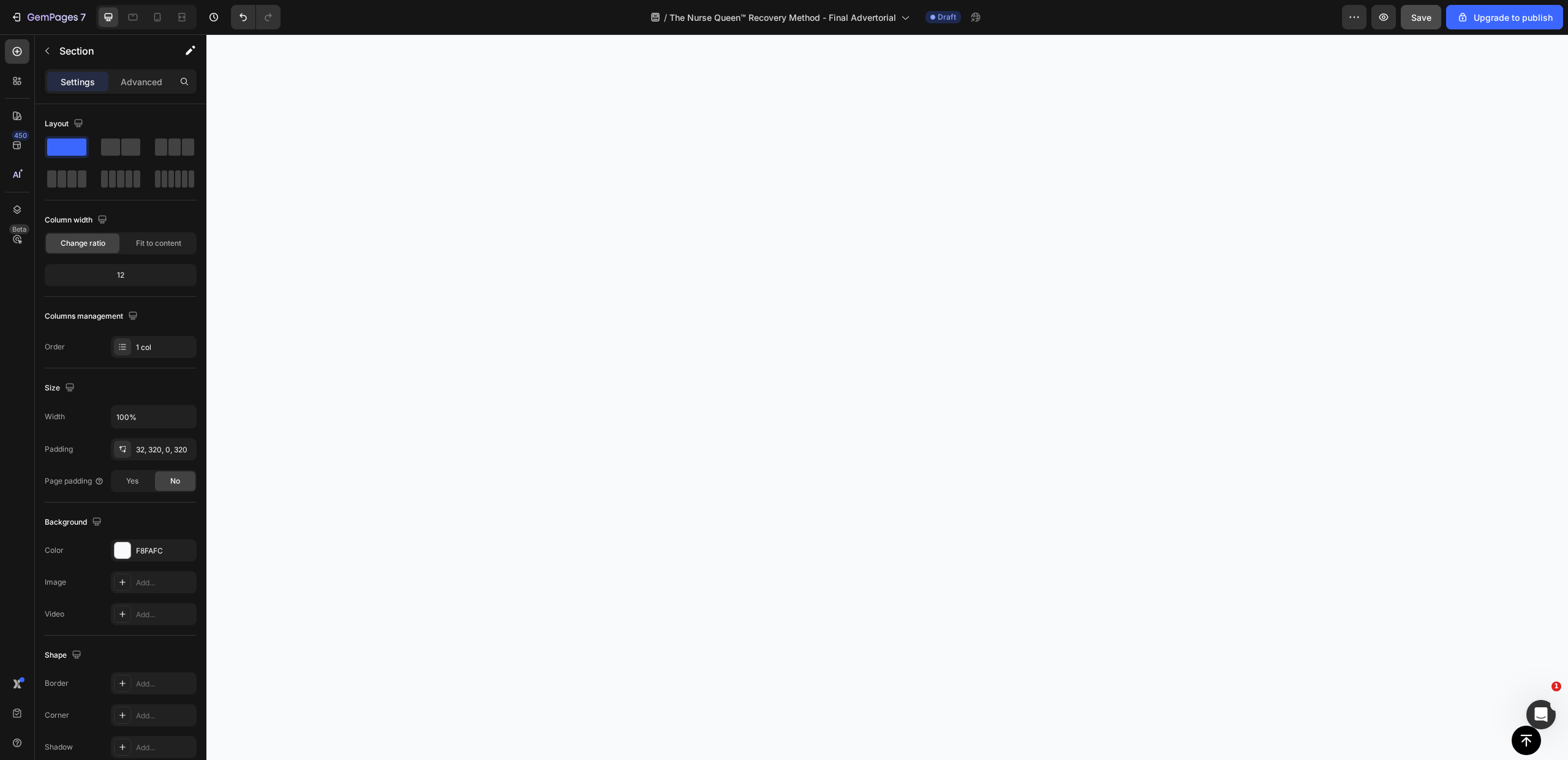
click at [1430, 19] on span "Save" at bounding box center [1421, 17] width 20 height 10
